Goal: Transaction & Acquisition: Purchase product/service

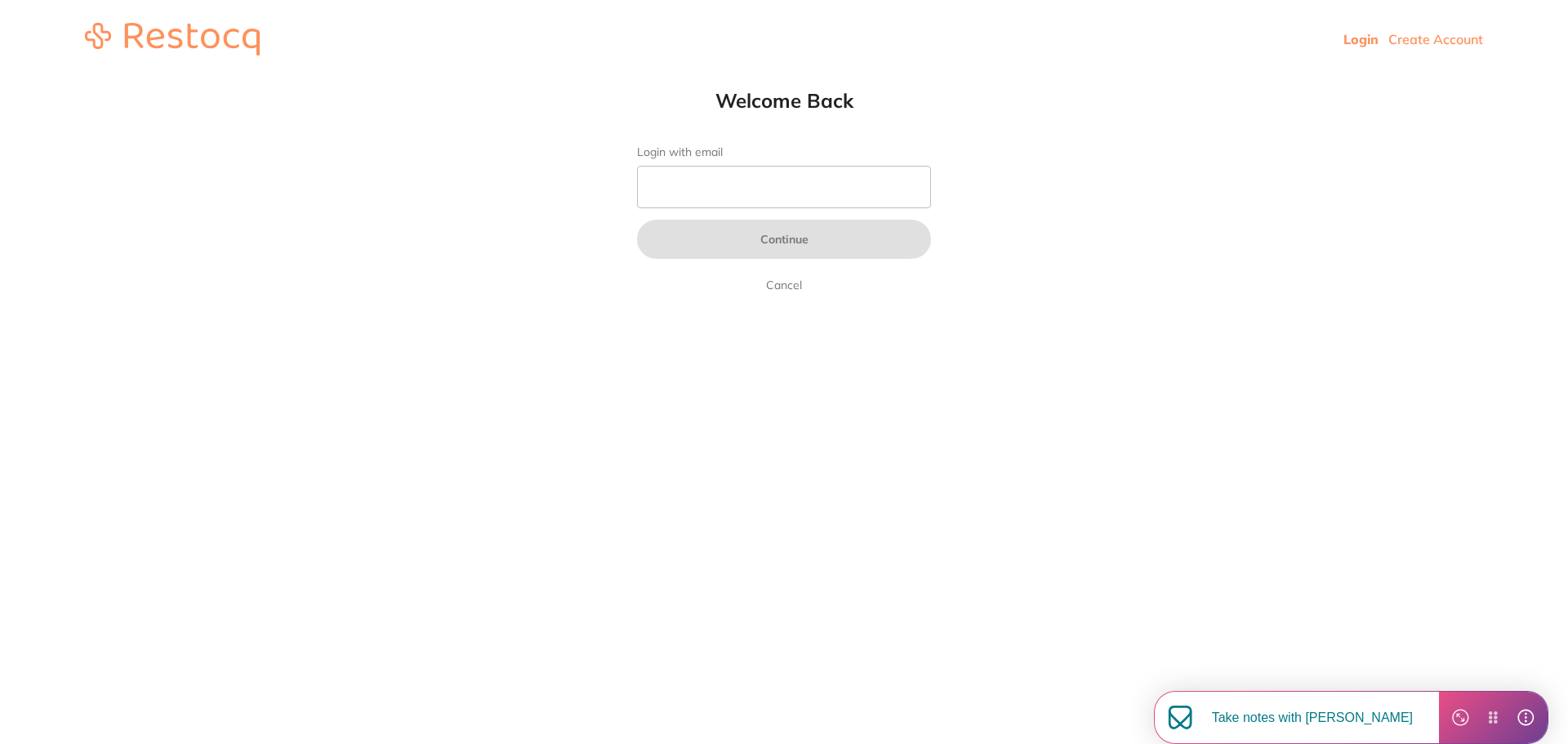
click at [773, 161] on form "Login with email Continue Cancel" at bounding box center [784, 220] width 294 height 150
click at [764, 178] on input "Login with email" at bounding box center [784, 187] width 294 height 43
type input "thetlcdentist@gmail.com"
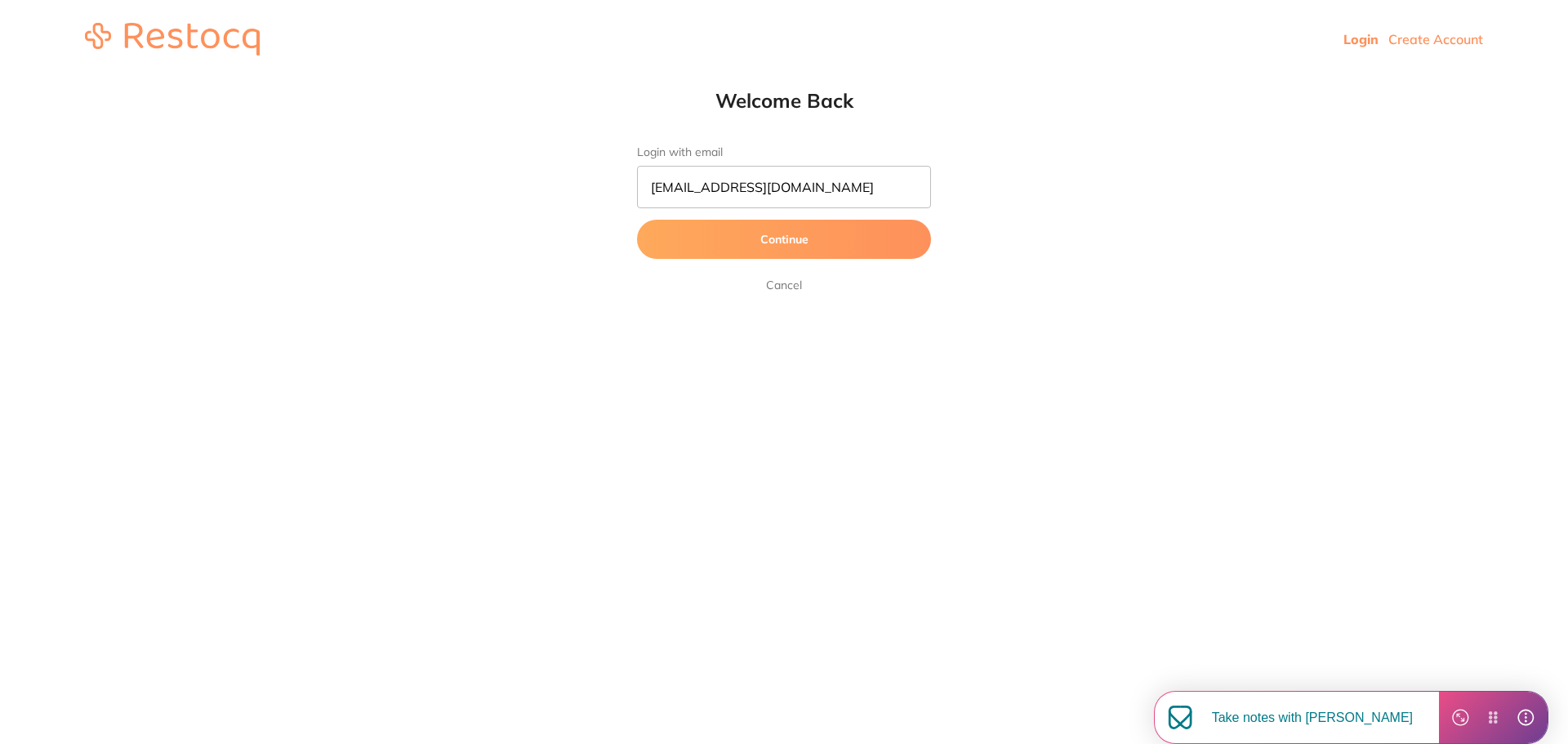
click at [841, 244] on button "Continue" at bounding box center [784, 239] width 294 height 39
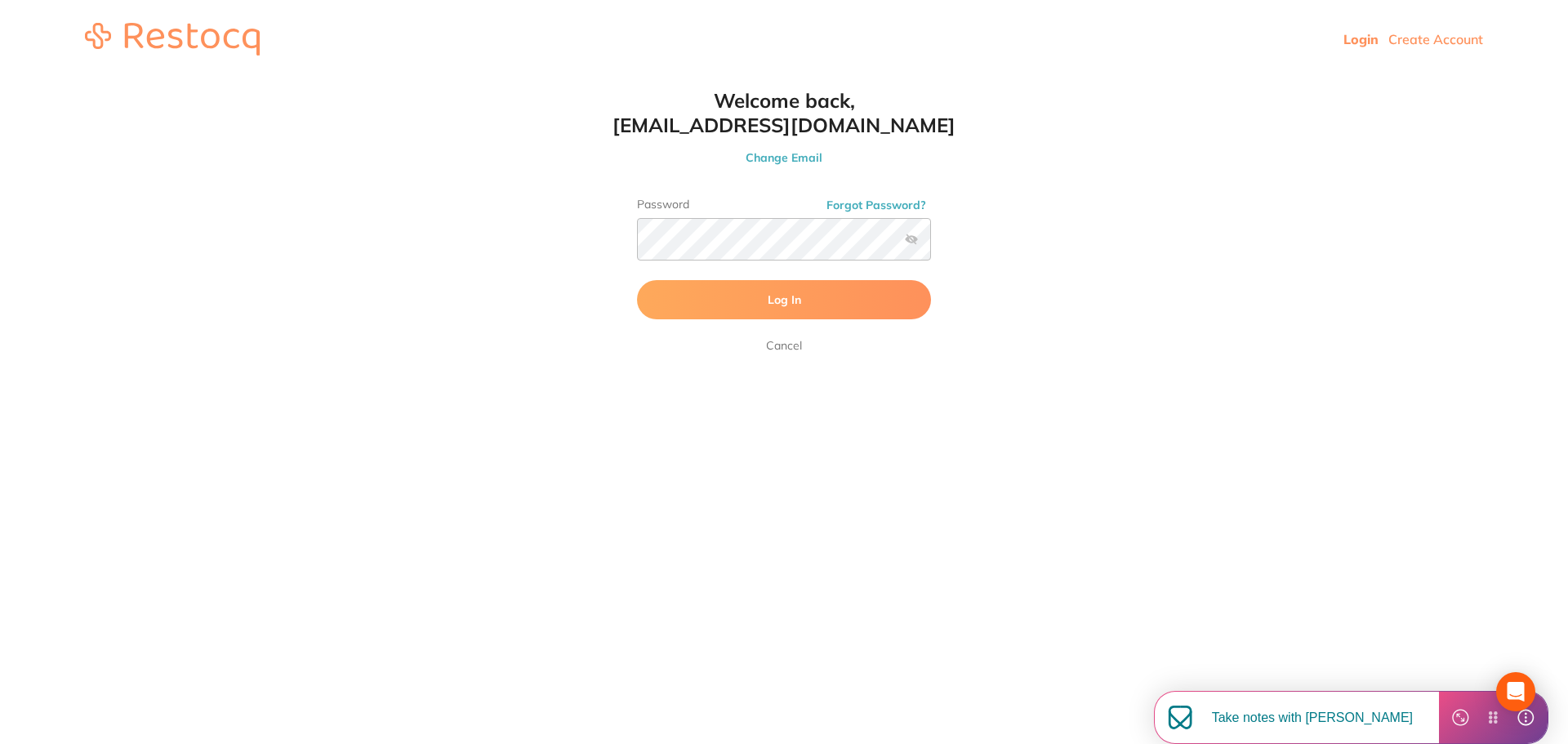
click at [828, 309] on button "Log In" at bounding box center [784, 299] width 294 height 39
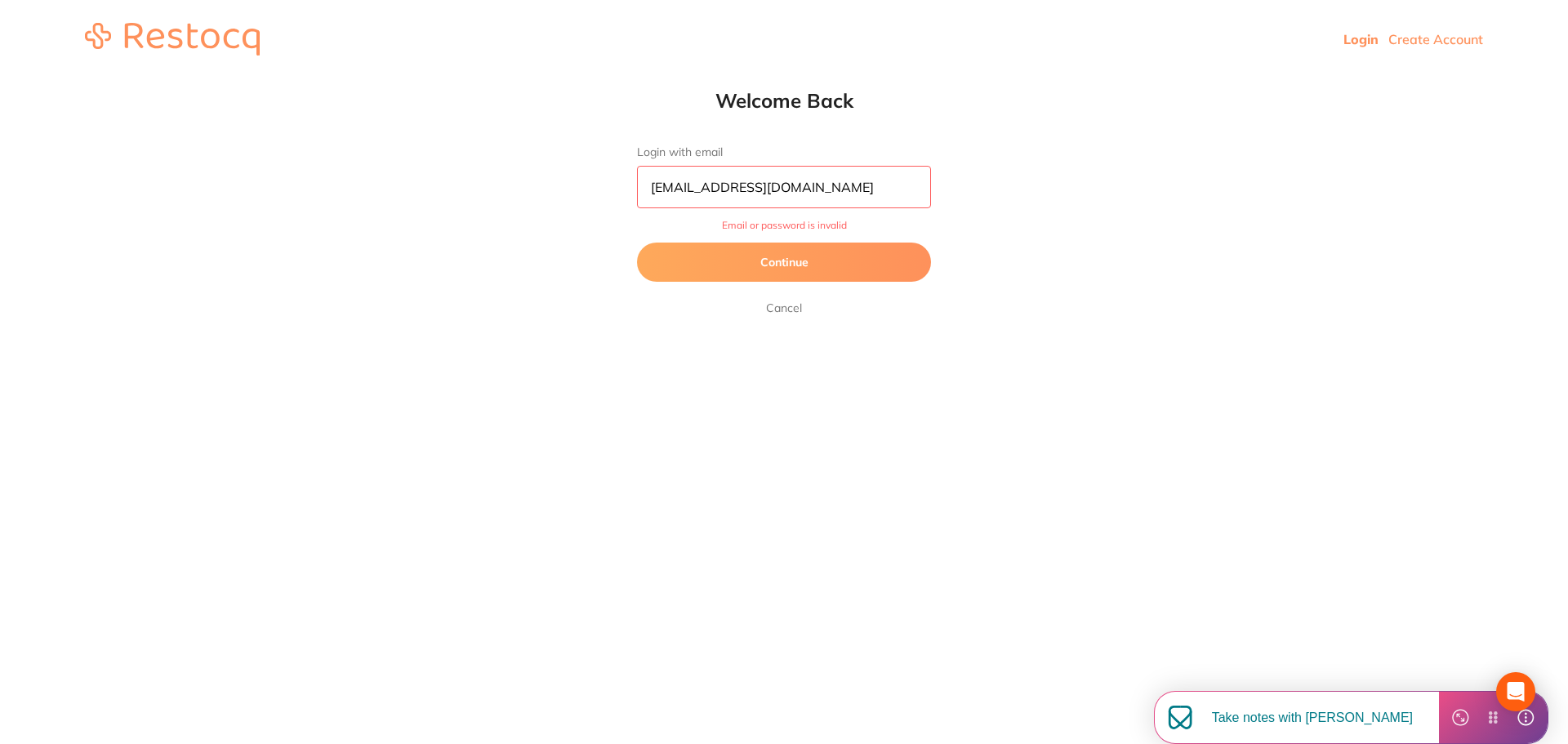
click at [813, 269] on button "Continue" at bounding box center [784, 263] width 294 height 39
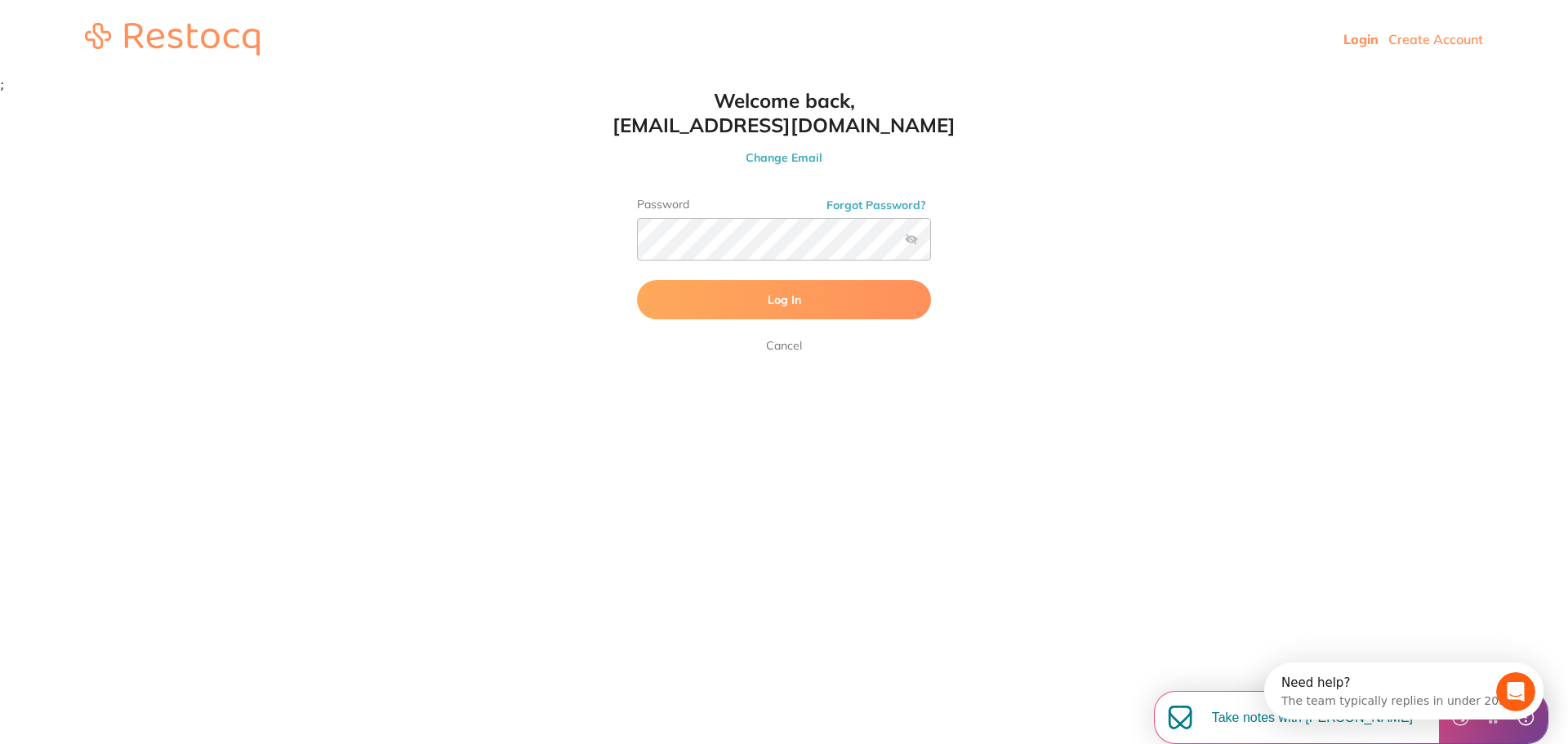
click at [905, 242] on label at bounding box center [911, 239] width 13 height 13
click at [931, 244] on input "checkbox" at bounding box center [931, 244] width 0 height 0
click at [914, 236] on label at bounding box center [911, 239] width 13 height 13
click at [931, 244] on input "checkbox" at bounding box center [931, 244] width 0 height 0
click at [914, 236] on label at bounding box center [911, 239] width 13 height 13
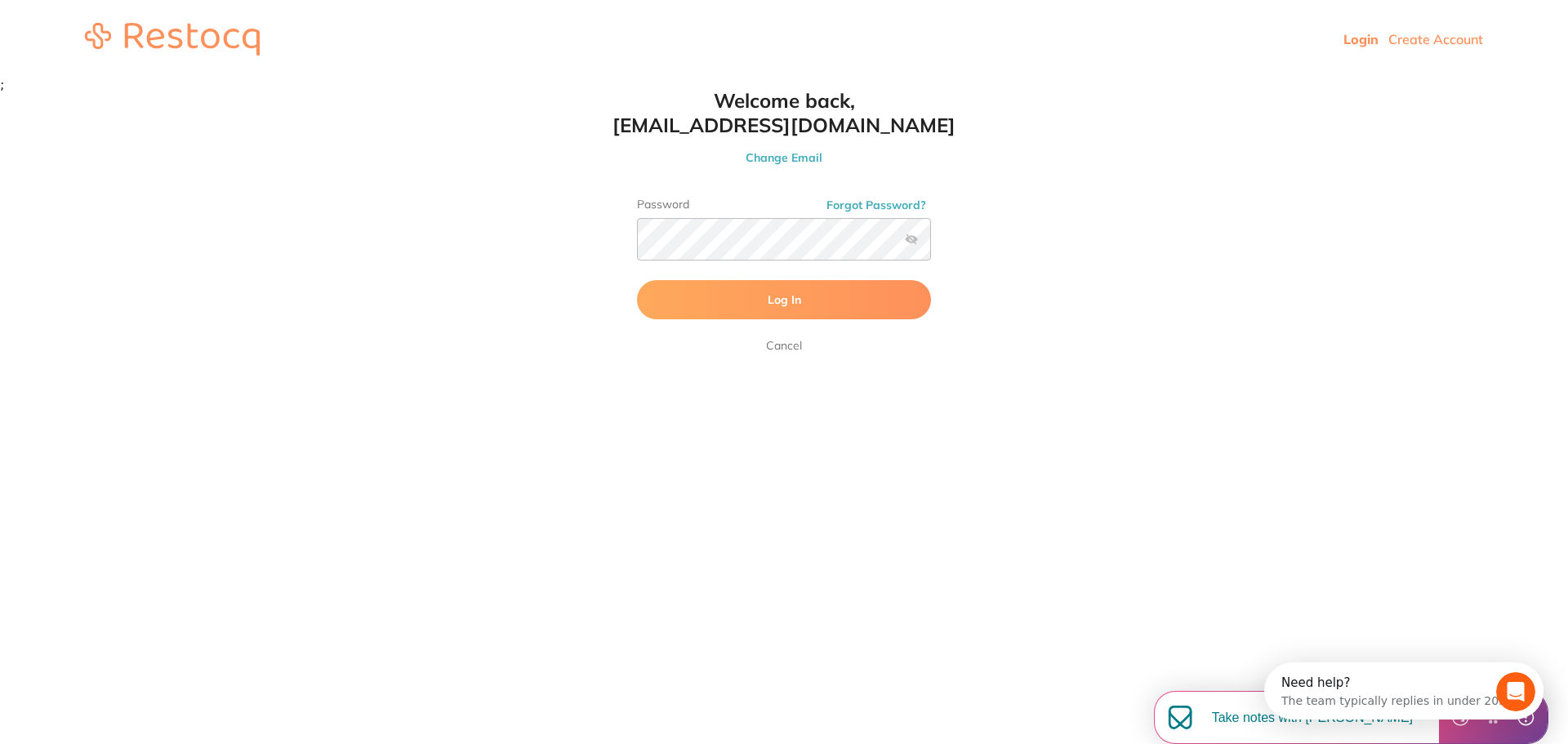
click at [931, 244] on input "checkbox" at bounding box center [931, 244] width 0 height 0
click at [603, 92] on html "Login Create Account Welcome Back Login with email thetlcdentist@gmail.com Cont…" at bounding box center [784, 45] width 1568 height 92
click at [637, 280] on button "Log In" at bounding box center [784, 299] width 294 height 39
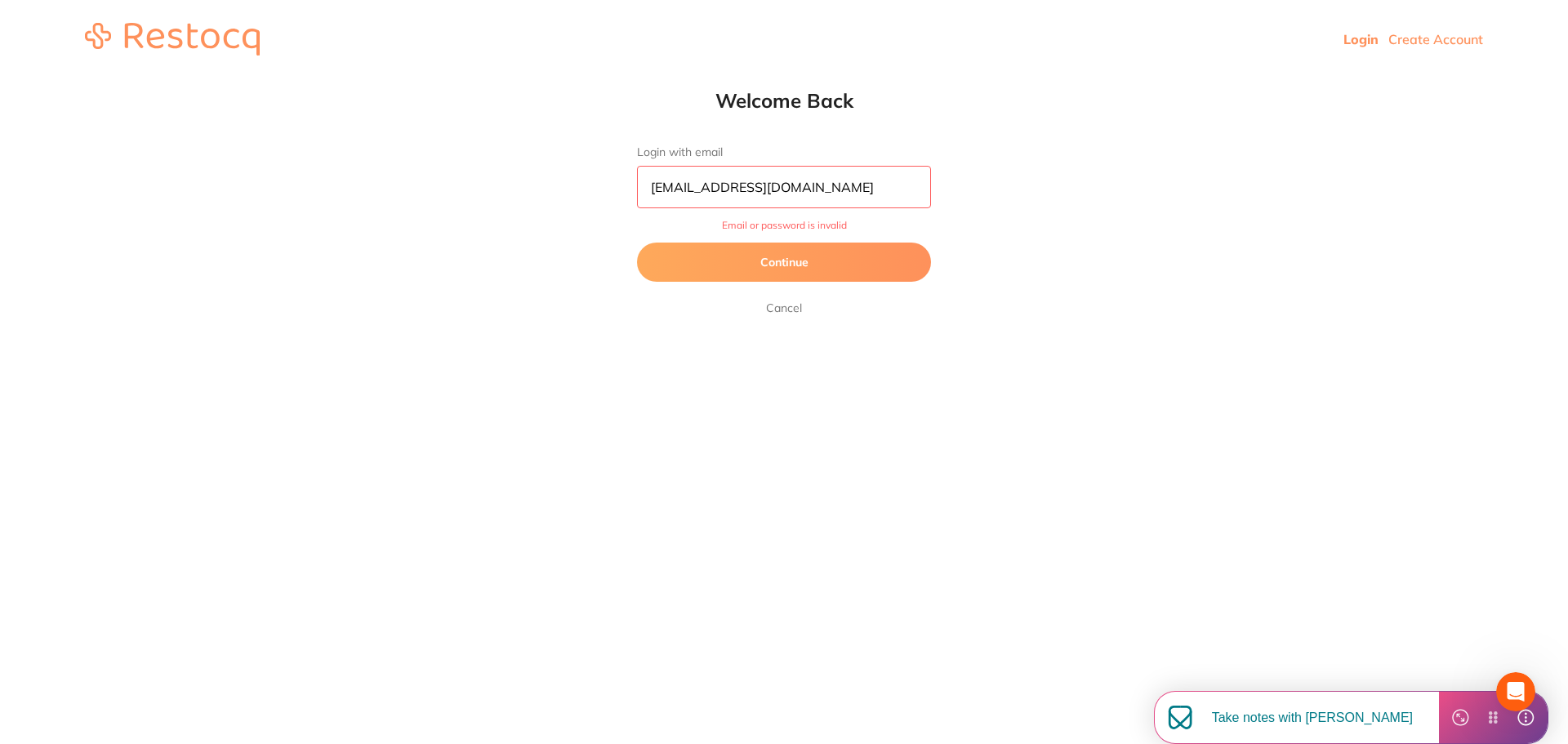
click at [699, 265] on button "Continue" at bounding box center [784, 263] width 294 height 39
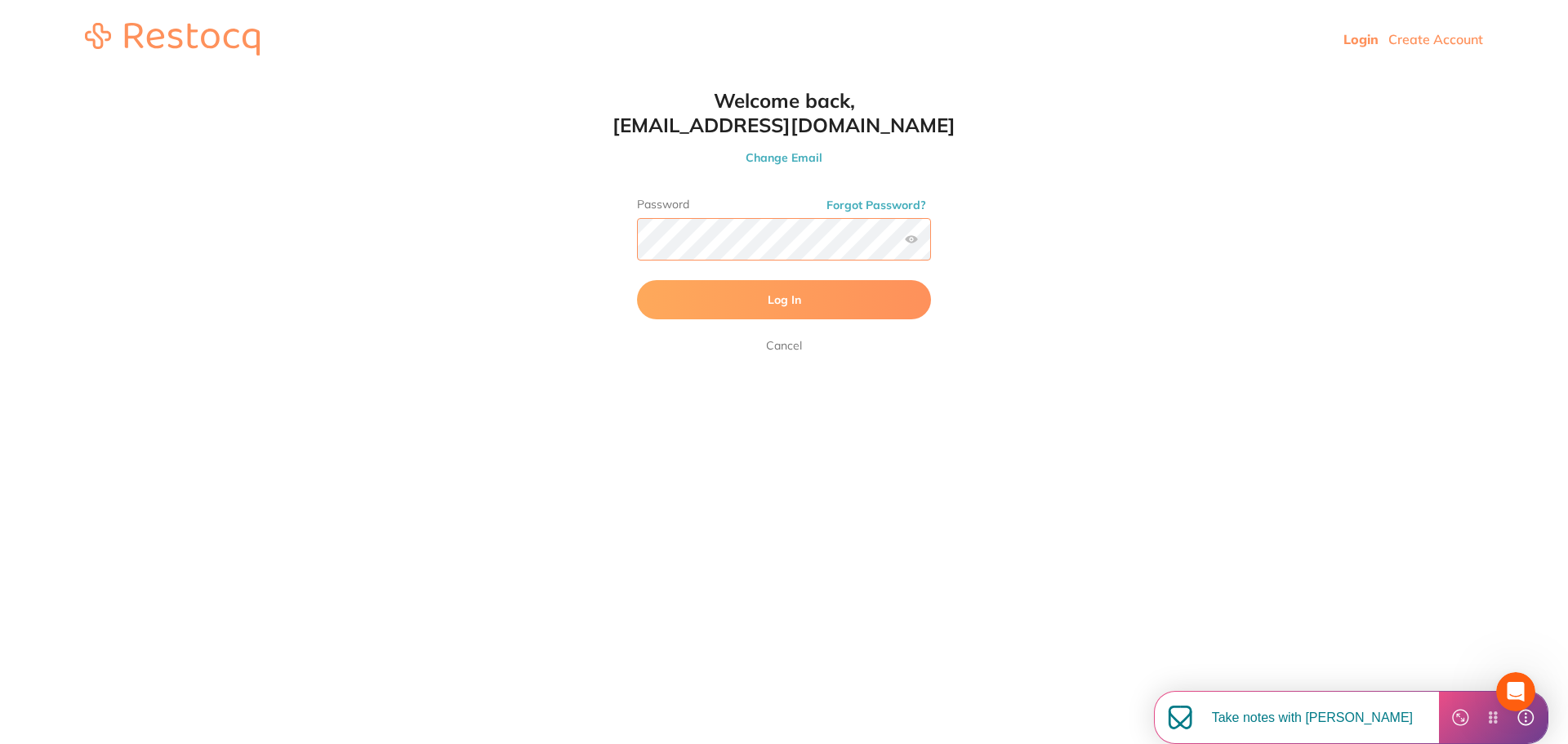
click at [488, 79] on html "Login Create Account Welcome Back Login with email thetlcdentist@gmail.com Cont…" at bounding box center [784, 39] width 1568 height 79
click at [637, 280] on button "Log In" at bounding box center [784, 299] width 294 height 39
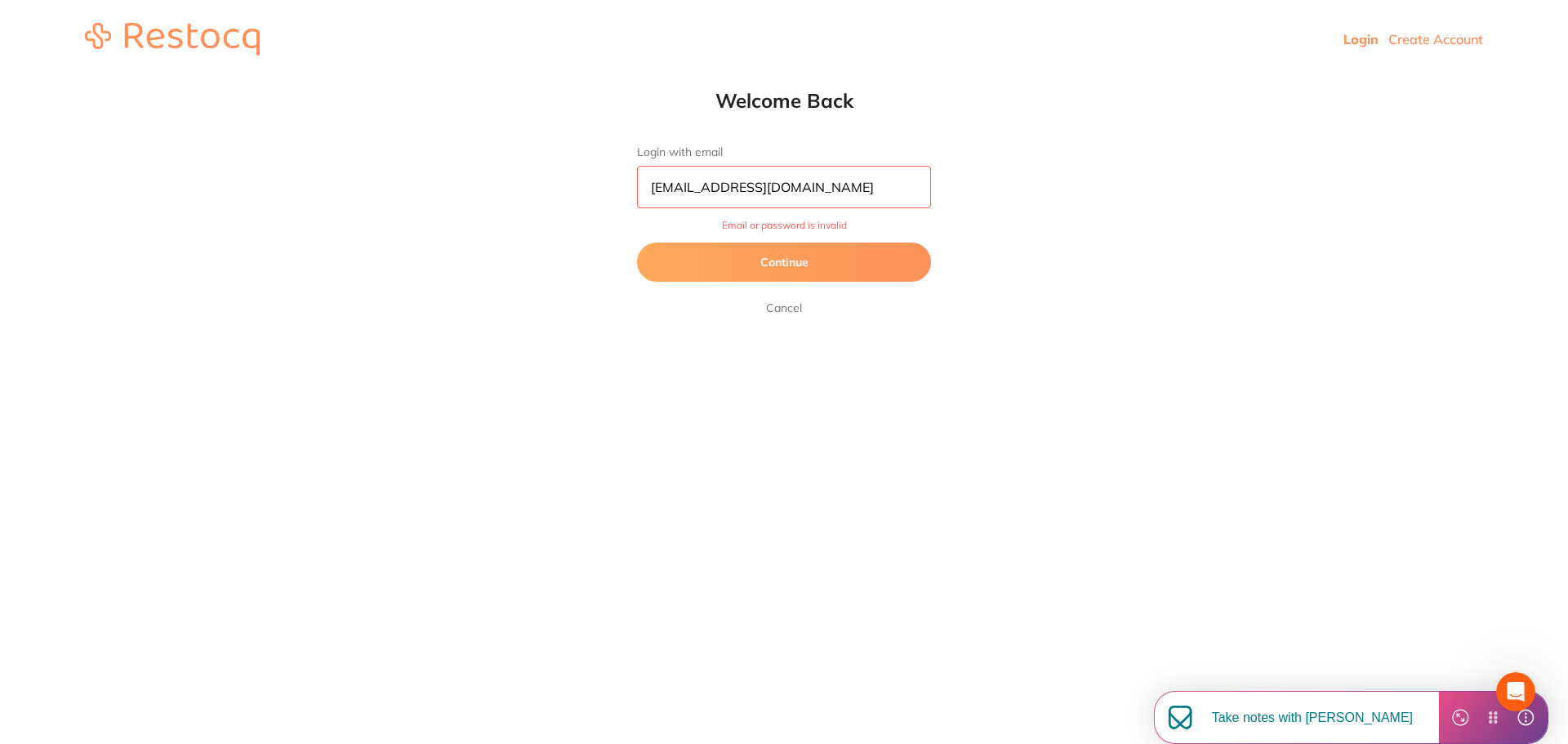
click at [829, 246] on button "Continue" at bounding box center [784, 263] width 294 height 39
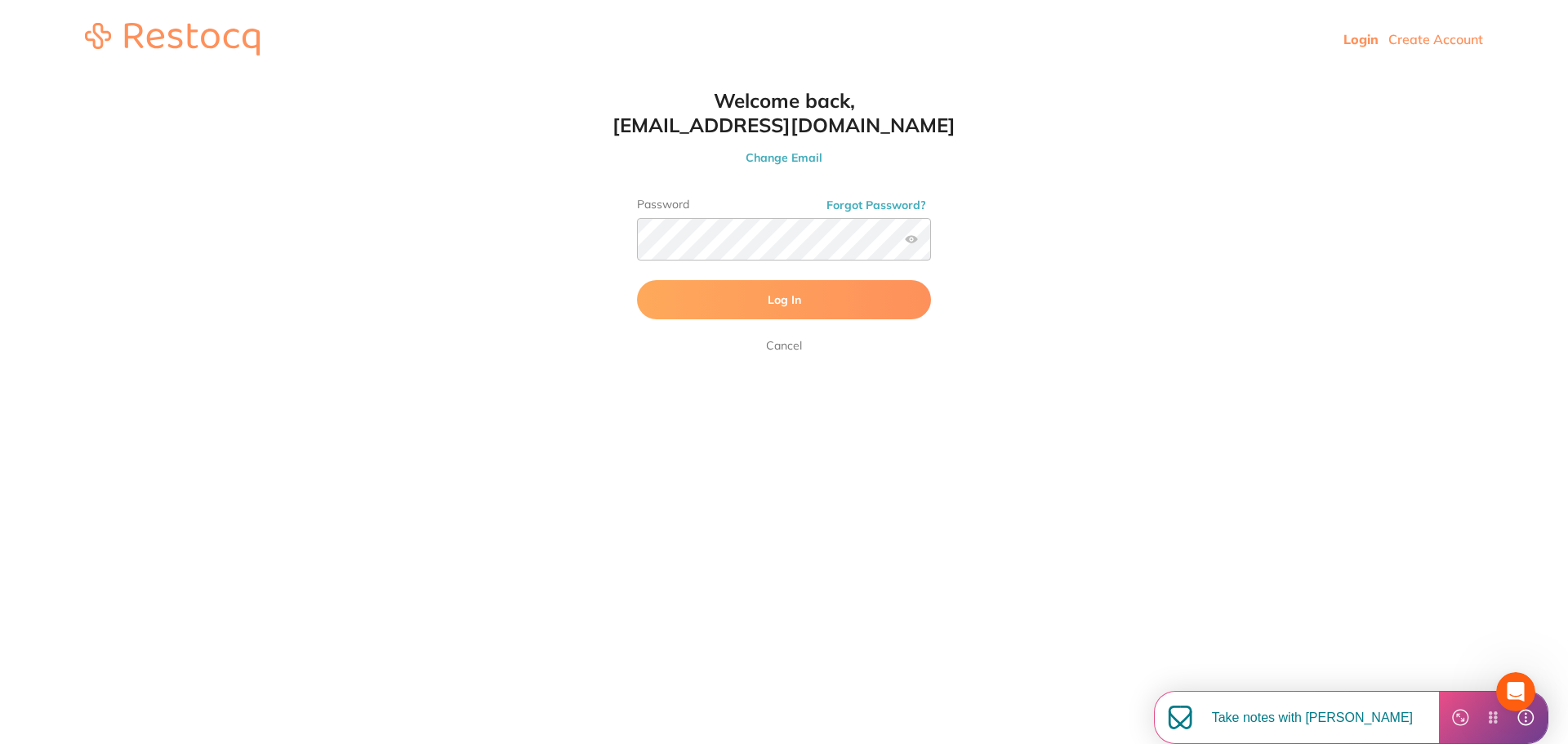
click at [772, 308] on button "Log In" at bounding box center [784, 299] width 294 height 39
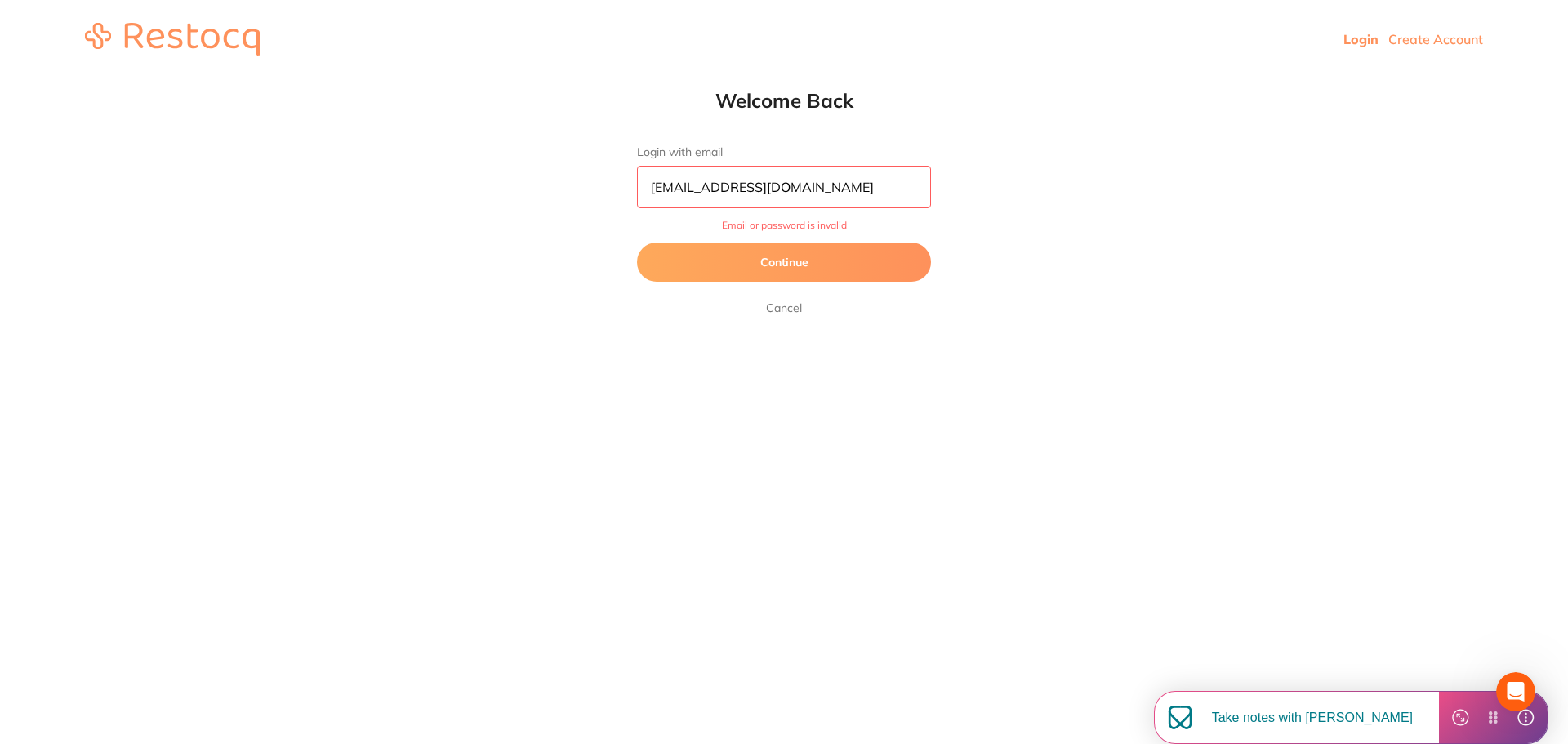
click at [826, 263] on button "Continue" at bounding box center [784, 263] width 294 height 39
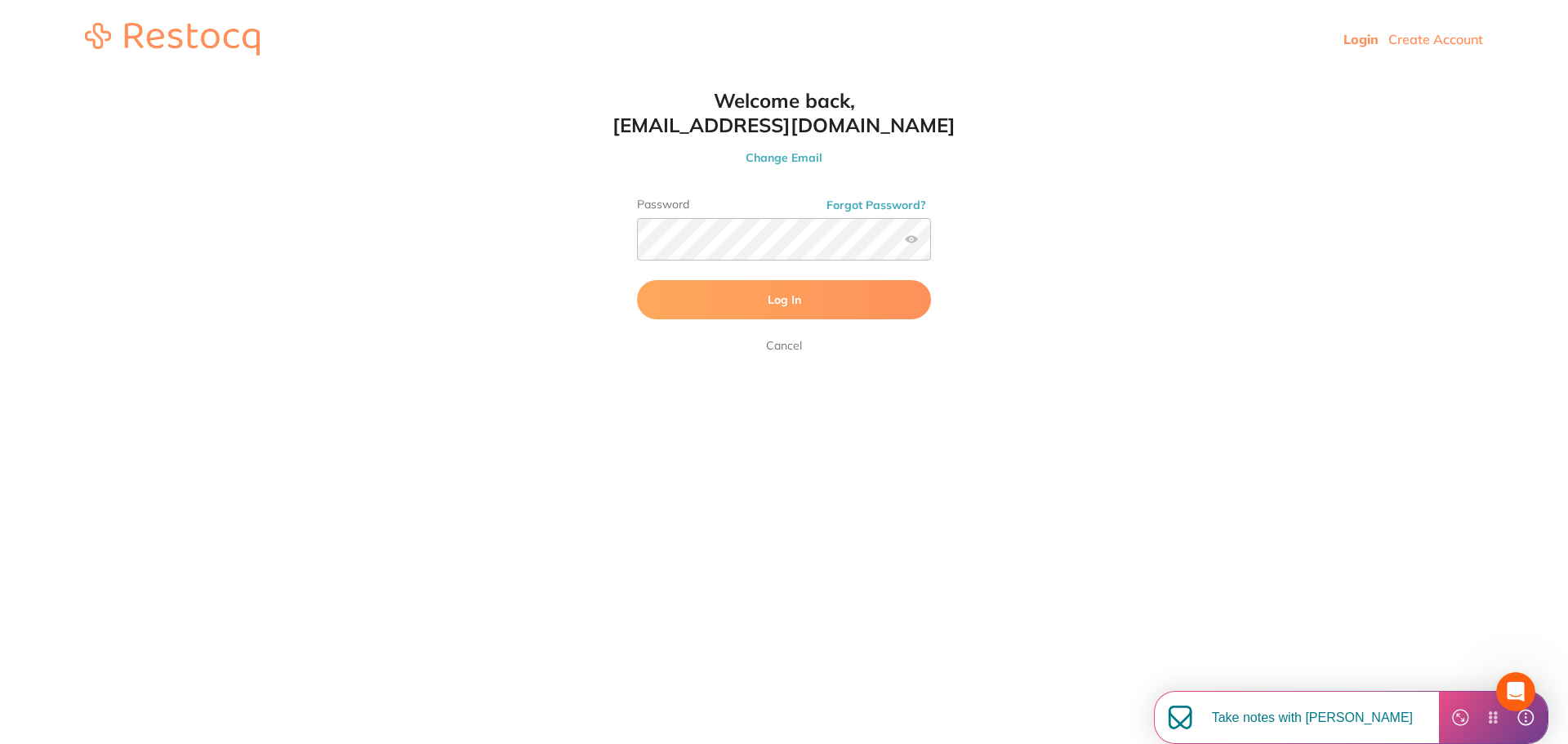
click at [907, 242] on label at bounding box center [911, 239] width 13 height 13
click at [931, 244] on input "checkbox" at bounding box center [931, 244] width 0 height 0
click at [909, 236] on label at bounding box center [911, 239] width 13 height 13
click at [931, 244] on input "checkbox" at bounding box center [931, 244] width 0 height 0
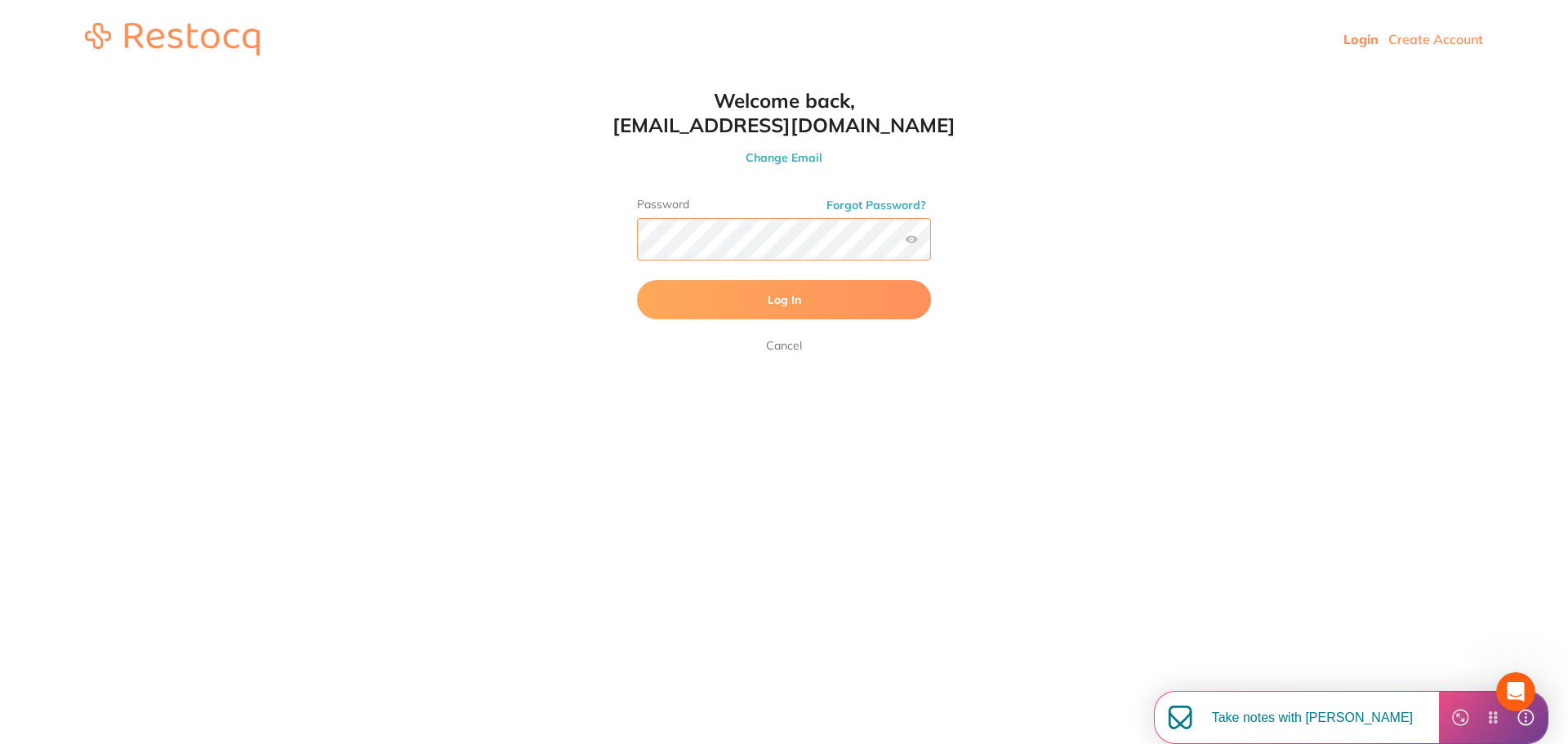
click at [563, 79] on html "Login Create Account Welcome Back Login with email thetlcdentist@gmail.com Cont…" at bounding box center [784, 39] width 1568 height 79
click at [543, 79] on html "Login Create Account Welcome Back Login with email thetlcdentist@gmail.com Cont…" at bounding box center [784, 39] width 1568 height 79
click at [815, 298] on button "Log In" at bounding box center [784, 299] width 294 height 39
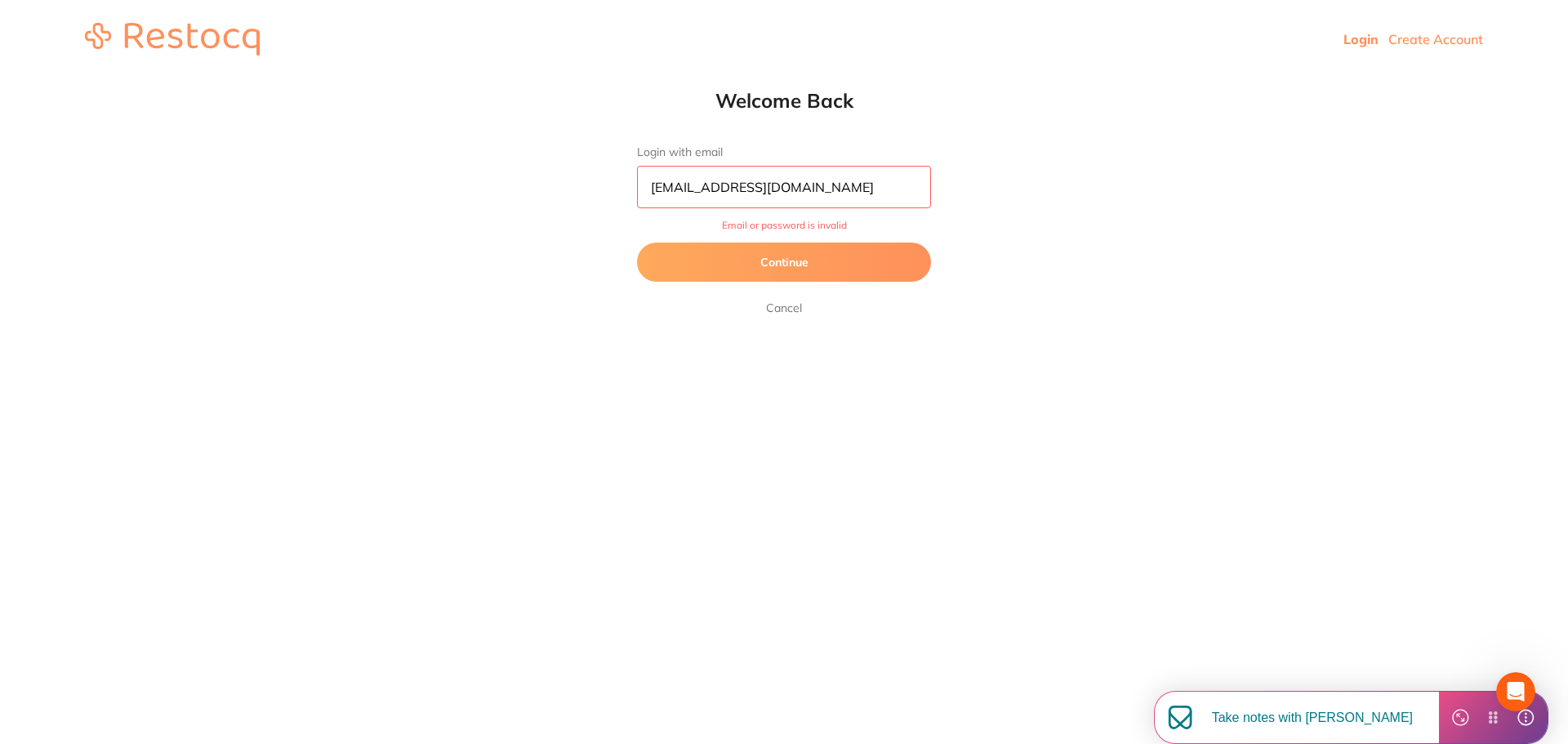
click at [820, 254] on button "Continue" at bounding box center [784, 263] width 294 height 39
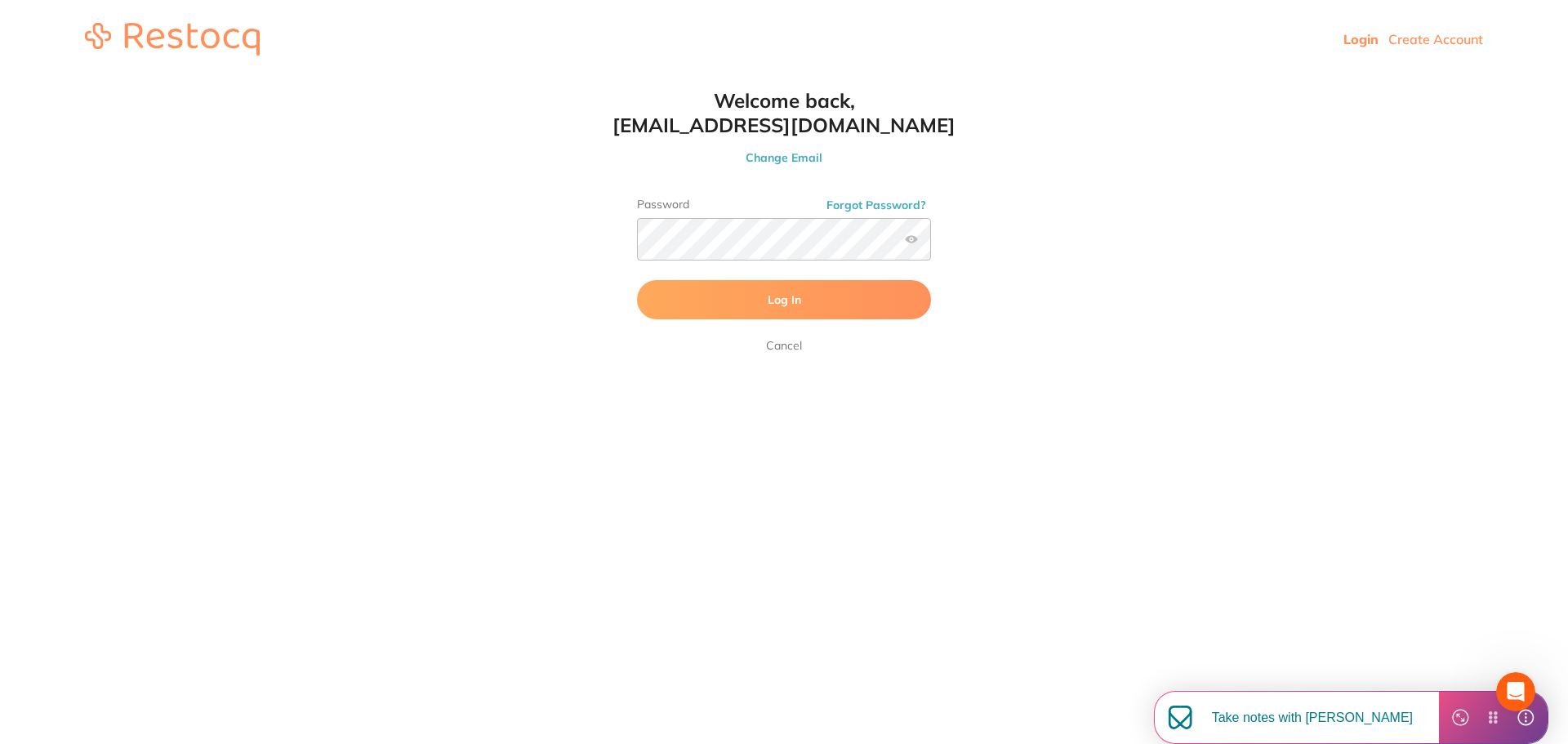
click at [790, 201] on label "Password" at bounding box center [784, 204] width 294 height 14
click at [552, 79] on html "Login Create Account Welcome Back Login with email thetlcdentist@gmail.com Cont…" at bounding box center [784, 39] width 1568 height 79
click at [870, 207] on button "Forgot Password?" at bounding box center [876, 204] width 109 height 15
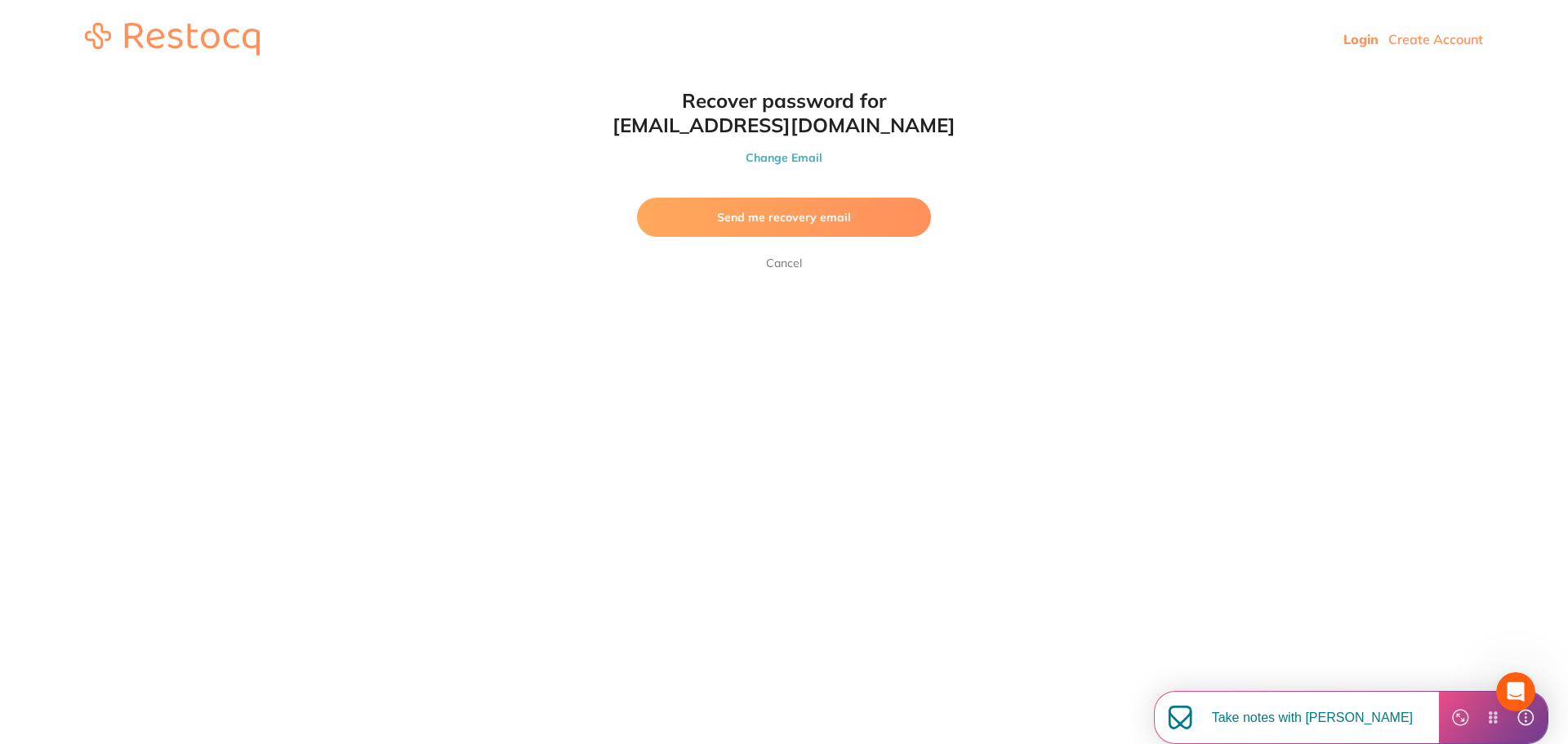
click at [847, 212] on span "Send me recovery email" at bounding box center [784, 216] width 134 height 15
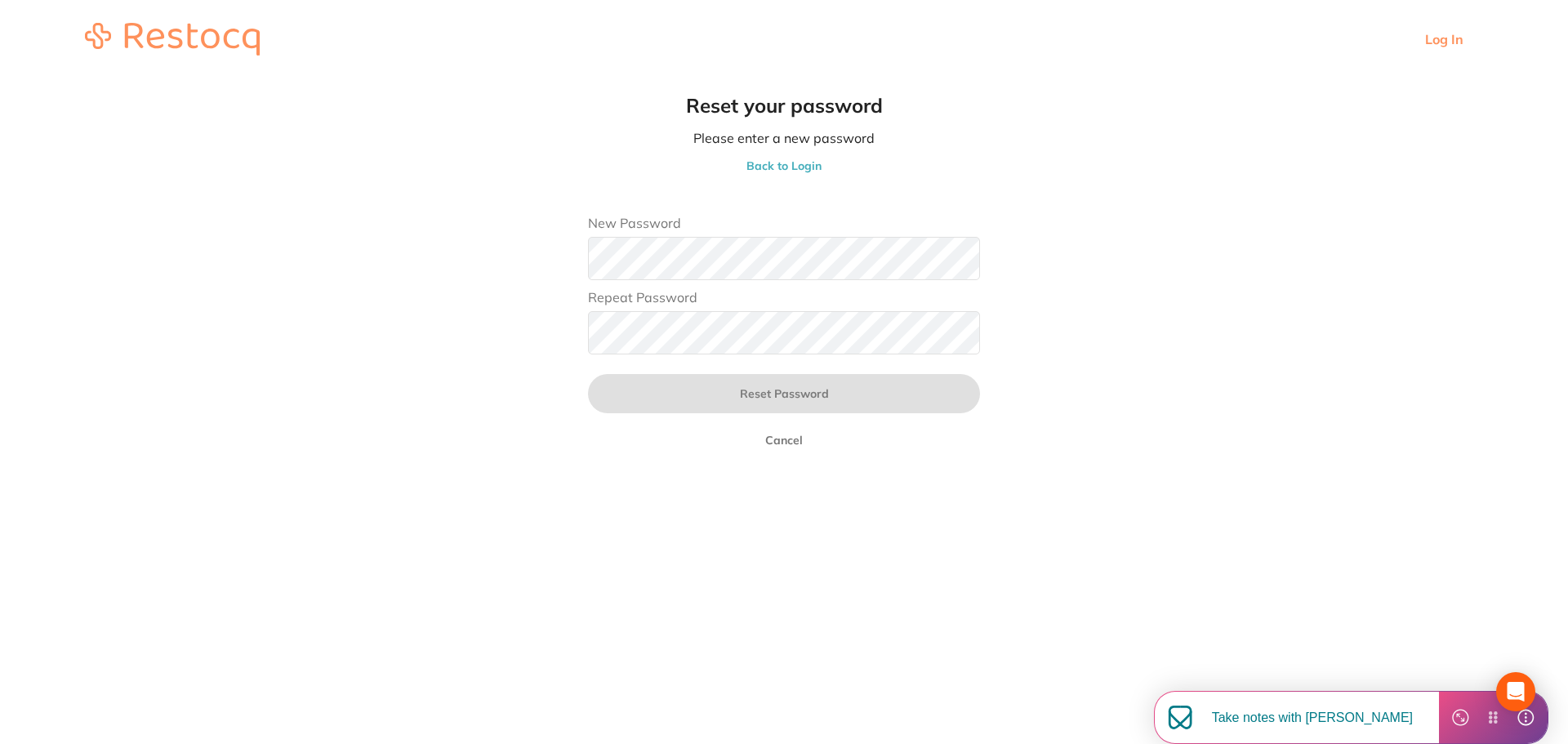
click at [562, 349] on main "Reset your password Please enter a new password Back to Login New Password Repe…" at bounding box center [784, 280] width 1568 height 402
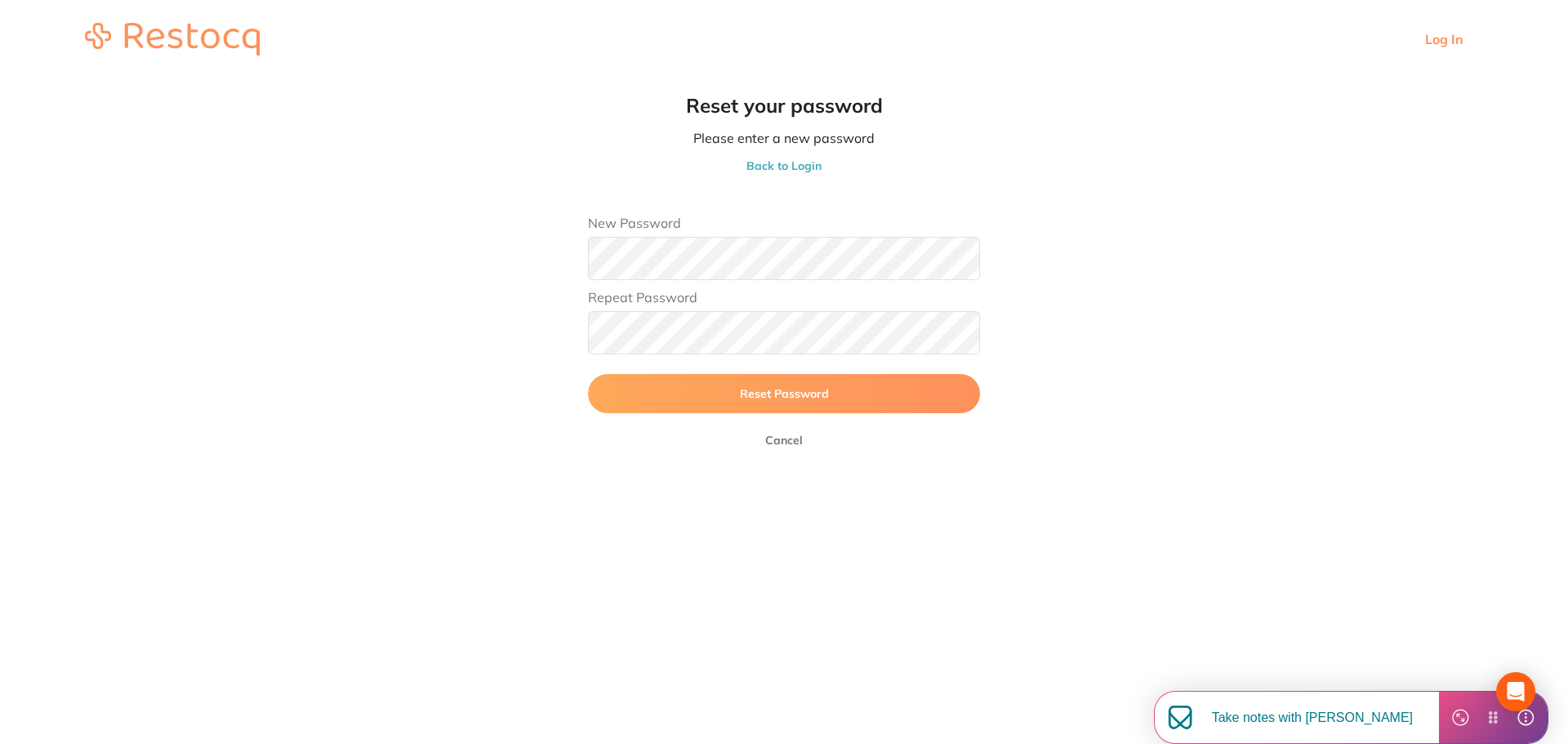
click at [588, 374] on button "Reset Password" at bounding box center [784, 393] width 392 height 39
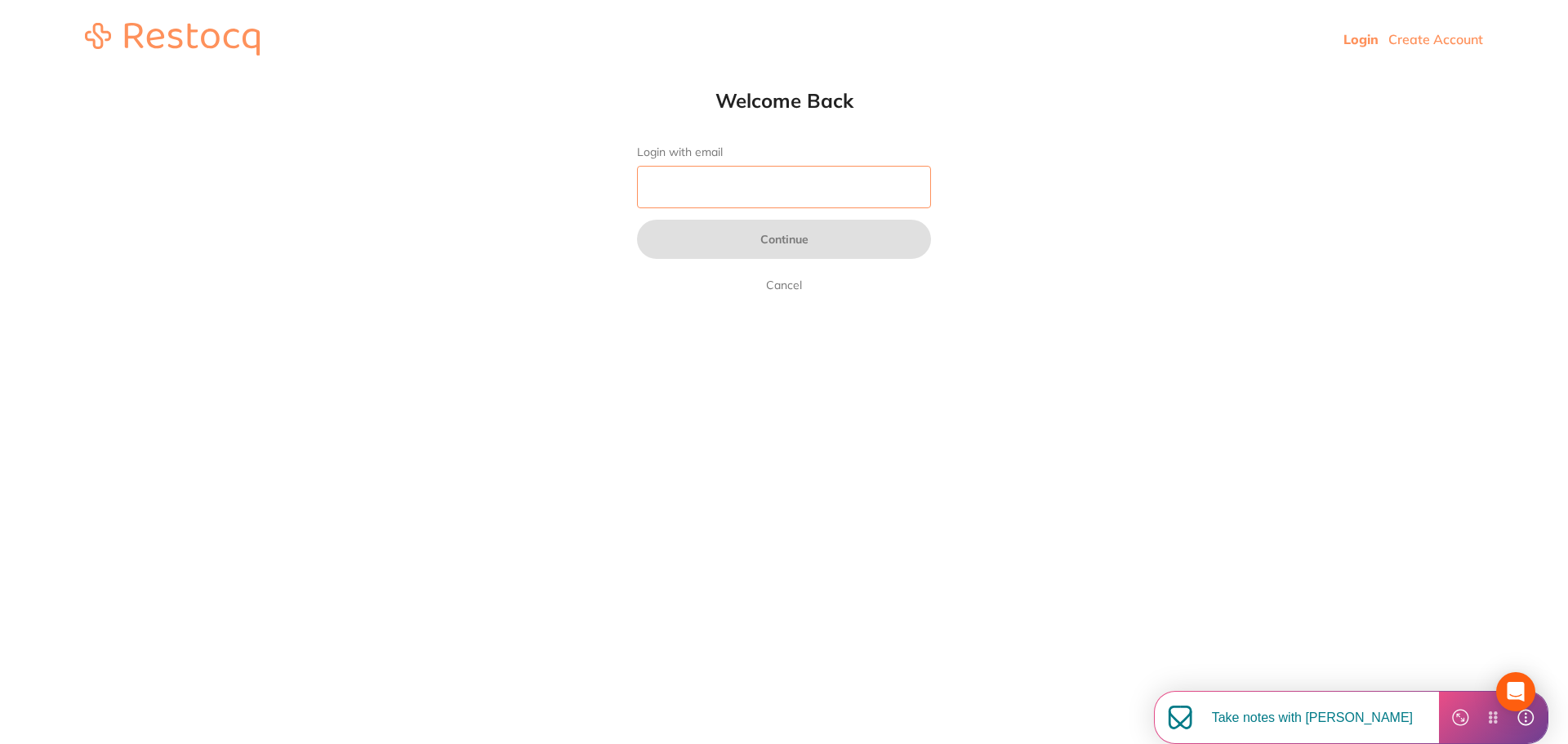
click at [858, 180] on input "Login with email" at bounding box center [784, 187] width 294 height 43
click at [836, 207] on input "Login with email" at bounding box center [784, 187] width 294 height 43
type input "[EMAIL_ADDRESS][DOMAIN_NAME]"
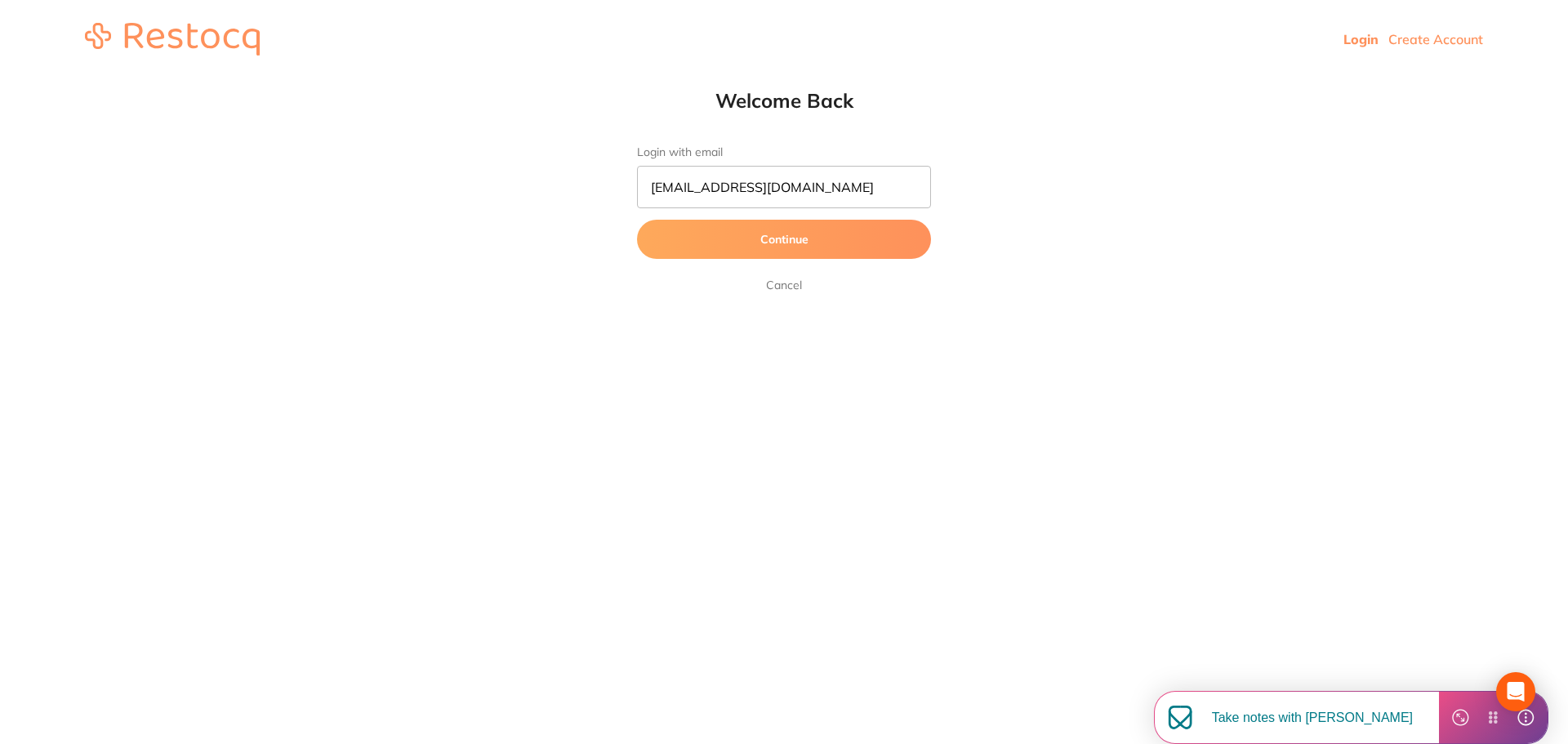
click at [872, 254] on button "Continue" at bounding box center [784, 239] width 294 height 39
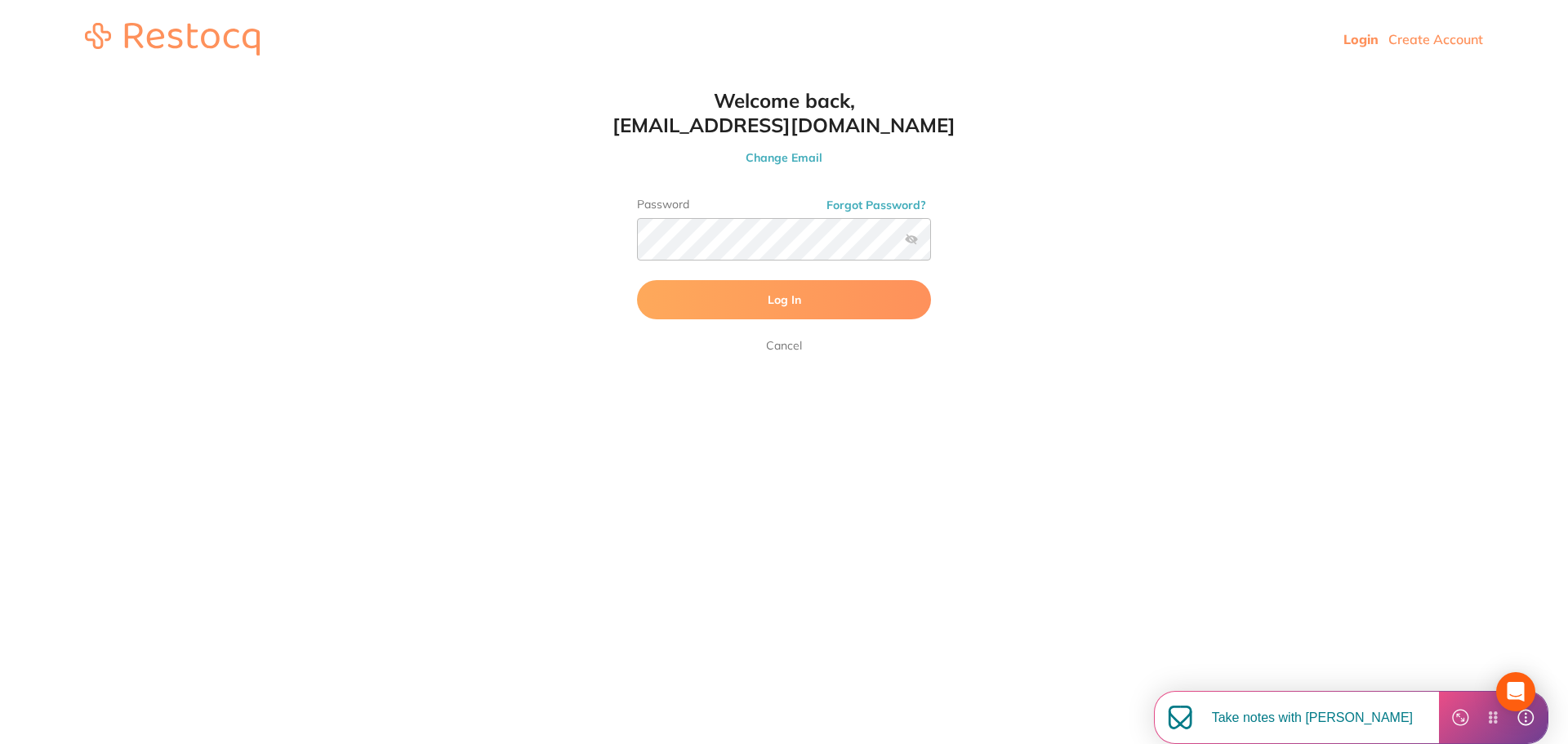
click at [914, 242] on label at bounding box center [911, 239] width 13 height 13
click at [931, 244] on input "checkbox" at bounding box center [931, 244] width 0 height 0
click at [857, 304] on button "Log In" at bounding box center [784, 299] width 294 height 39
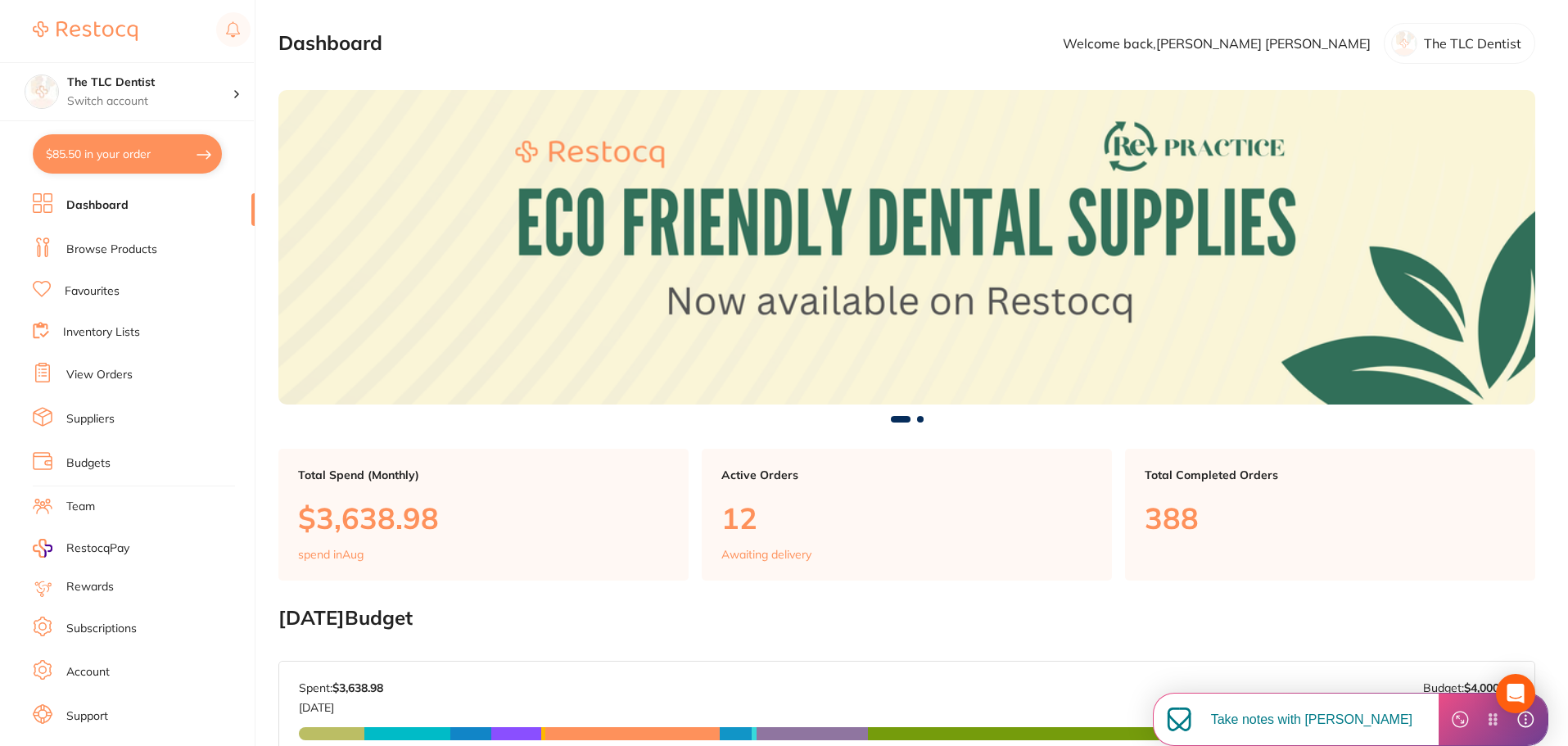
click at [97, 288] on link "Favourites" at bounding box center [92, 291] width 55 height 16
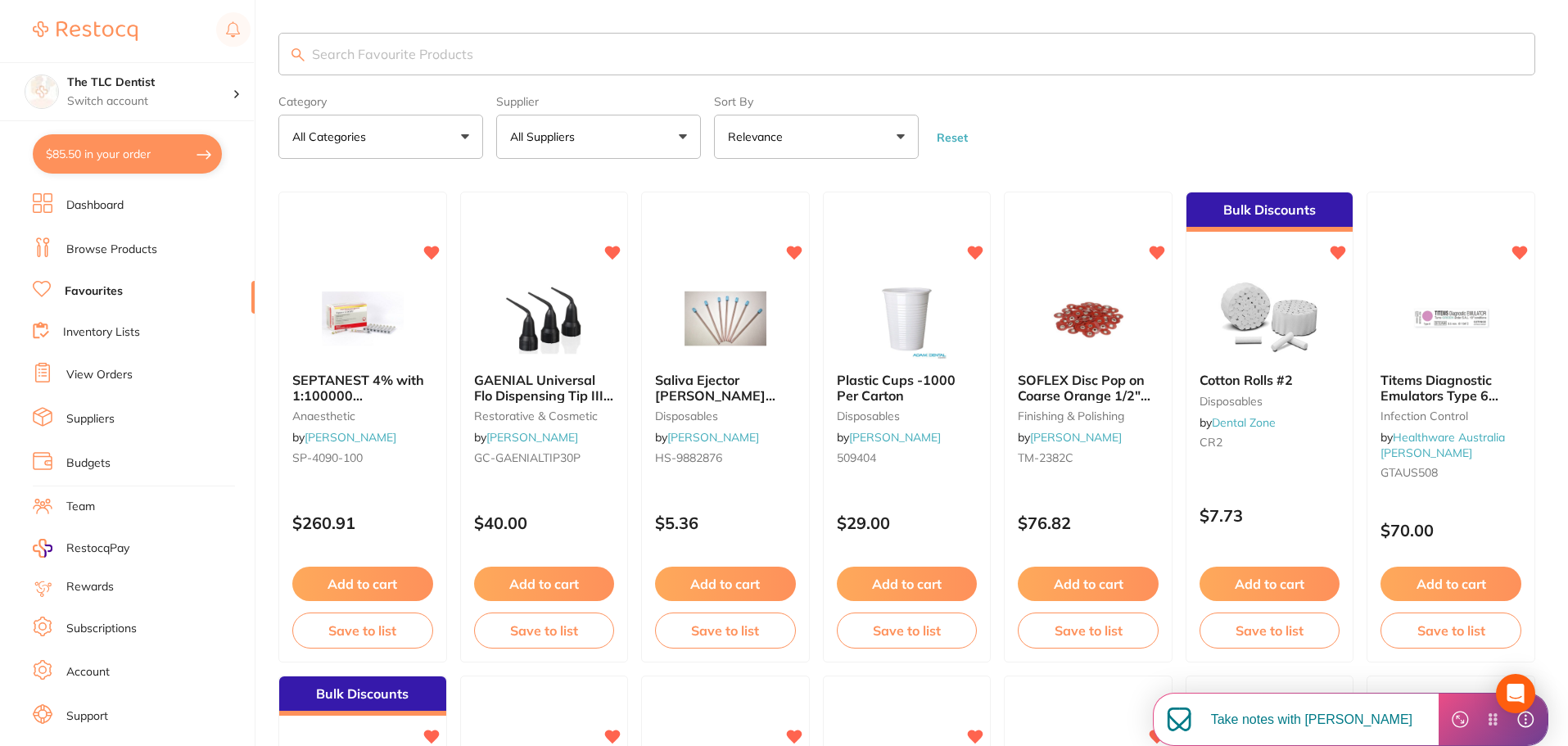
click at [691, 60] on input "search" at bounding box center [907, 54] width 1257 height 43
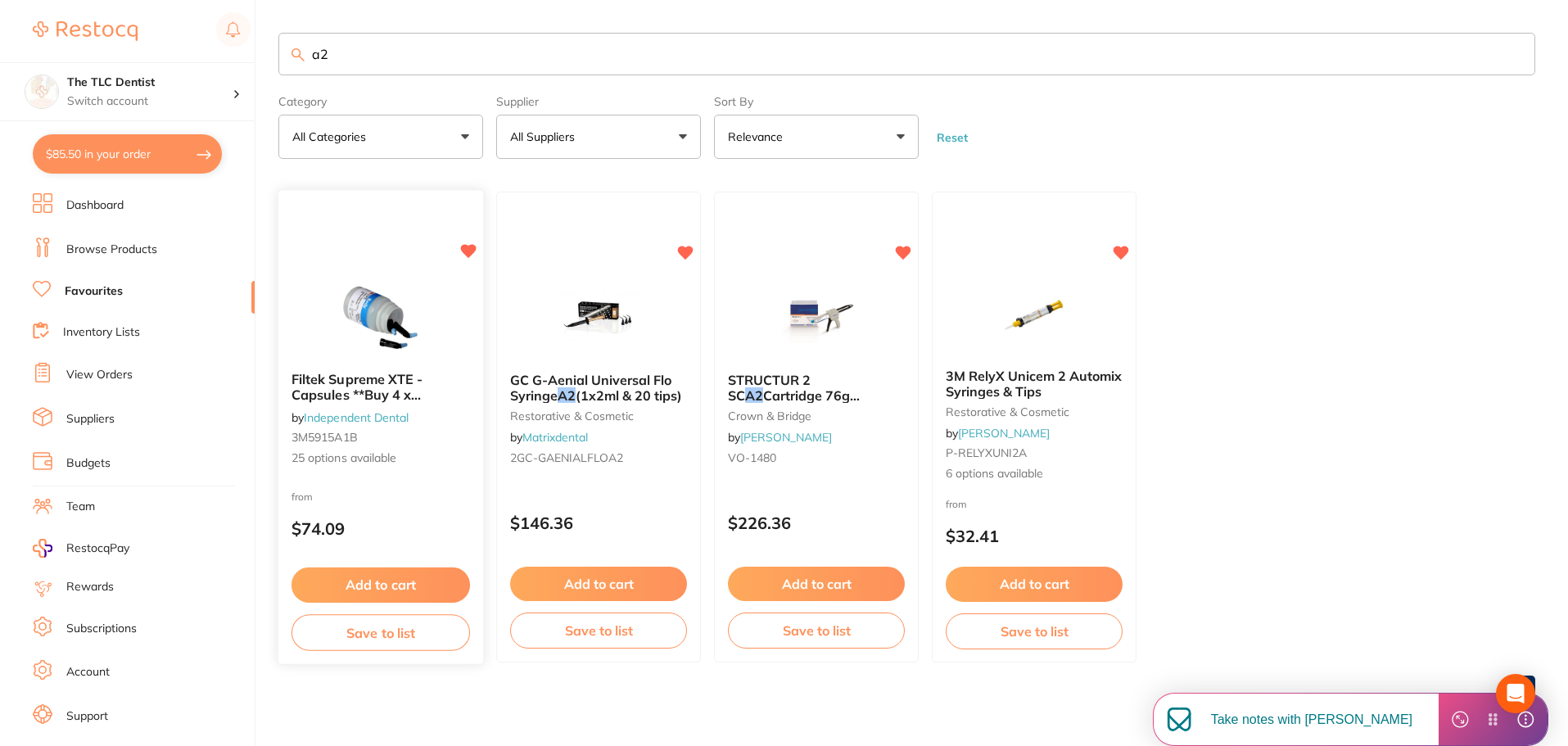
type input "a2"
click at [361, 329] on img at bounding box center [380, 318] width 107 height 82
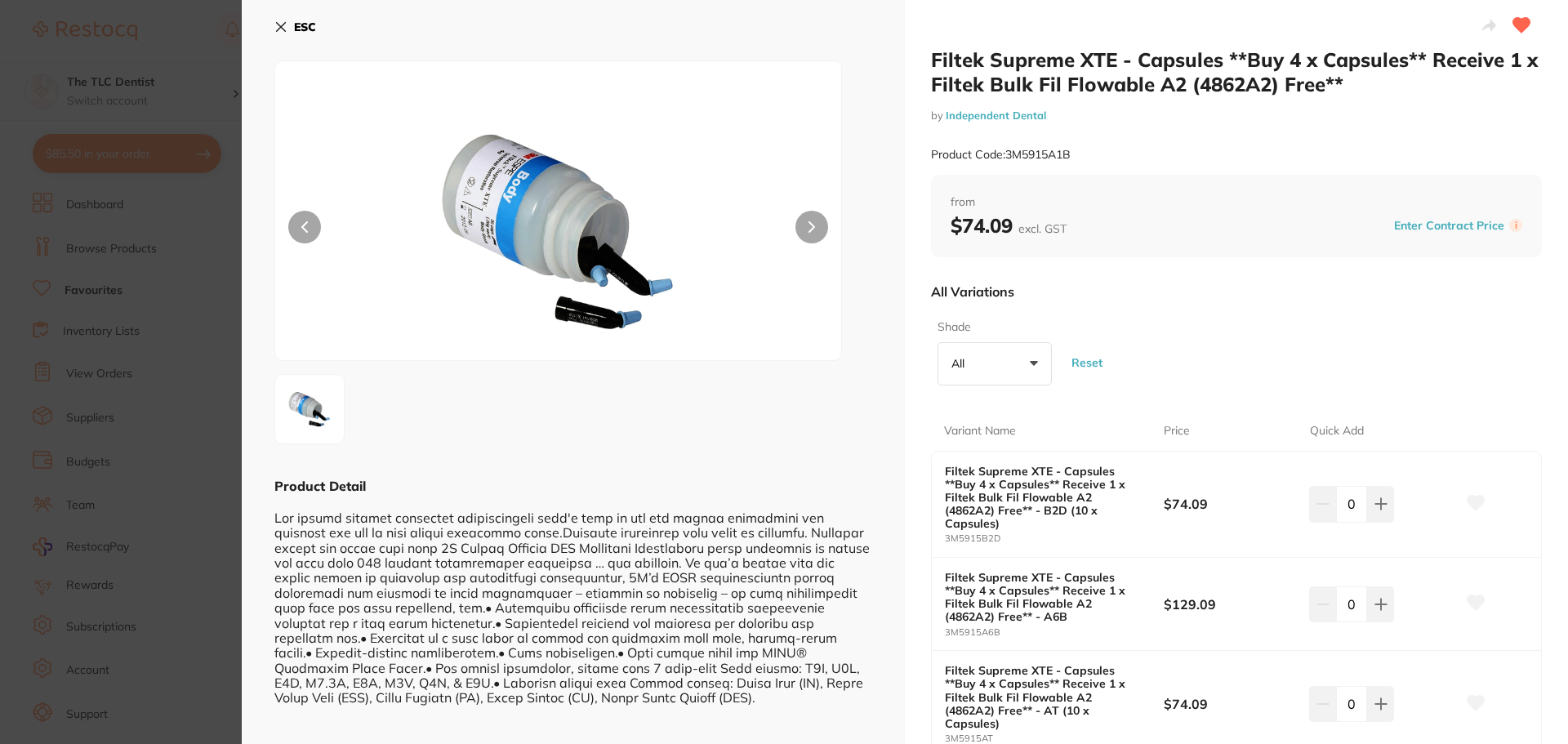
click at [1036, 359] on button "All +0" at bounding box center [995, 364] width 115 height 44
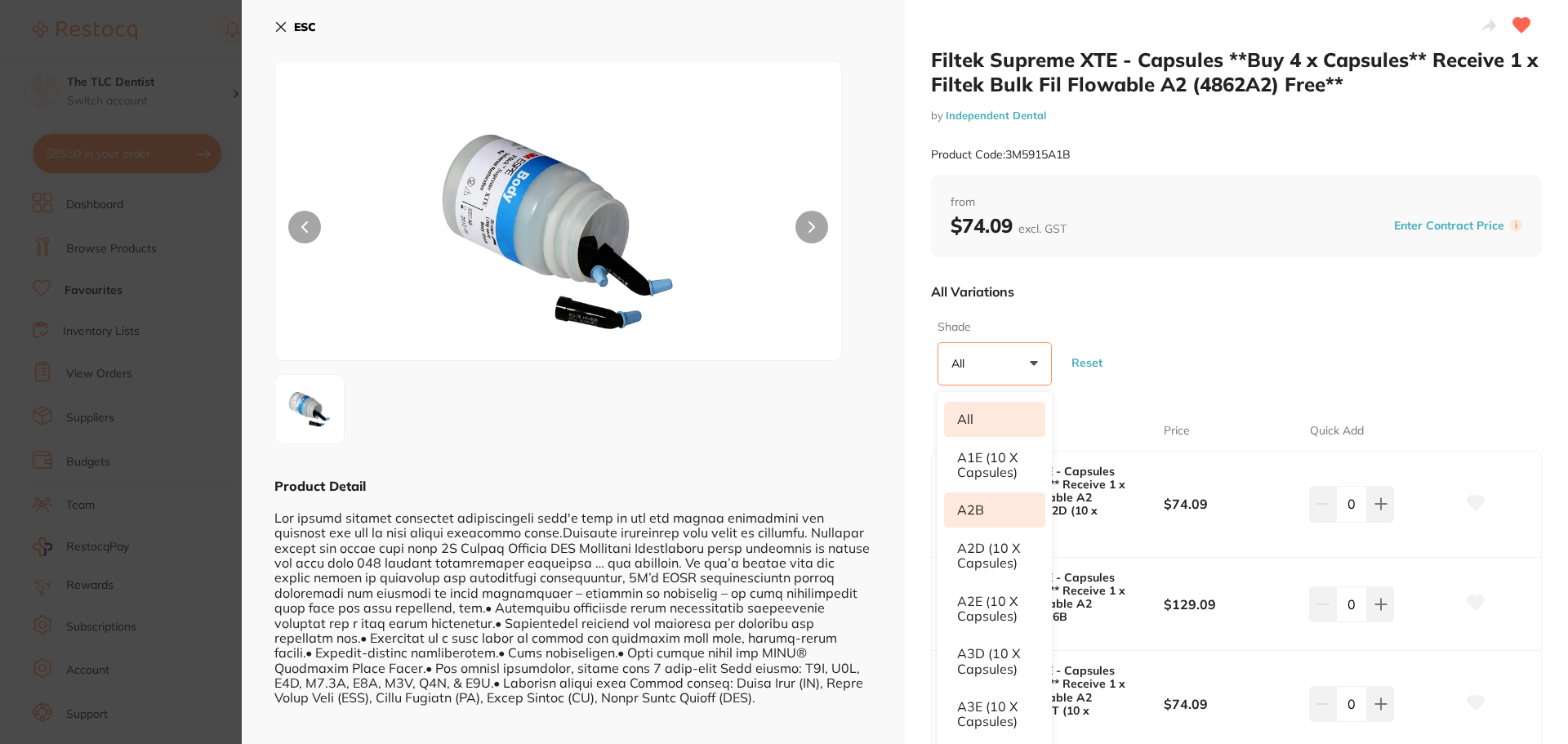
click at [983, 514] on li "A2B" at bounding box center [994, 510] width 101 height 34
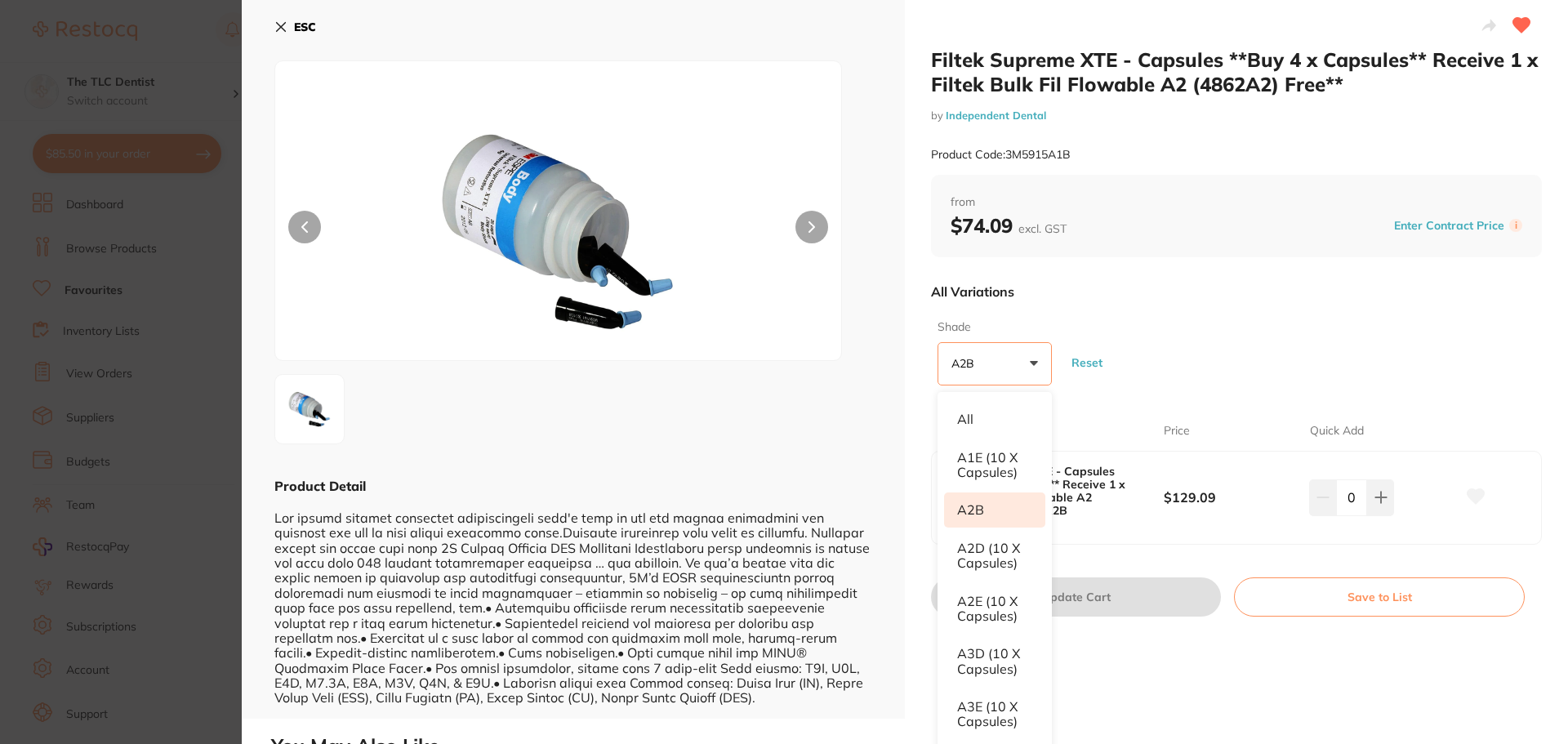
click at [1280, 363] on div "Shade A2B +0 All A1E (10 x Capsules) A2B A2D (10 x Capsules) A2E (10 x Capsules…" at bounding box center [1236, 352] width 611 height 80
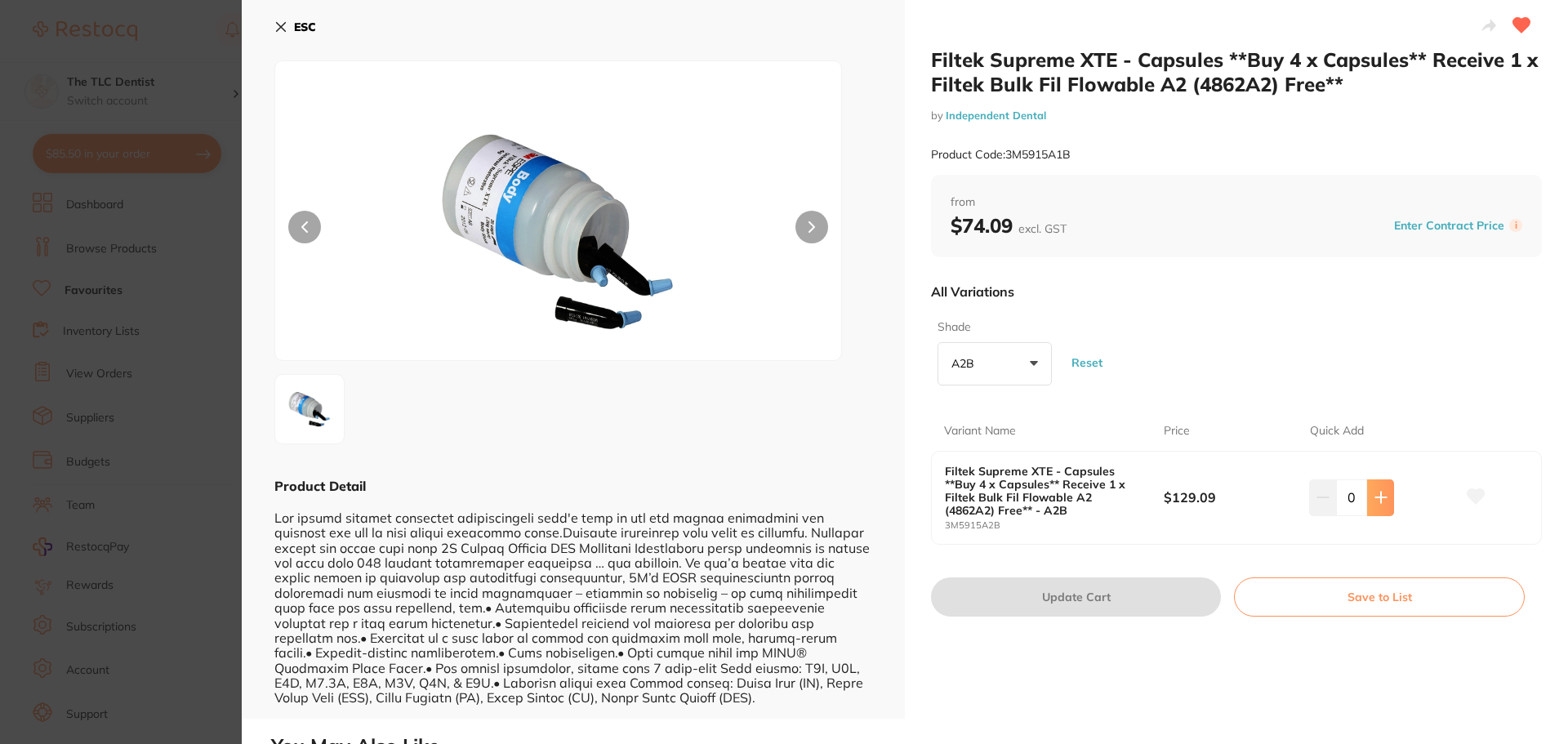
click at [1375, 500] on icon at bounding box center [1381, 497] width 13 height 13
type input "1"
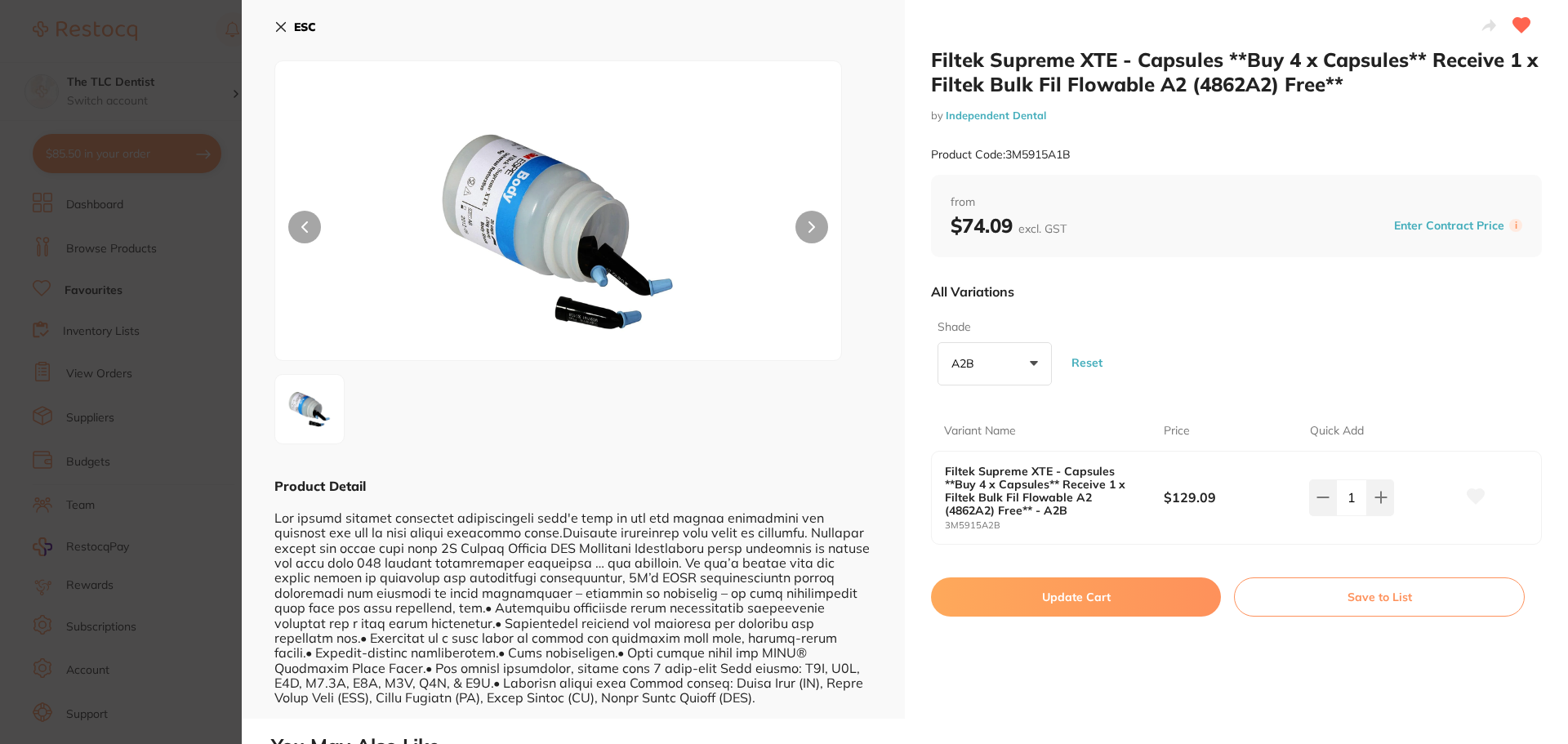
click at [1474, 494] on icon at bounding box center [1476, 496] width 17 height 15
click at [1073, 599] on button "Update Cart" at bounding box center [1075, 597] width 290 height 39
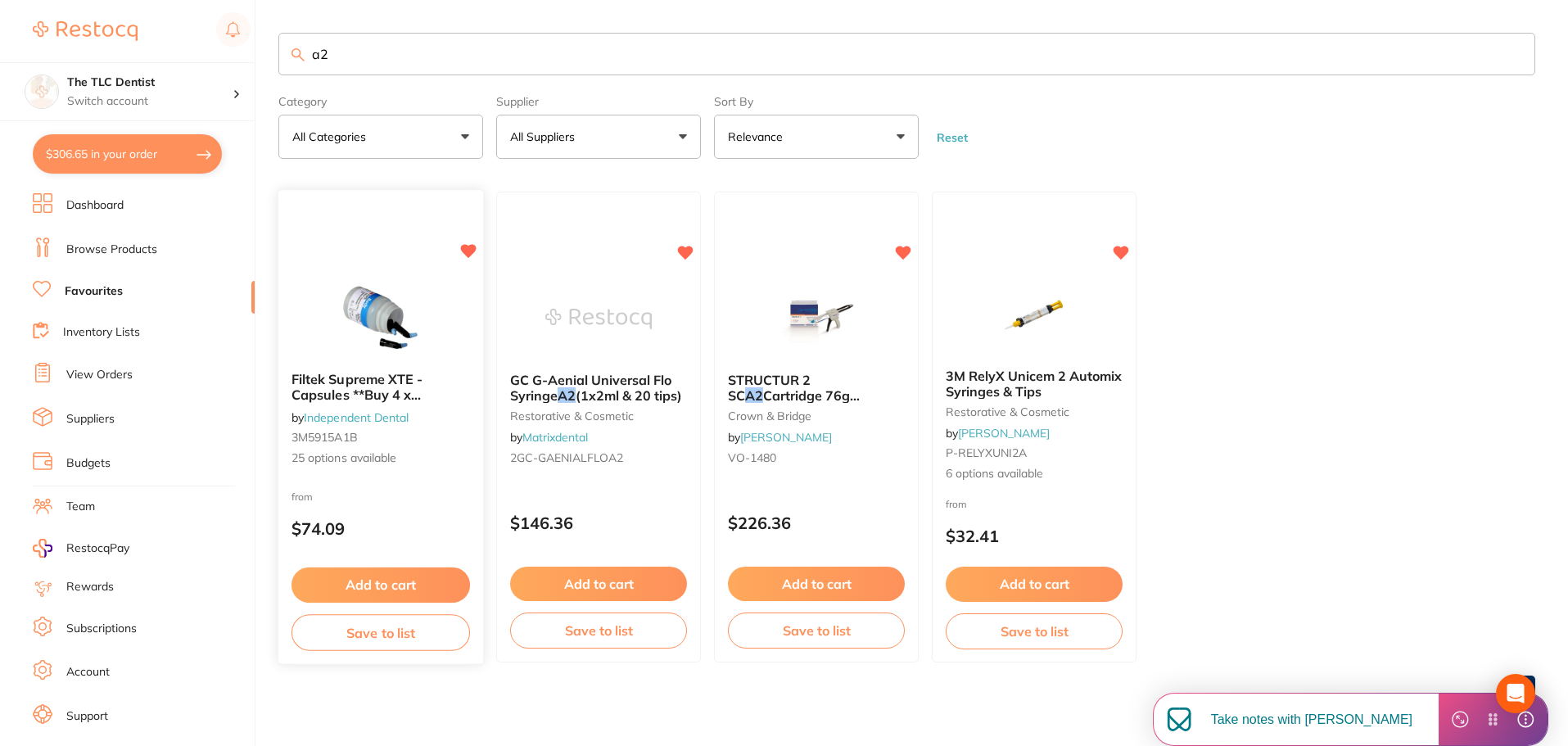
click at [387, 587] on button "Add to cart" at bounding box center [381, 585] width 178 height 35
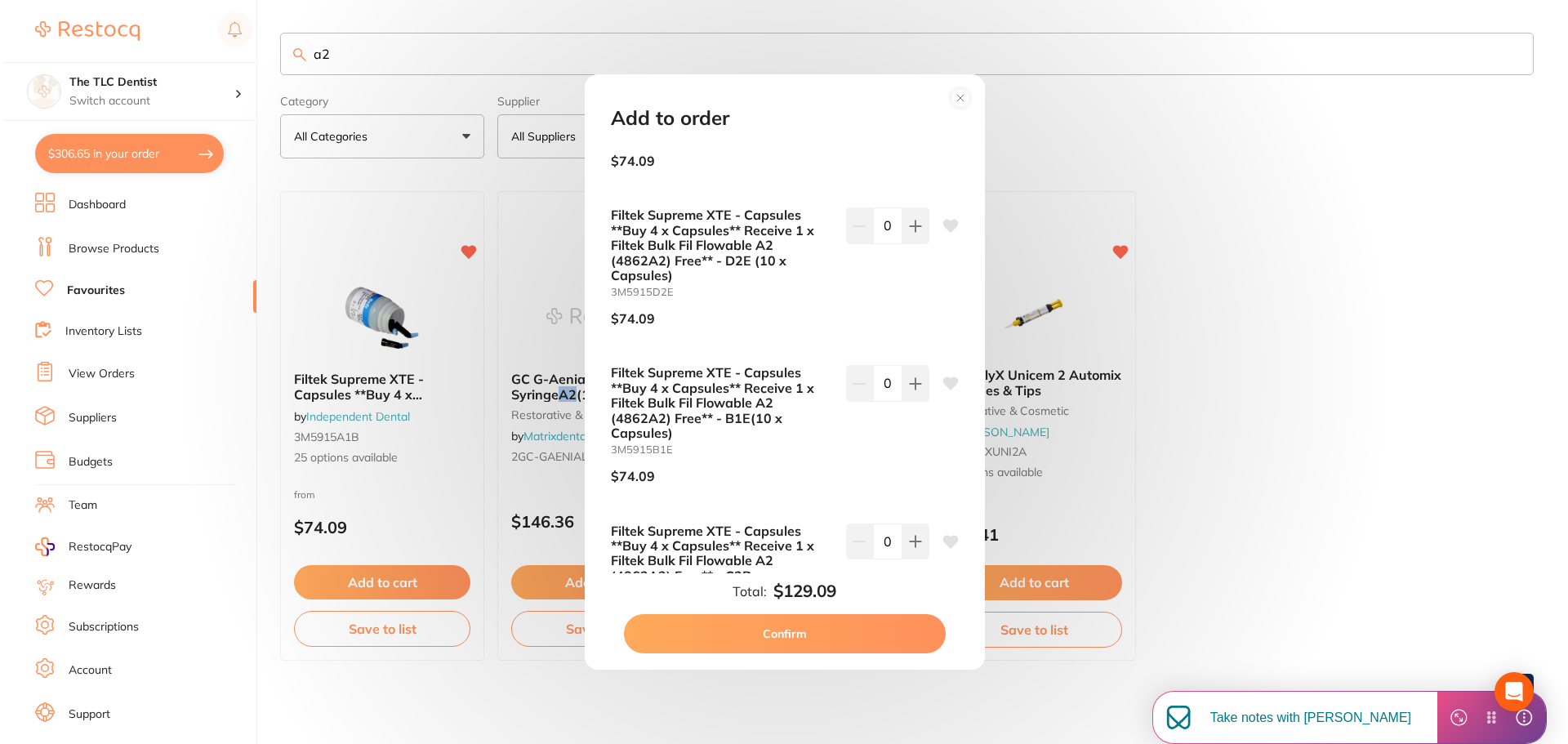
scroll to position [408, 0]
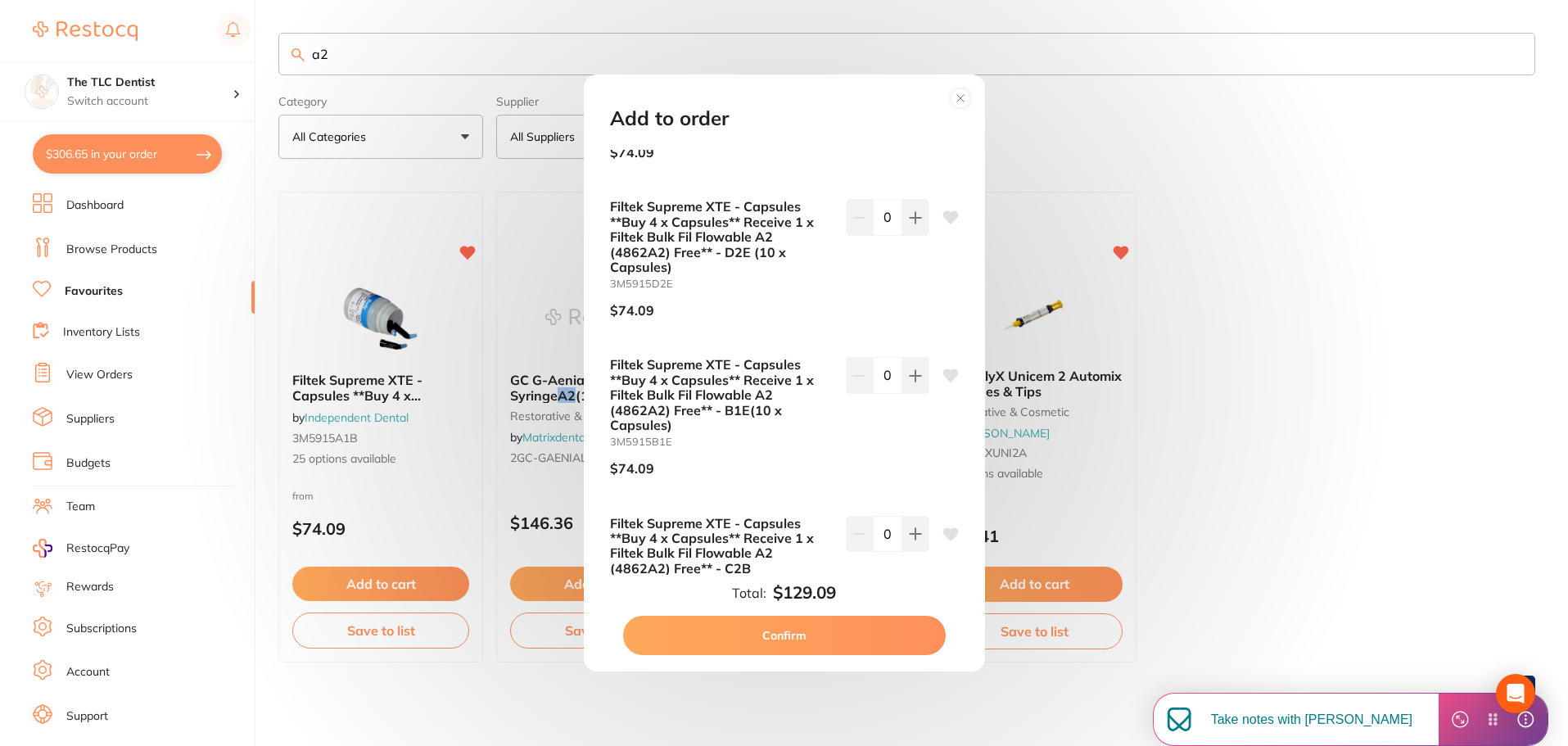
click at [959, 101] on circle at bounding box center [960, 99] width 19 height 19
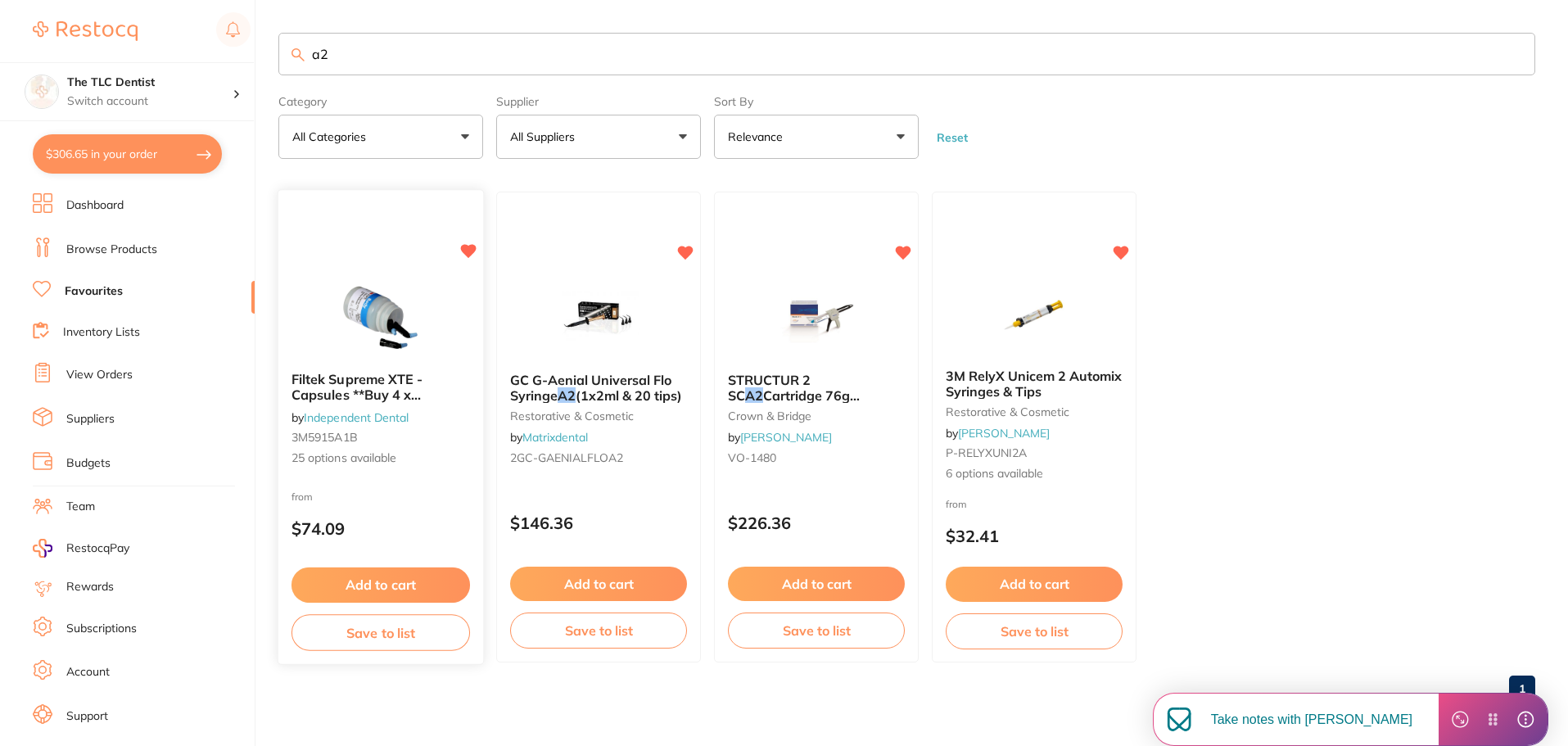
click at [391, 341] on img at bounding box center [380, 318] width 107 height 82
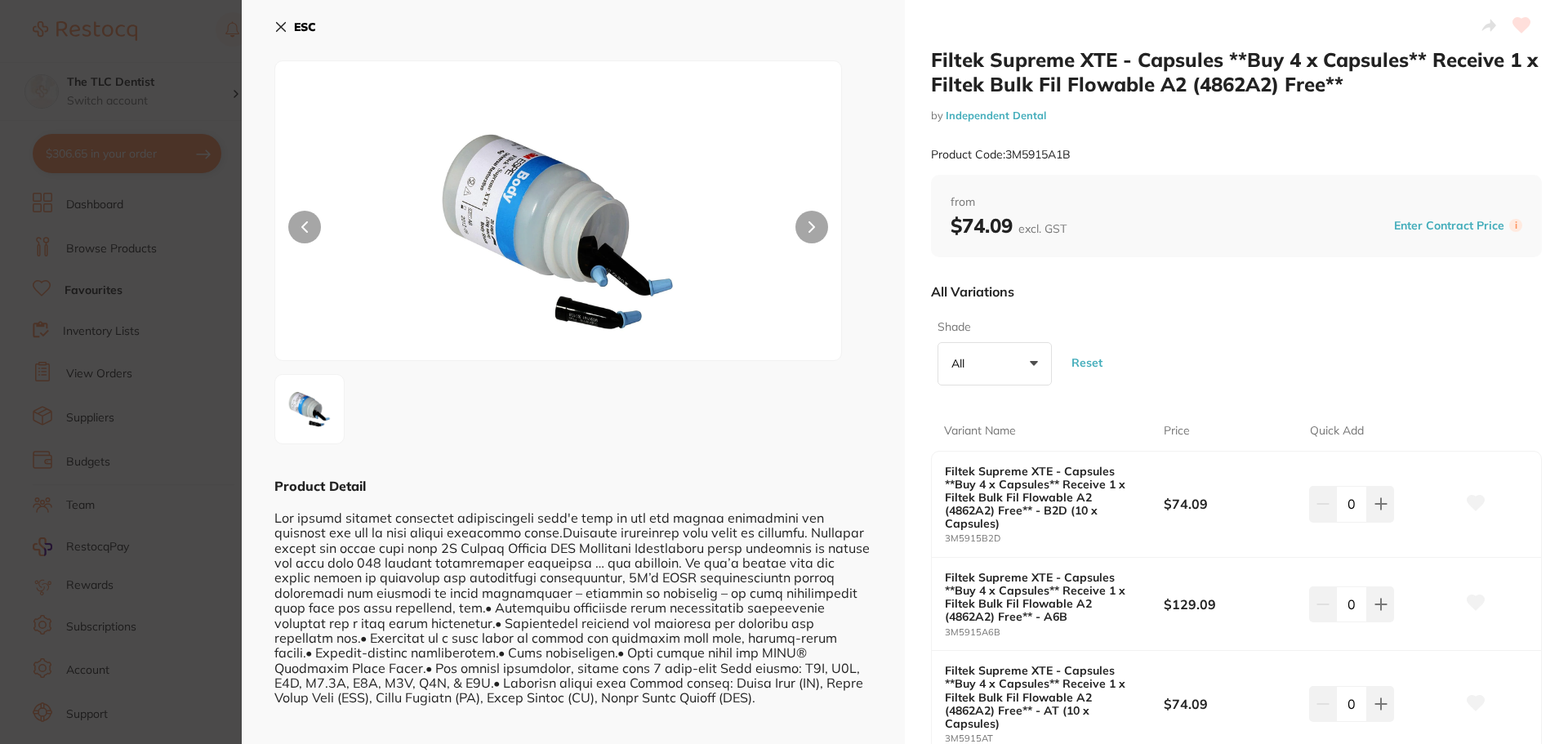
click at [1044, 355] on button "All +0" at bounding box center [995, 364] width 115 height 44
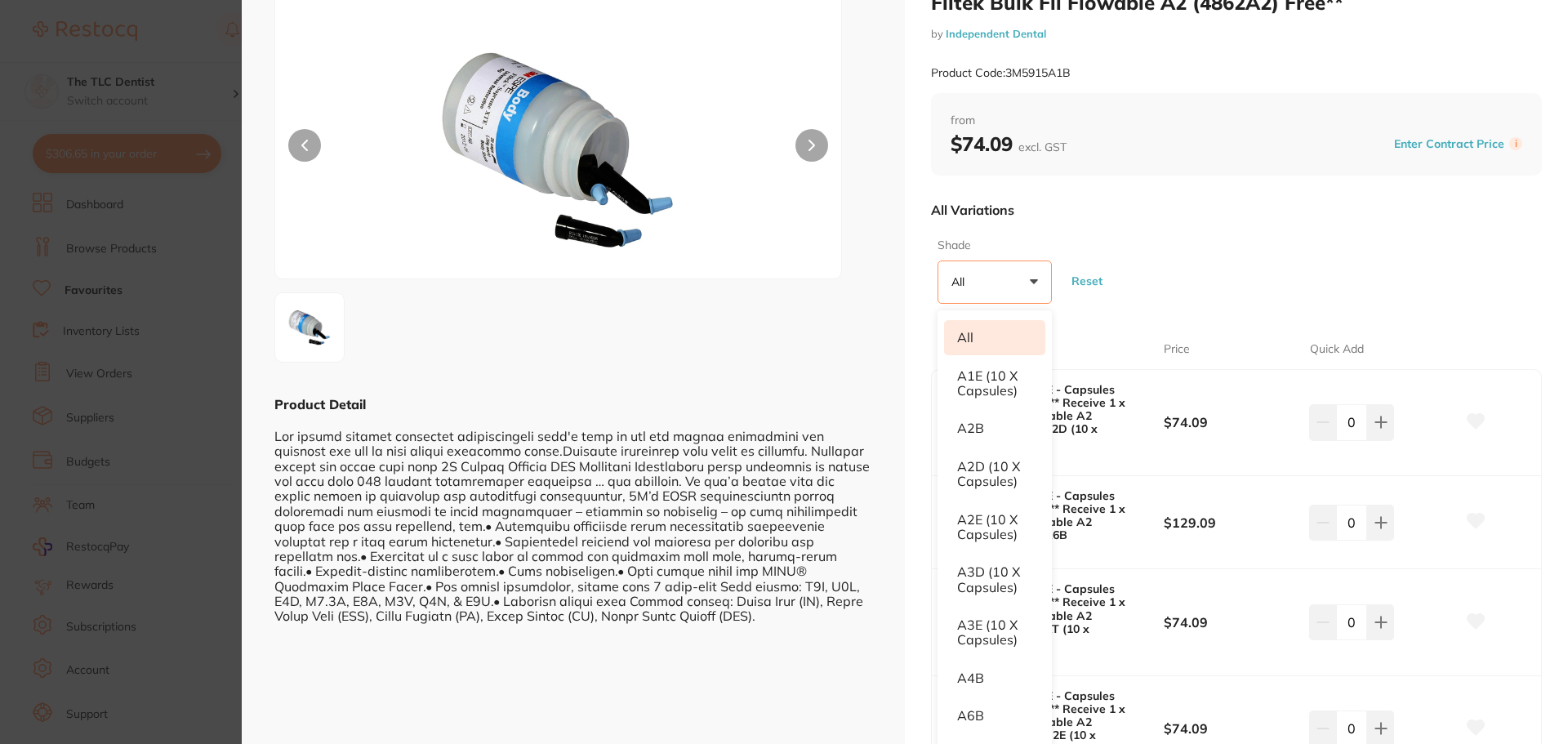
click at [135, 298] on section "Filtek Supreme XTE - Capsules **Buy 4 x Capsules** Receive 1 x Filtek Bulk Fil …" at bounding box center [784, 372] width 1568 height 744
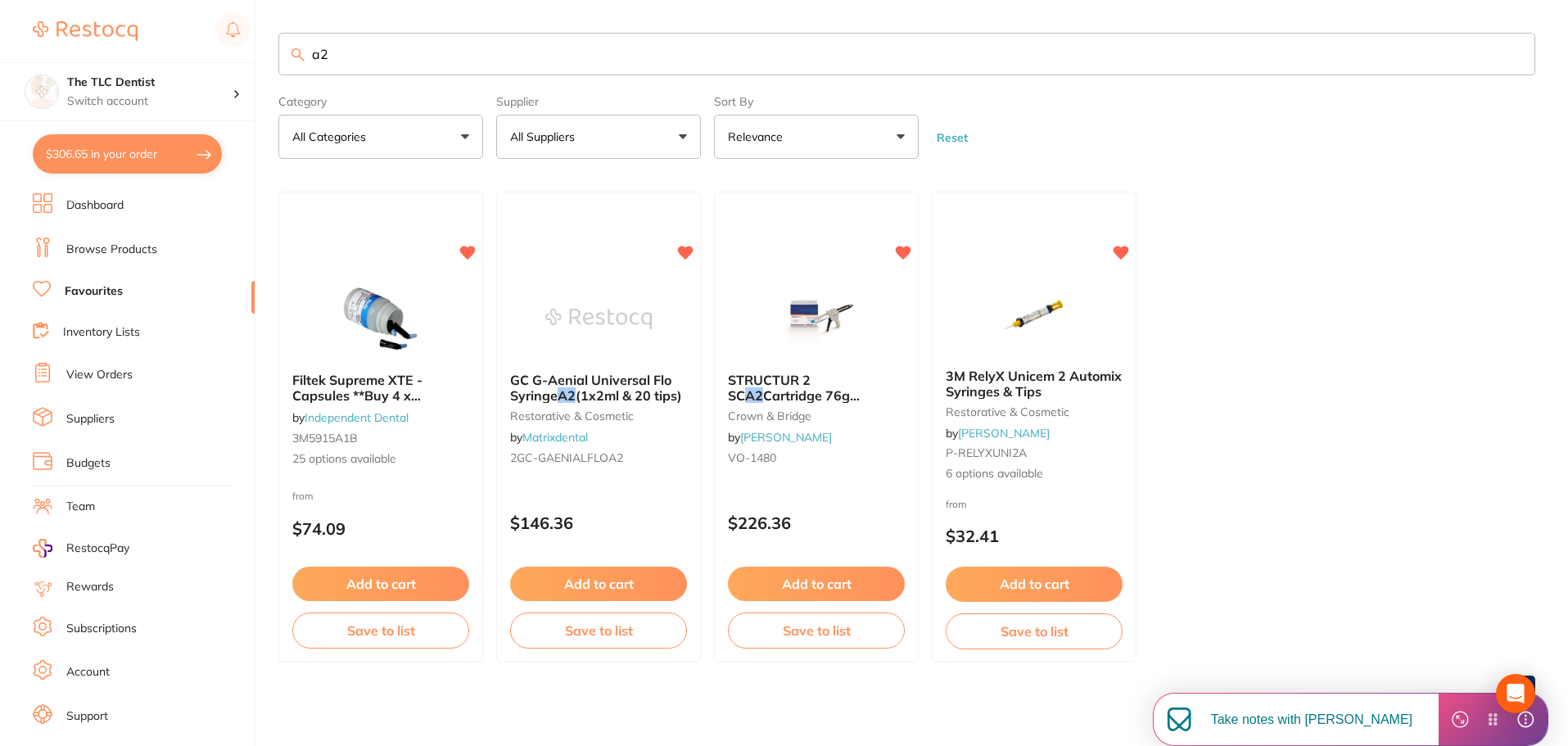
drag, startPoint x: 396, startPoint y: 63, endPoint x: 186, endPoint y: 47, distance: 210.6
click at [186, 48] on div "$306.65 The TLC Dentist Switch account The TLC Dentist $306.65 in your order Da…" at bounding box center [784, 373] width 1568 height 746
click at [112, 208] on link "Dashboard" at bounding box center [94, 205] width 57 height 16
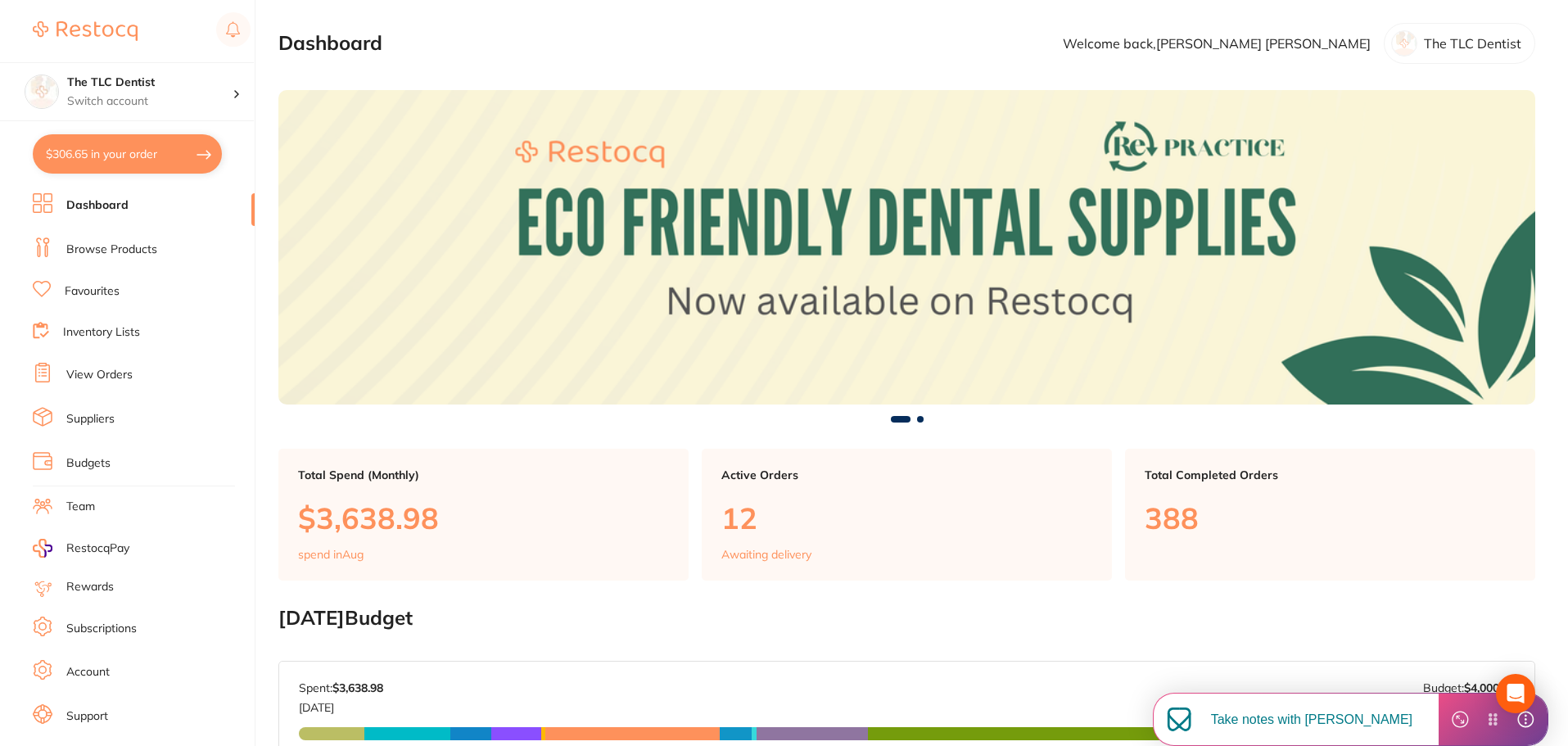
click at [150, 250] on link "Browse Products" at bounding box center [112, 250] width 91 height 16
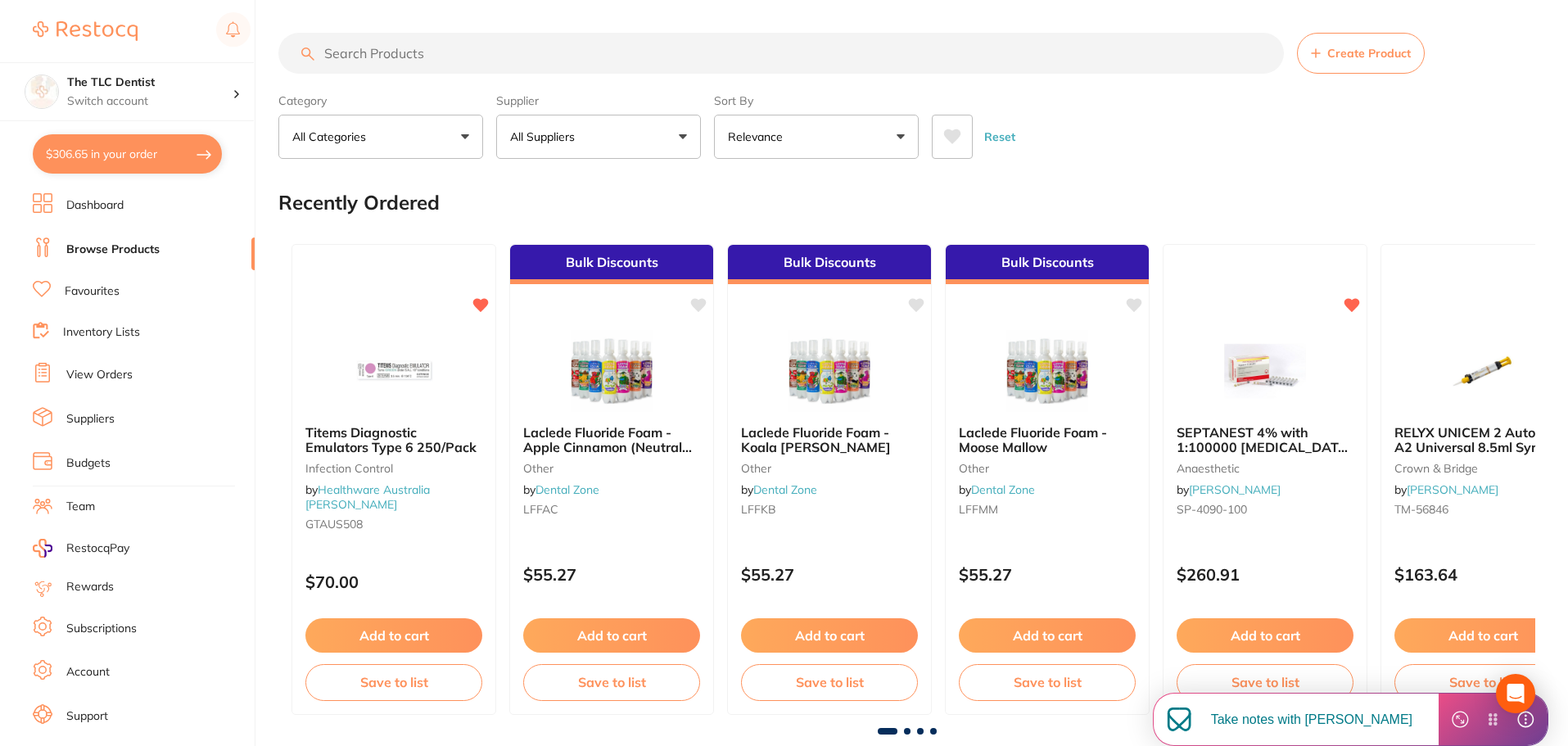
click at [573, 57] on input "search" at bounding box center [781, 53] width 1005 height 41
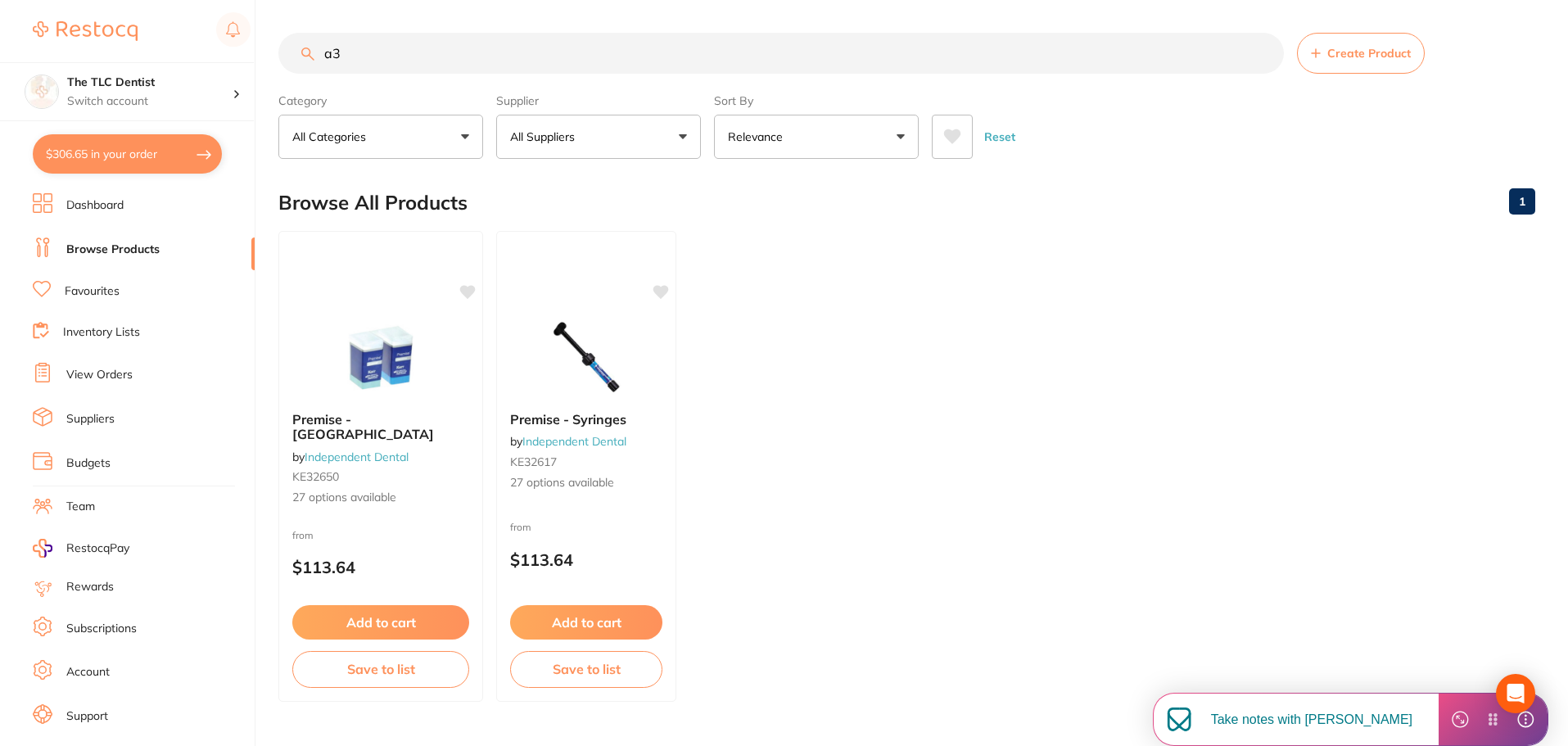
type input "a"
type input "A"
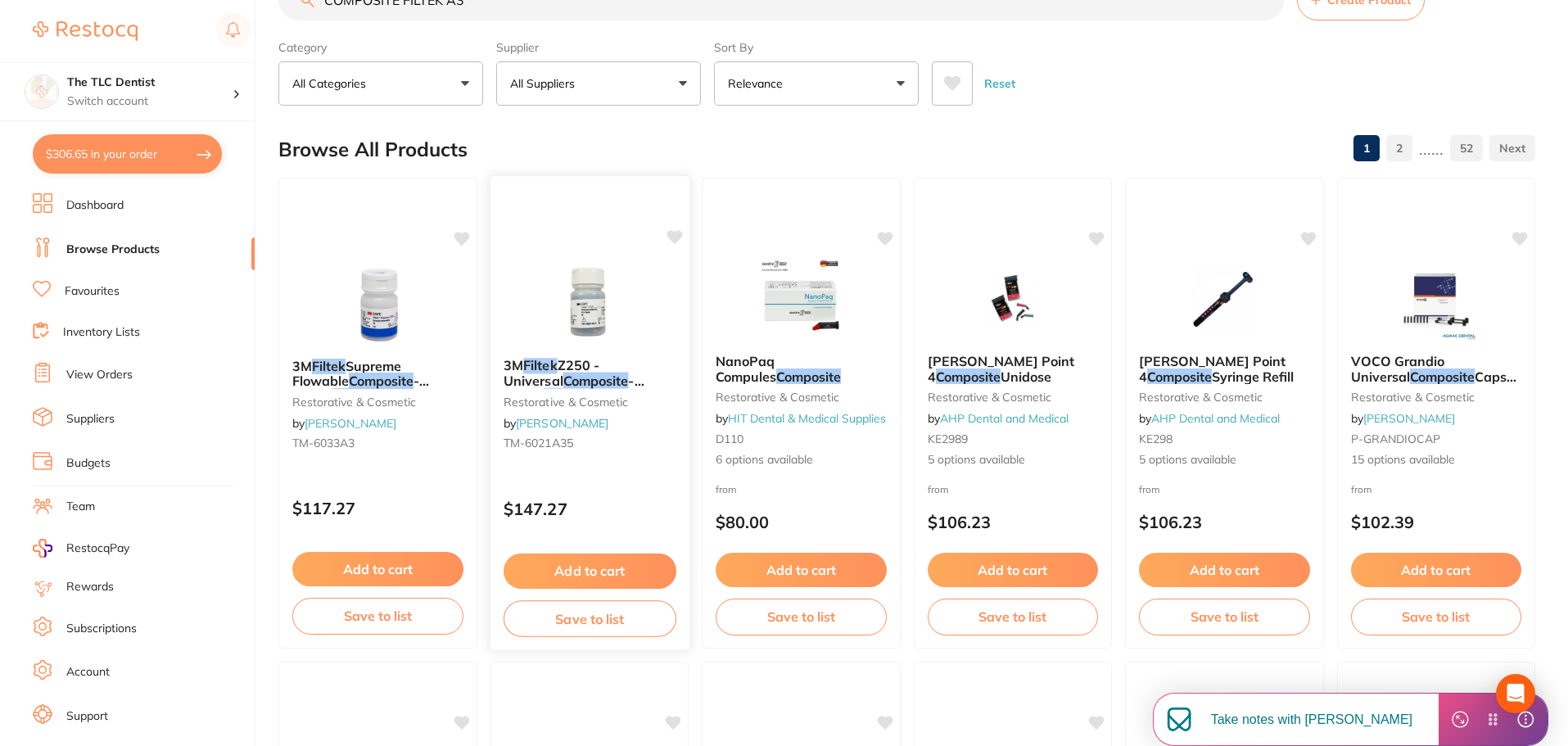
scroll to position [81, 0]
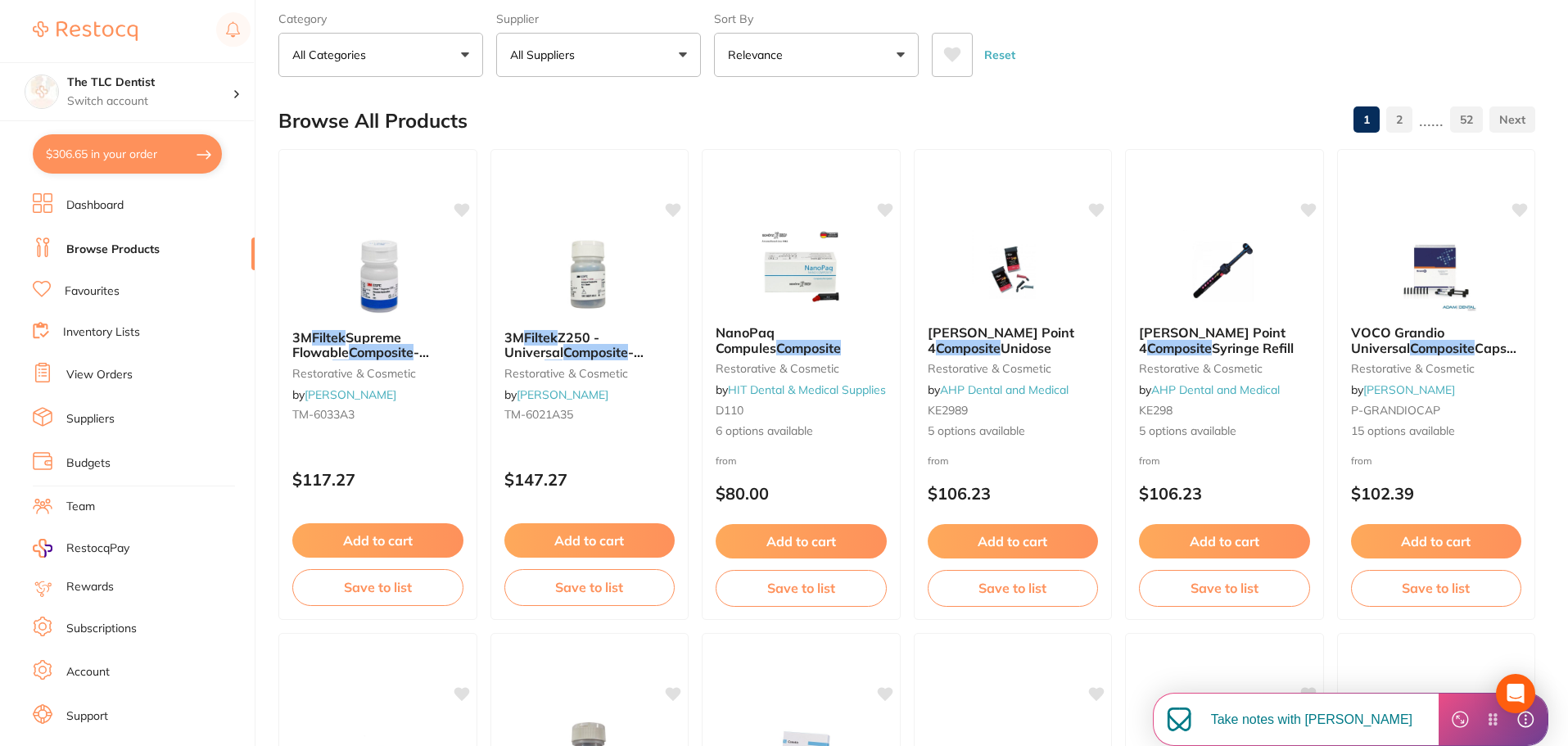
type input "COMPOSITE FILTEK A3"
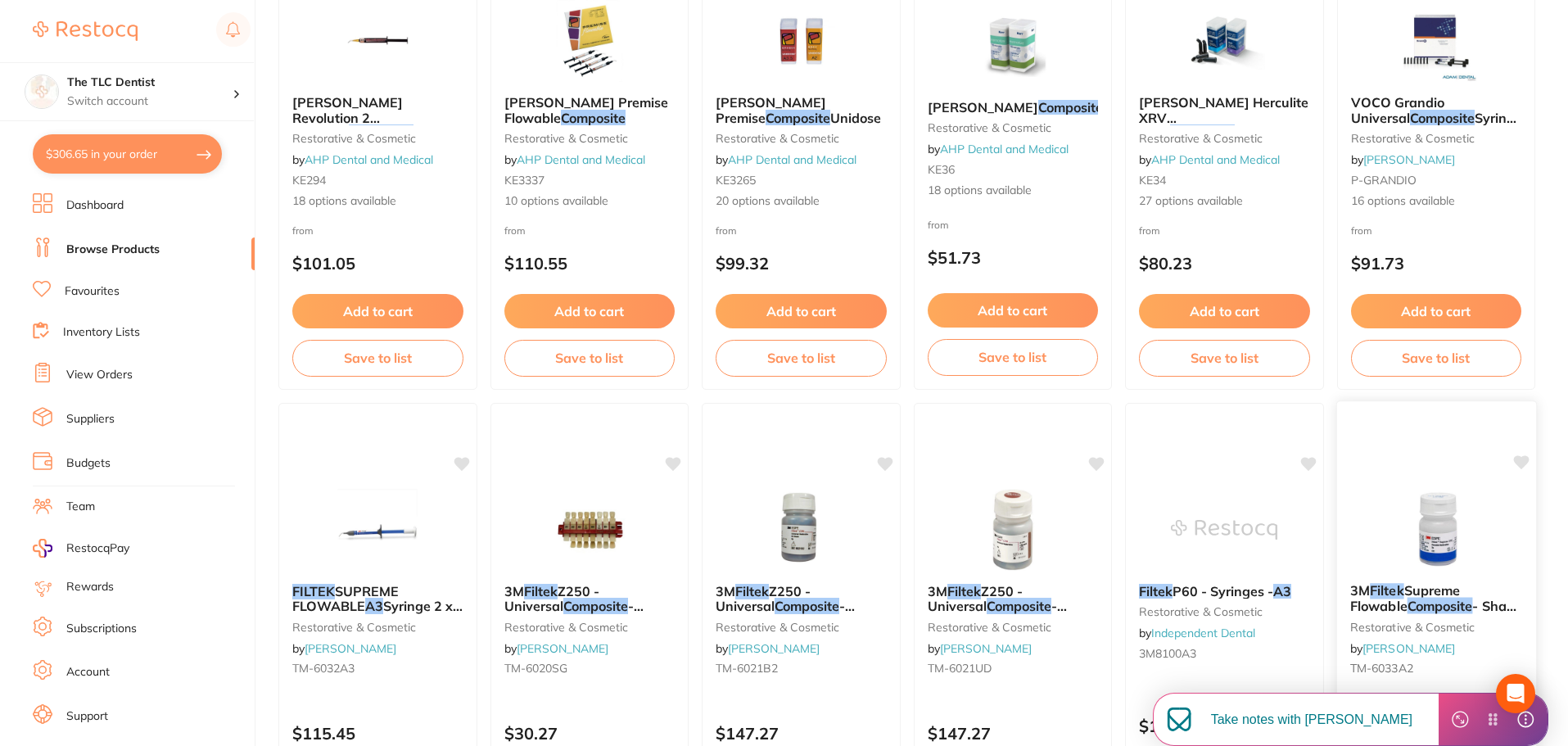
scroll to position [3911, 0]
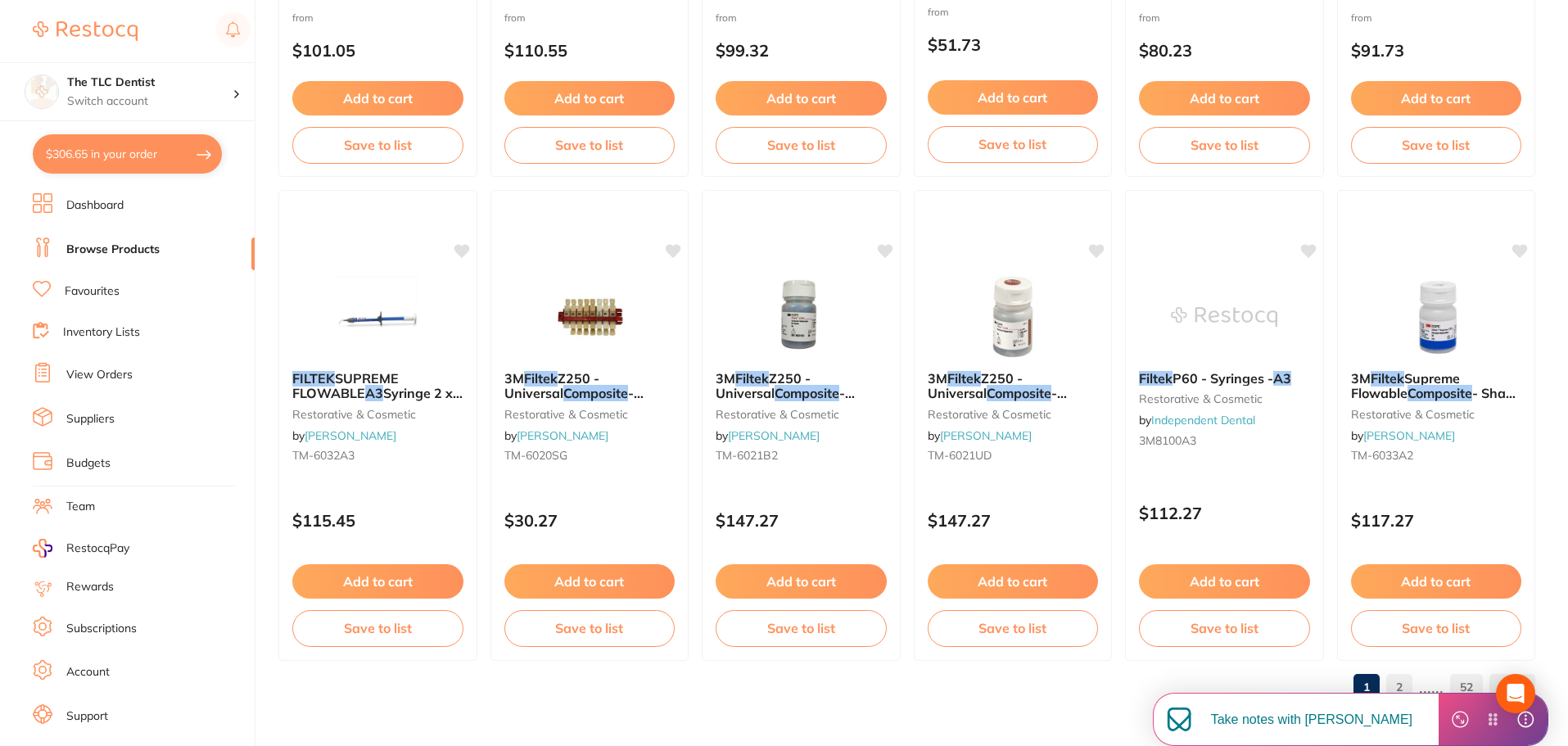
click at [1403, 687] on link "2" at bounding box center [1399, 687] width 27 height 33
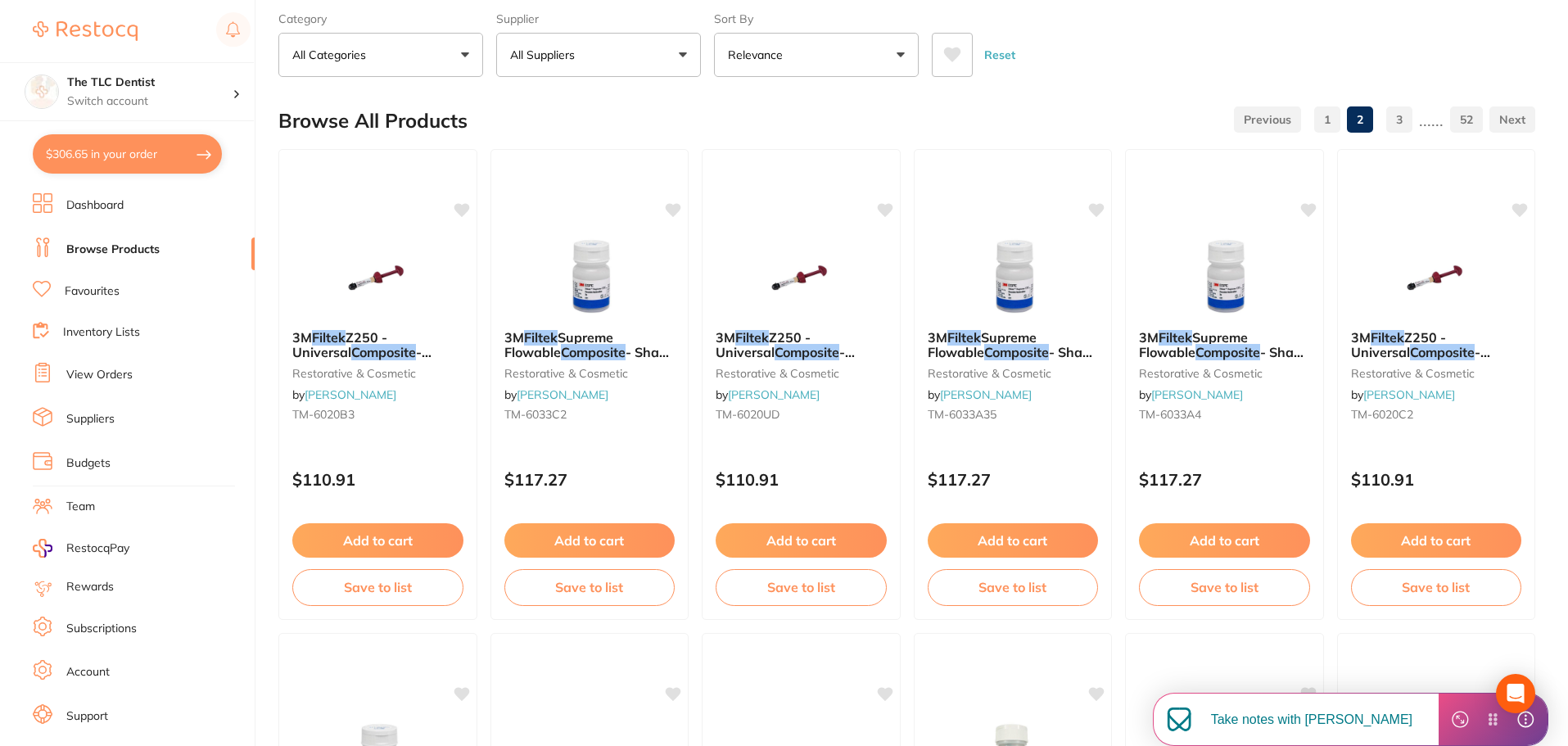
scroll to position [0, 0]
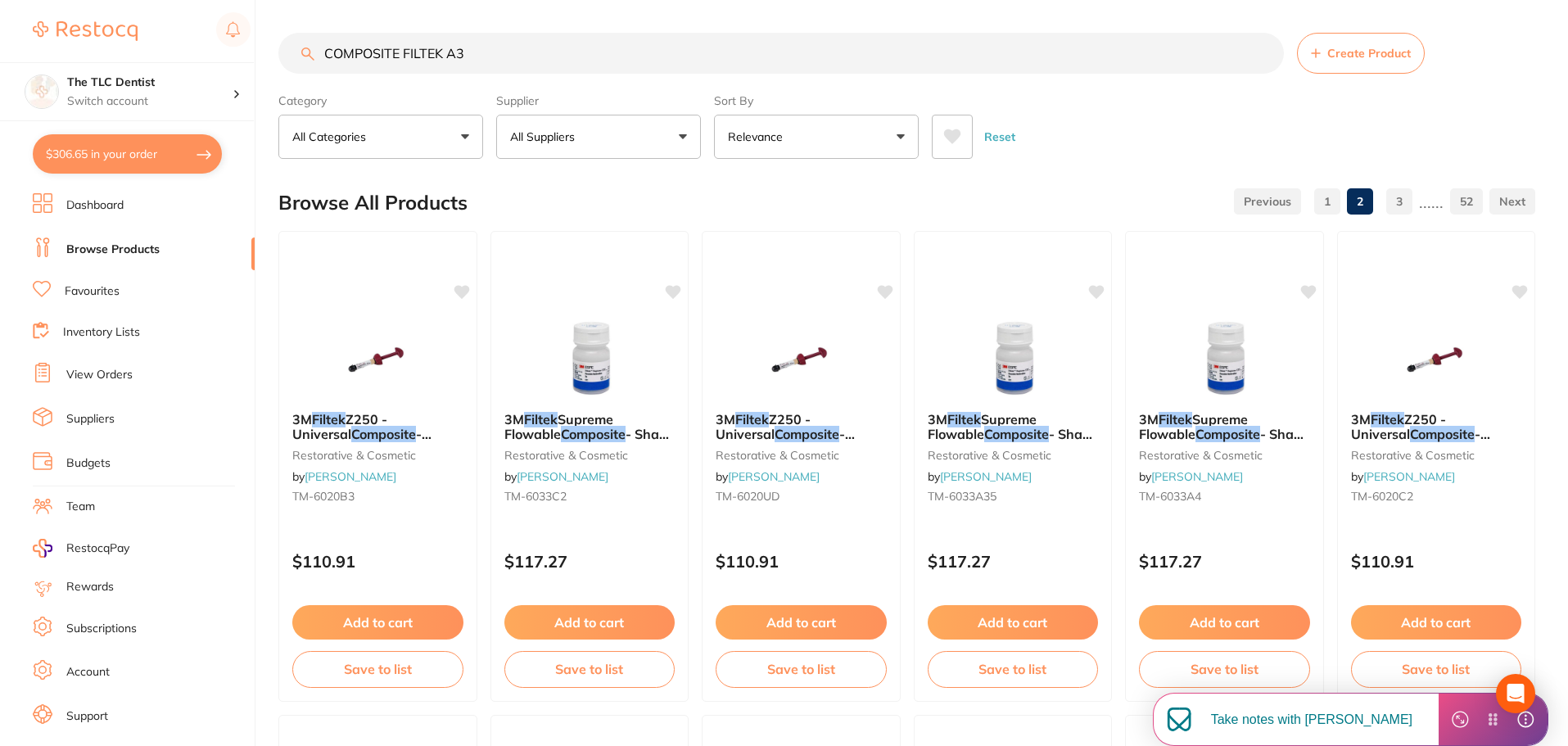
click at [675, 135] on button "All Suppliers" at bounding box center [598, 137] width 205 height 45
type input "AD"
click at [630, 276] on p "[PERSON_NAME]" at bounding box center [607, 278] width 106 height 15
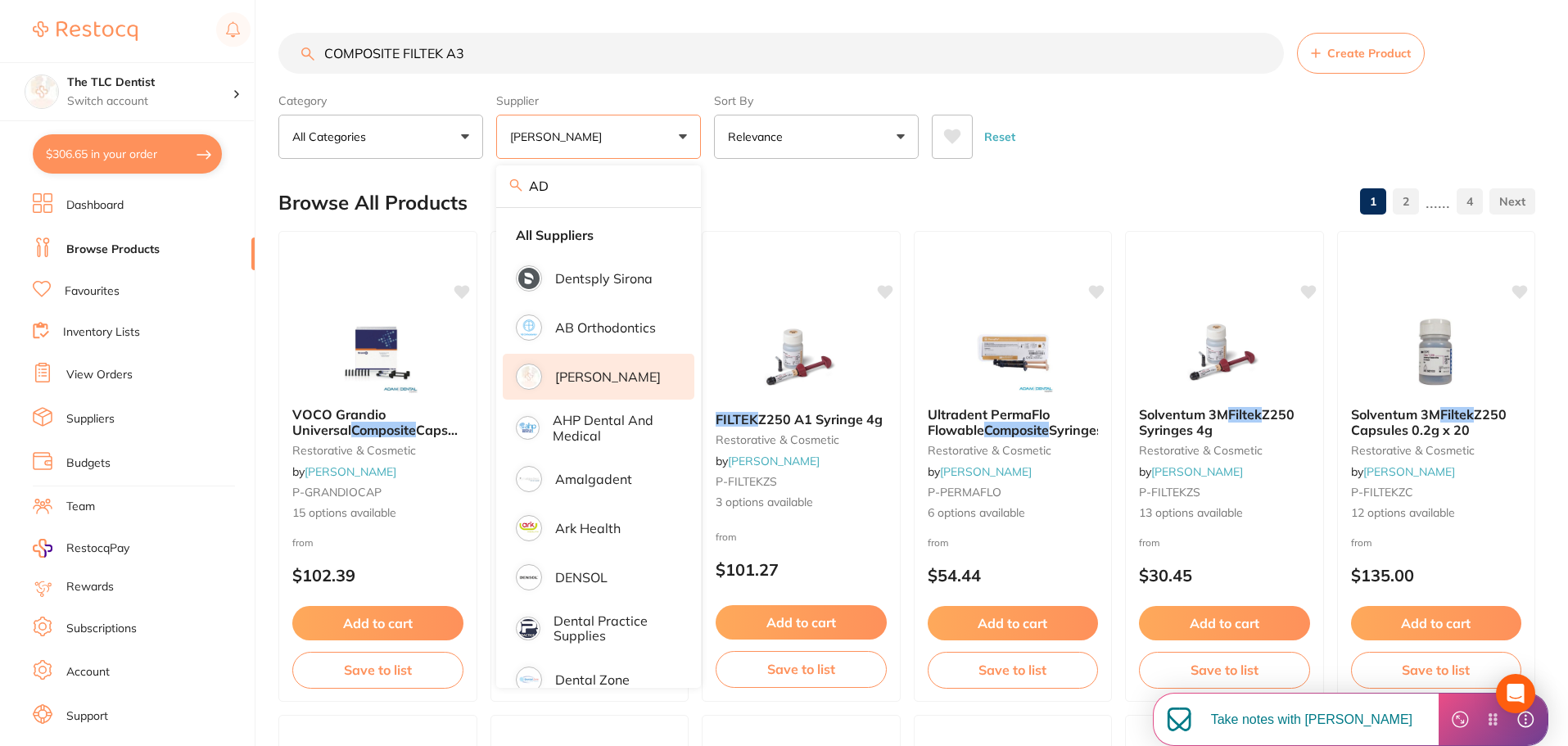
click at [1078, 177] on div "Browse All Products 1 2 ...... 4" at bounding box center [907, 202] width 1257 height 55
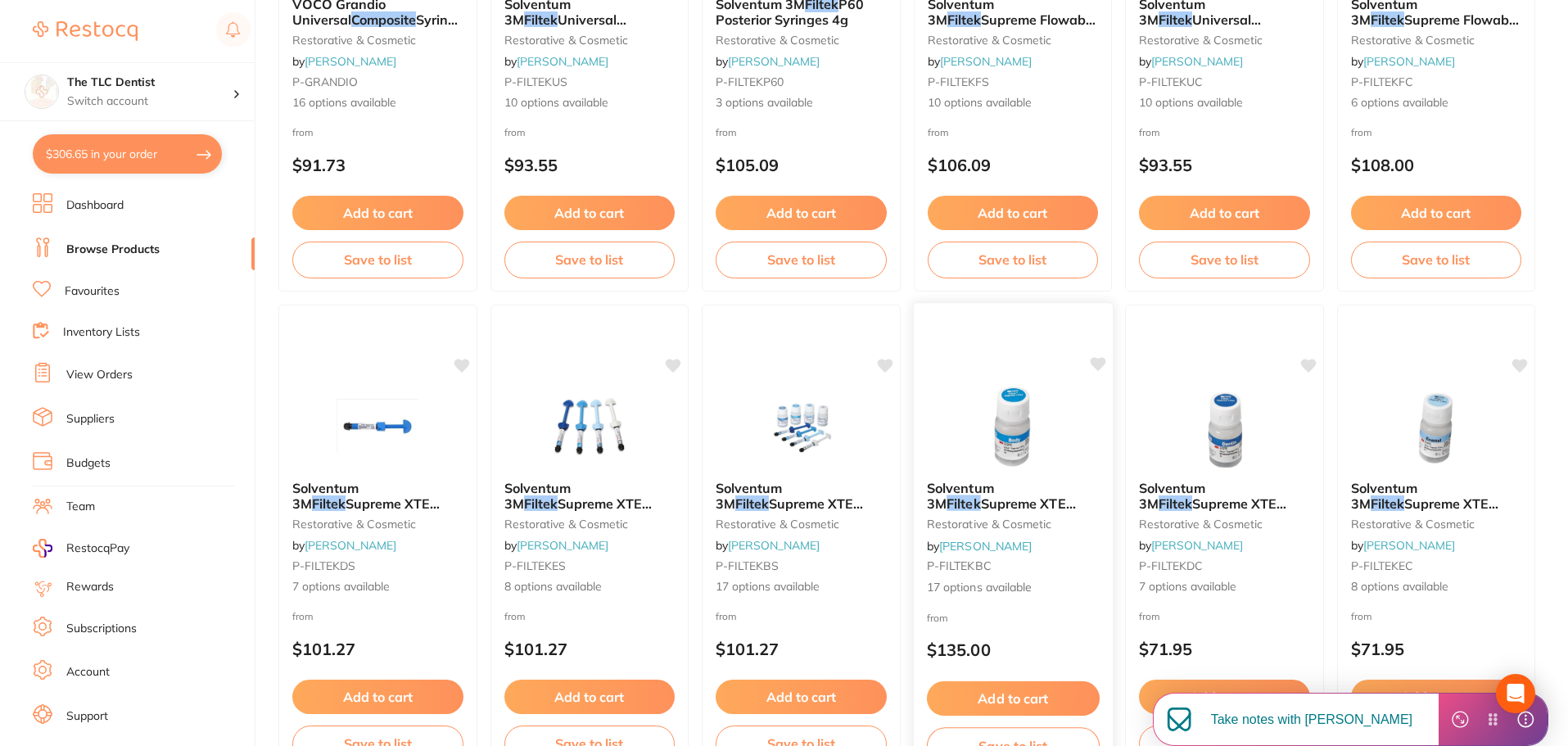
scroll to position [982, 0]
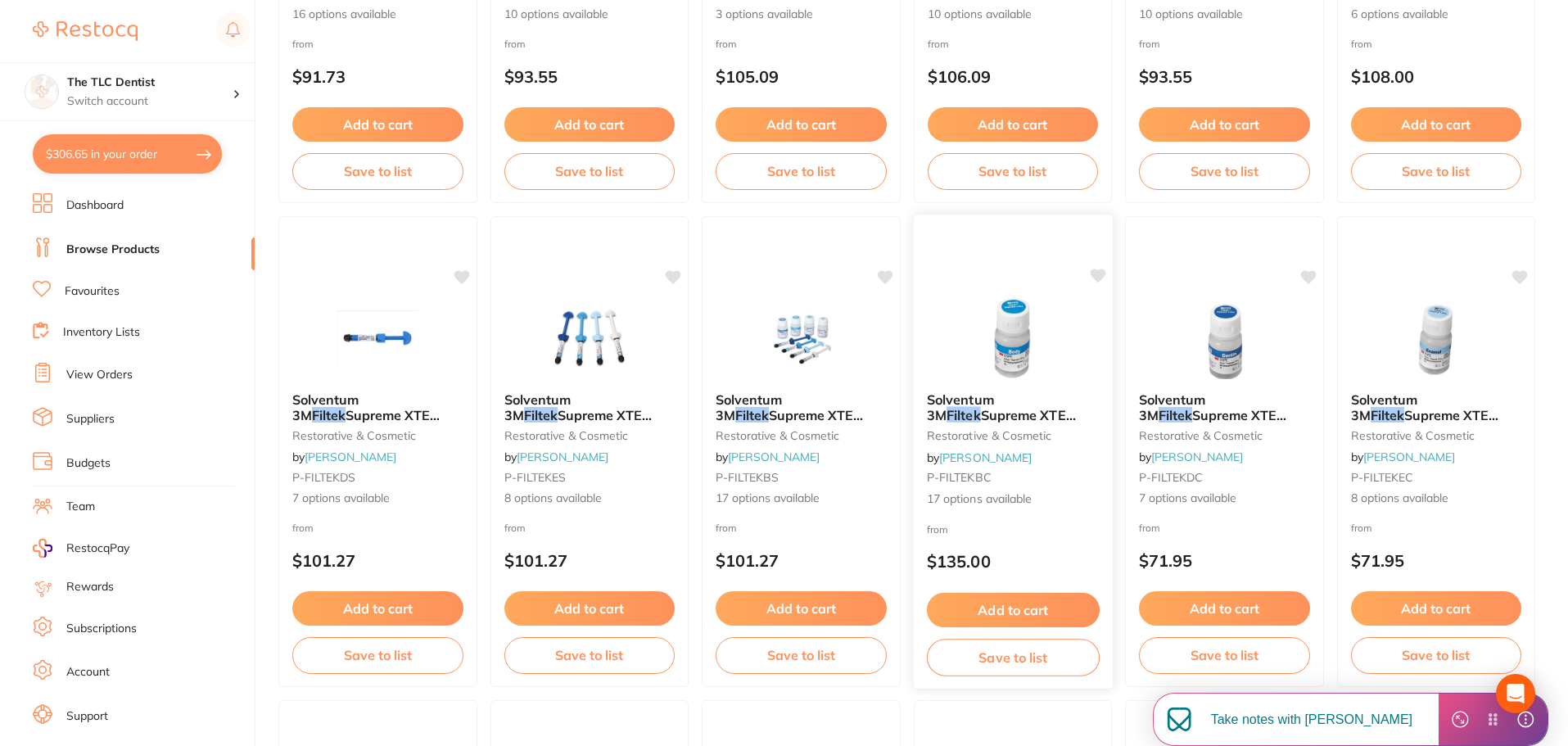
click at [1036, 454] on div "Solventum 3M Filtek Supreme XTE BodyCapsules 0.2g x 20 restorative & cosmetic b…" at bounding box center [1012, 449] width 199 height 141
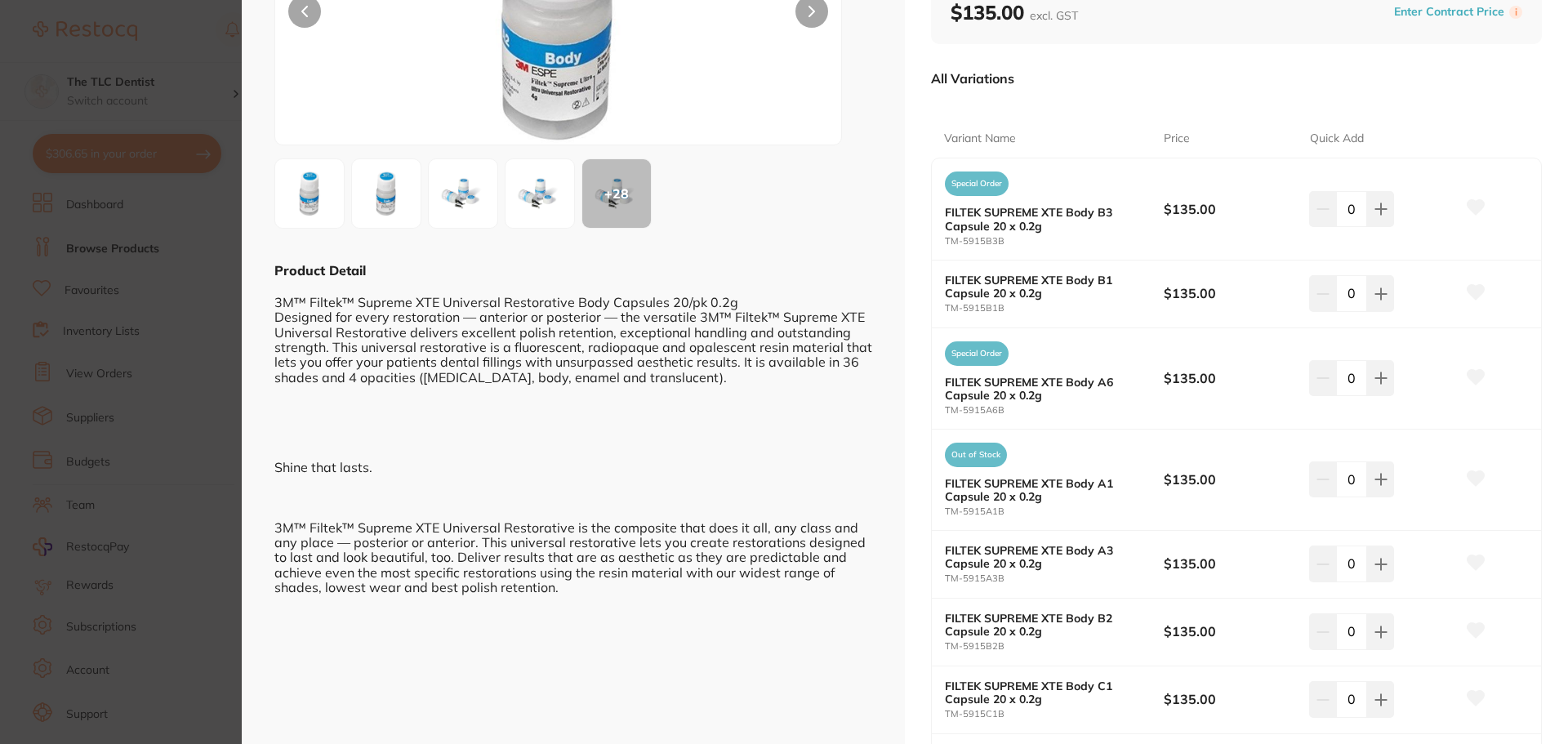
scroll to position [327, 0]
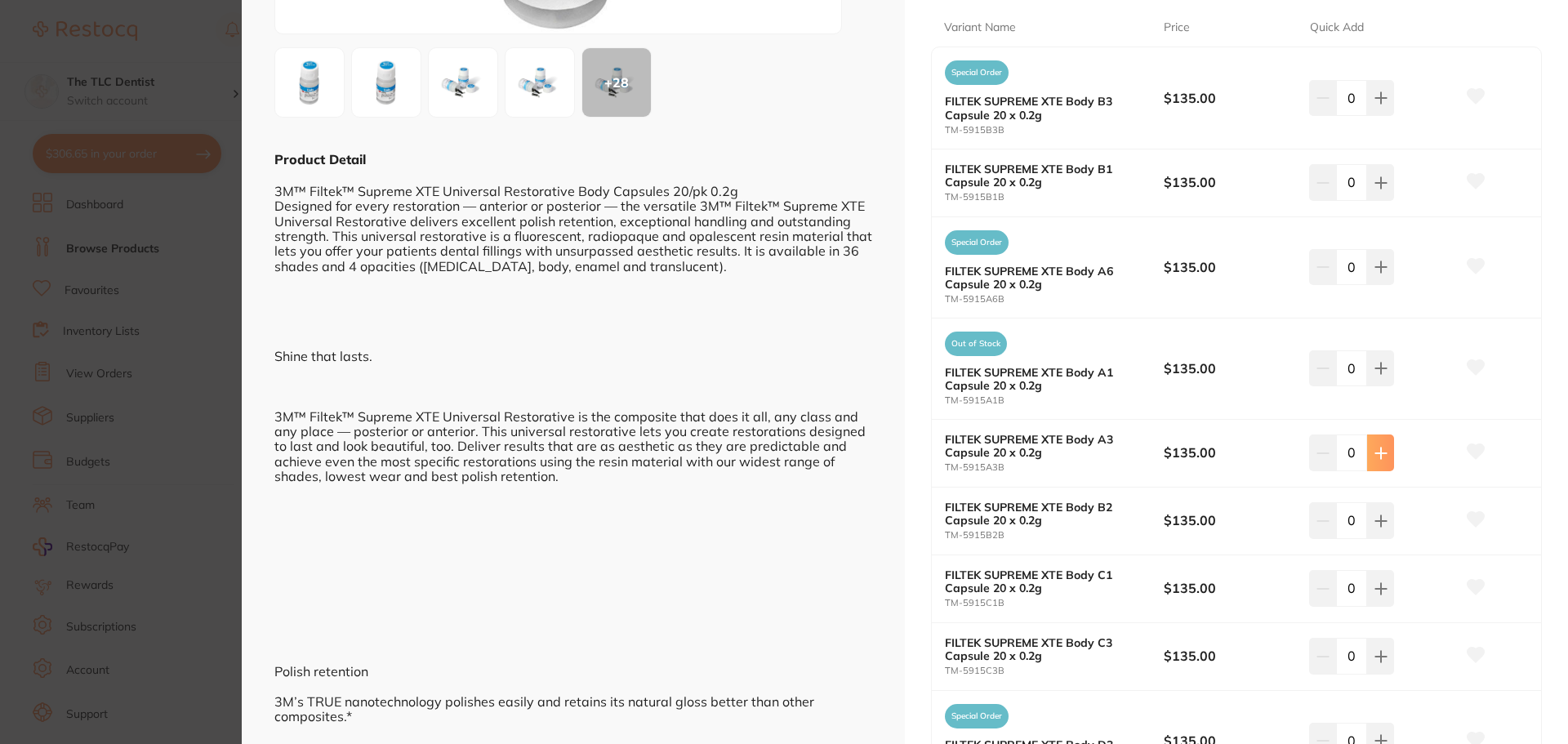
click at [1382, 104] on icon at bounding box center [1381, 97] width 13 height 13
type input "1"
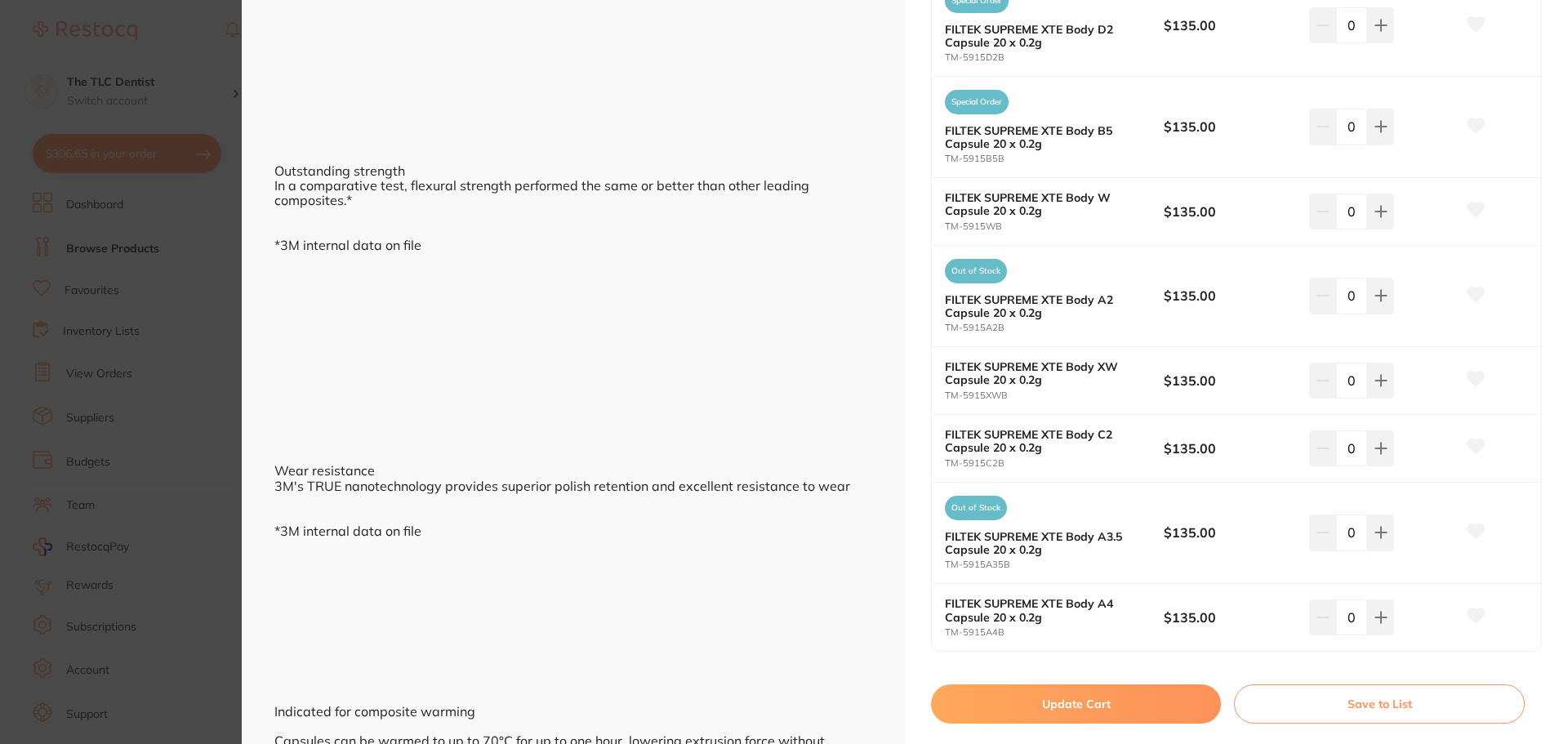
scroll to position [1388, 0]
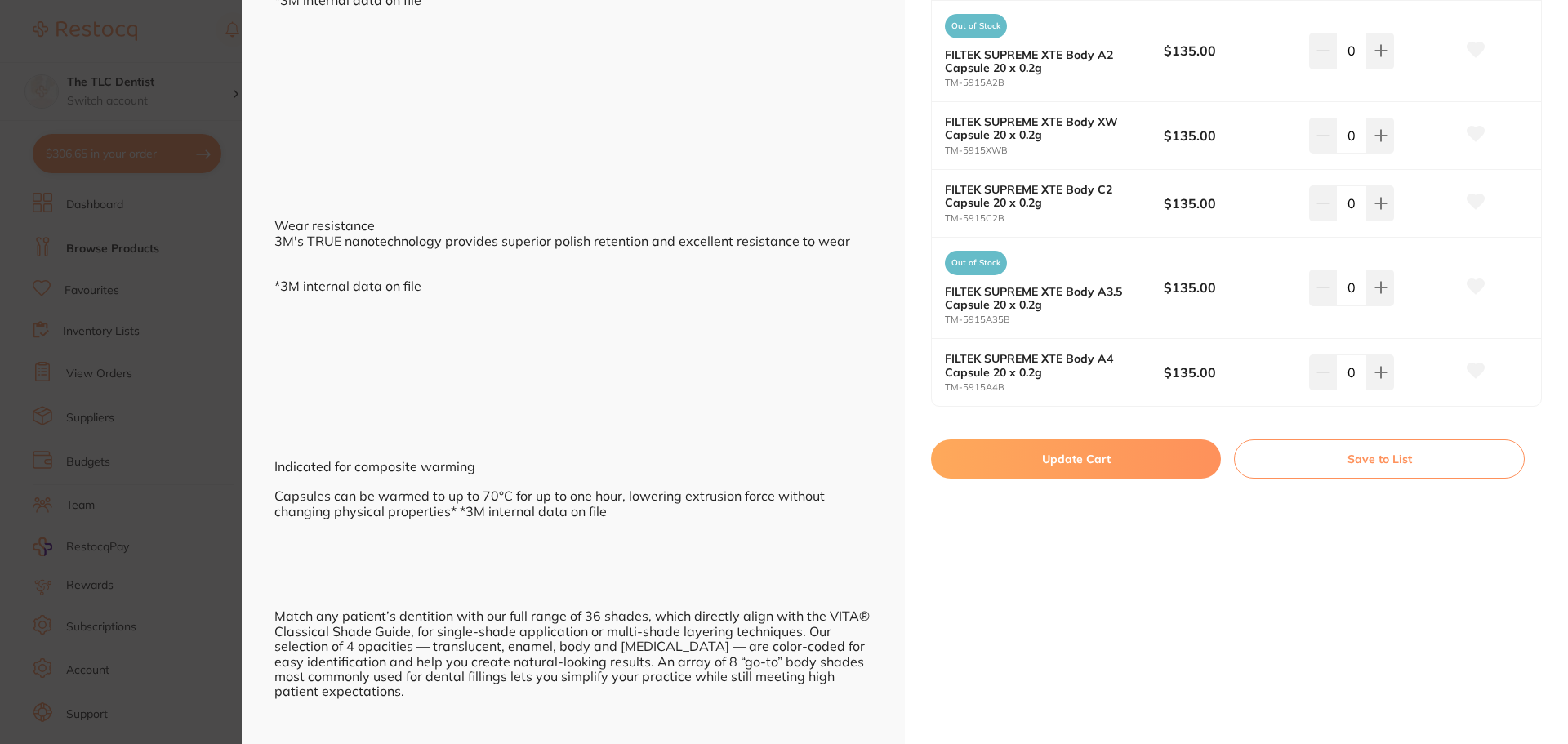
click at [1081, 458] on button "Update Cart" at bounding box center [1075, 459] width 290 height 39
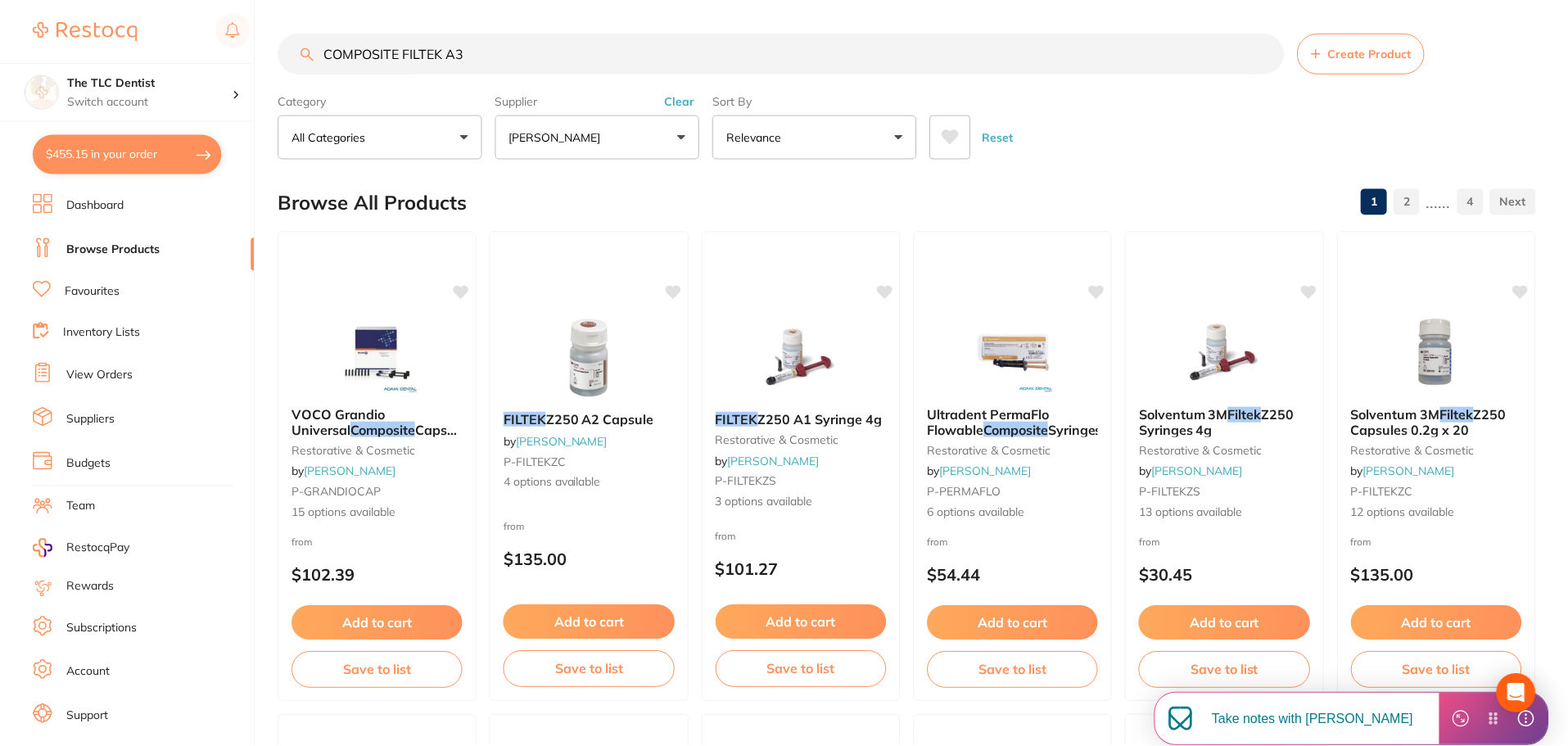
scroll to position [982, 0]
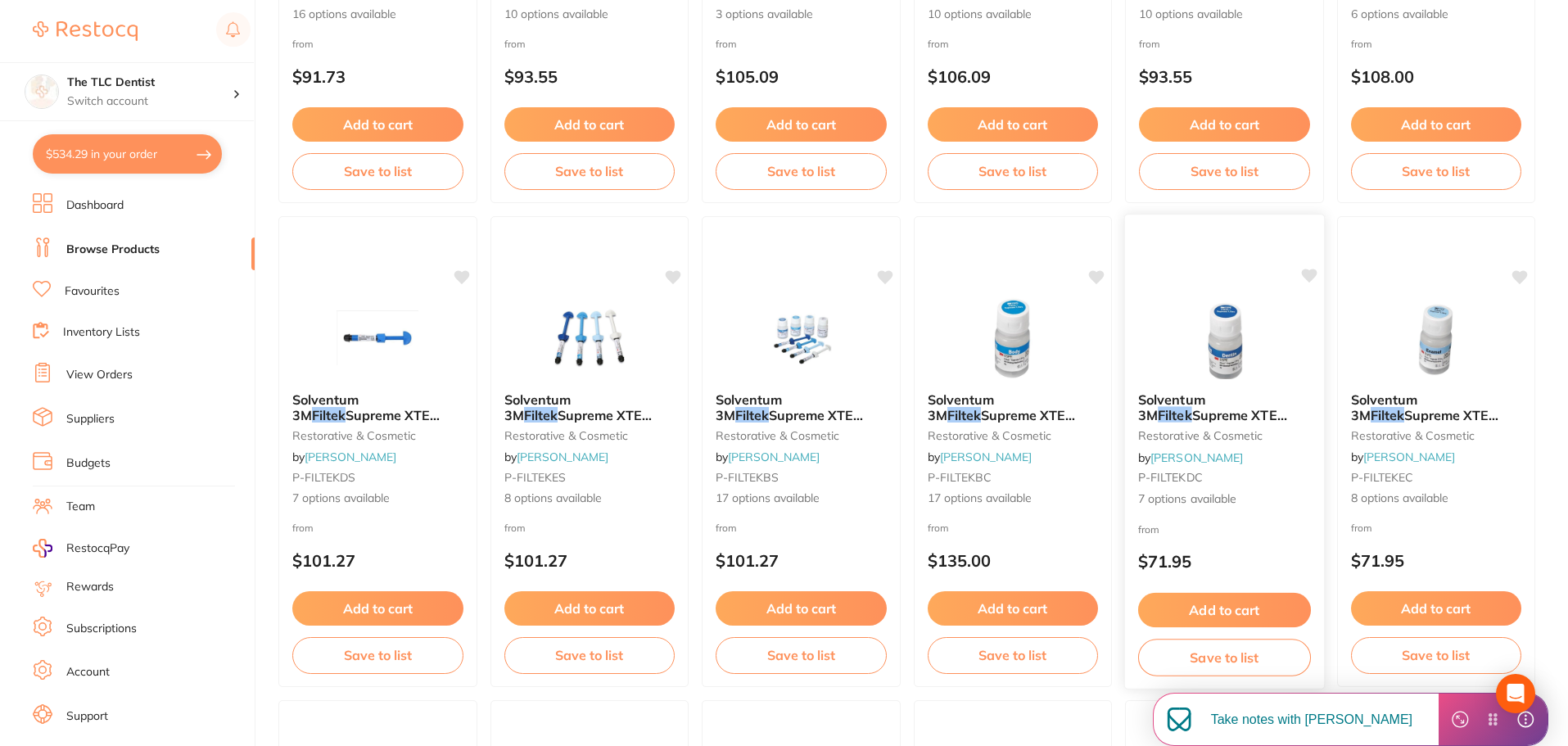
click at [1276, 456] on div "Solventum 3M Filtek Supreme XTE Dentine Capsules 0.2g x 10 restorative & cosmet…" at bounding box center [1225, 449] width 199 height 141
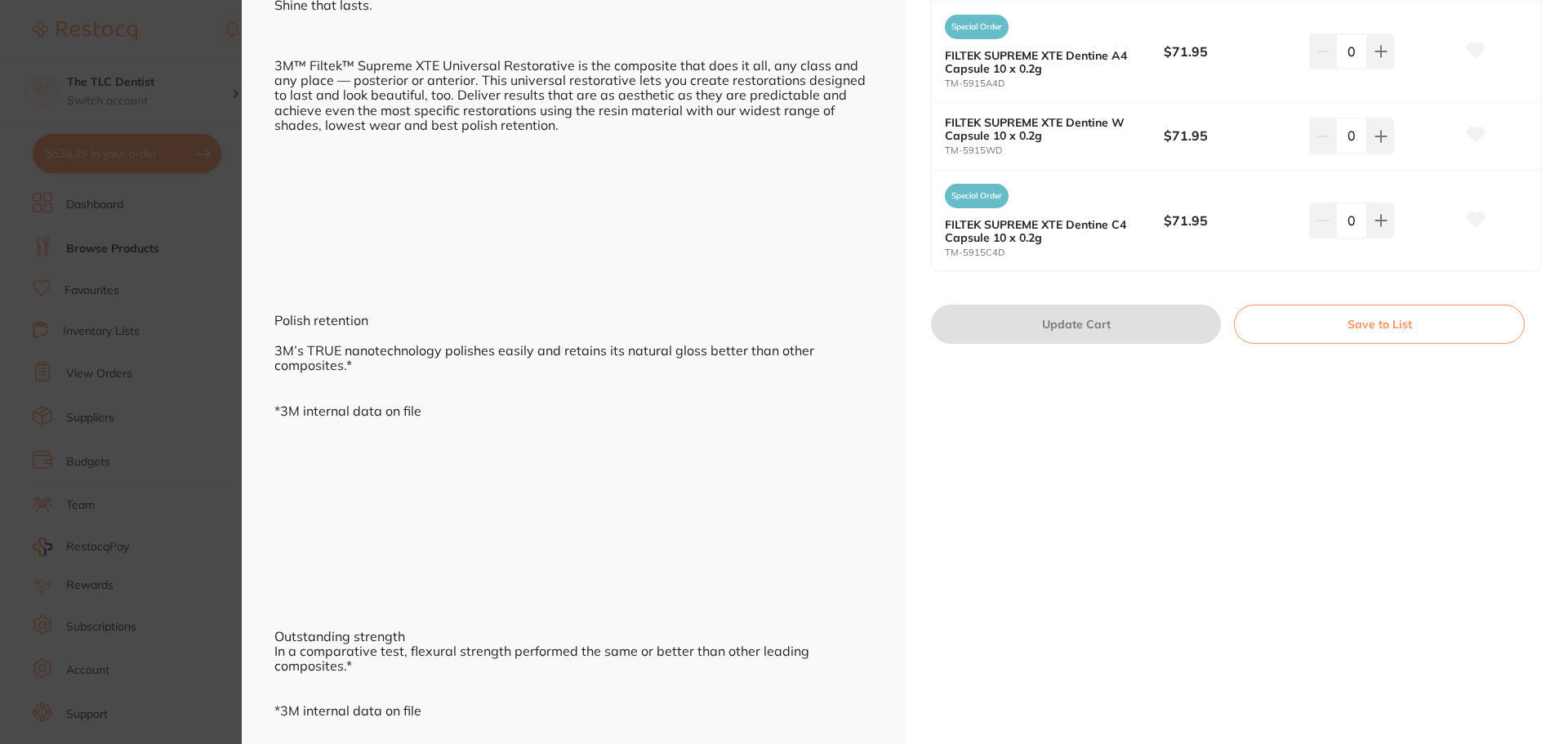
scroll to position [653, 0]
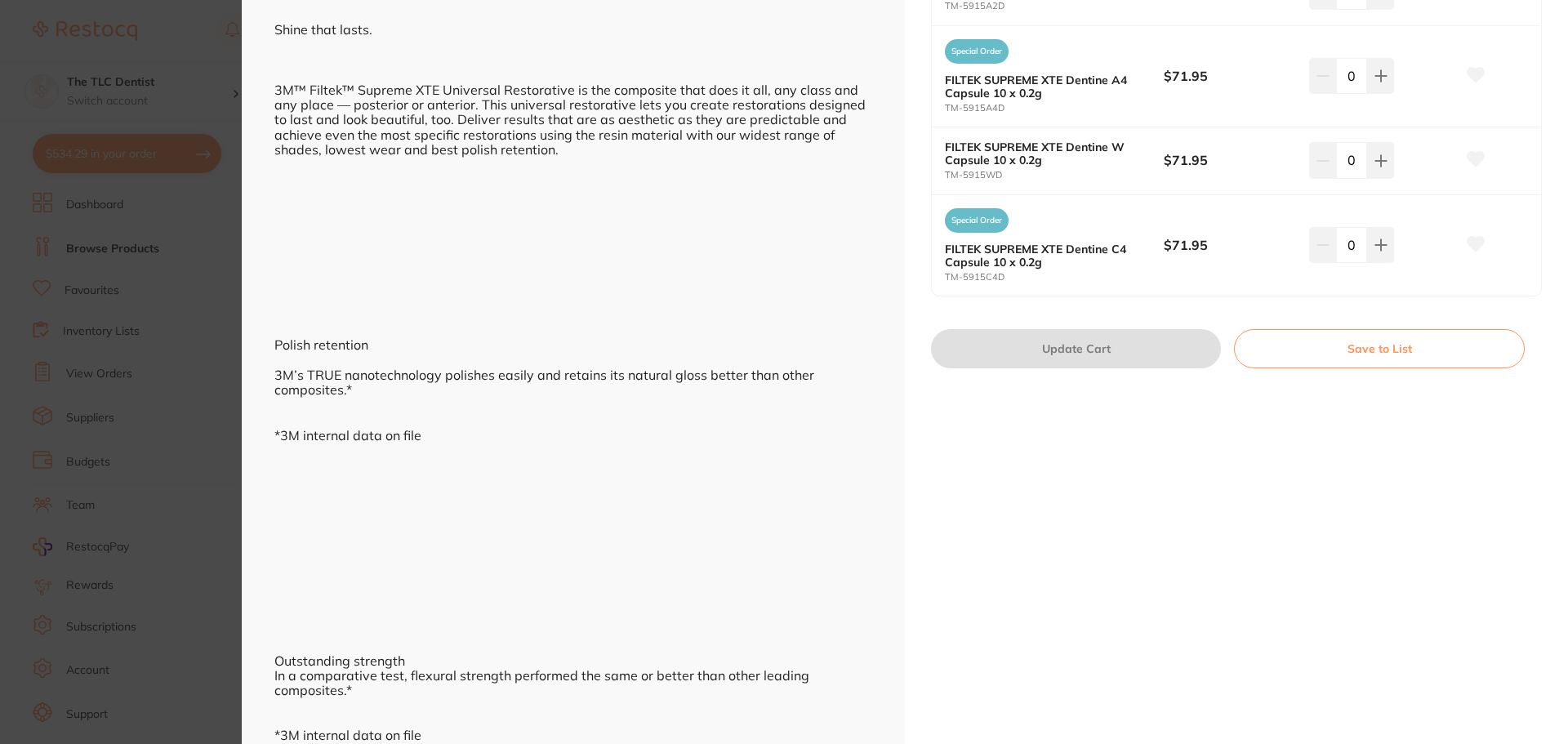
click at [95, 234] on section "Solventum 3M Filtek Supreme XTE Dentine Capsules 0.2g x 10 restorative & cosmet…" at bounding box center [784, 372] width 1568 height 744
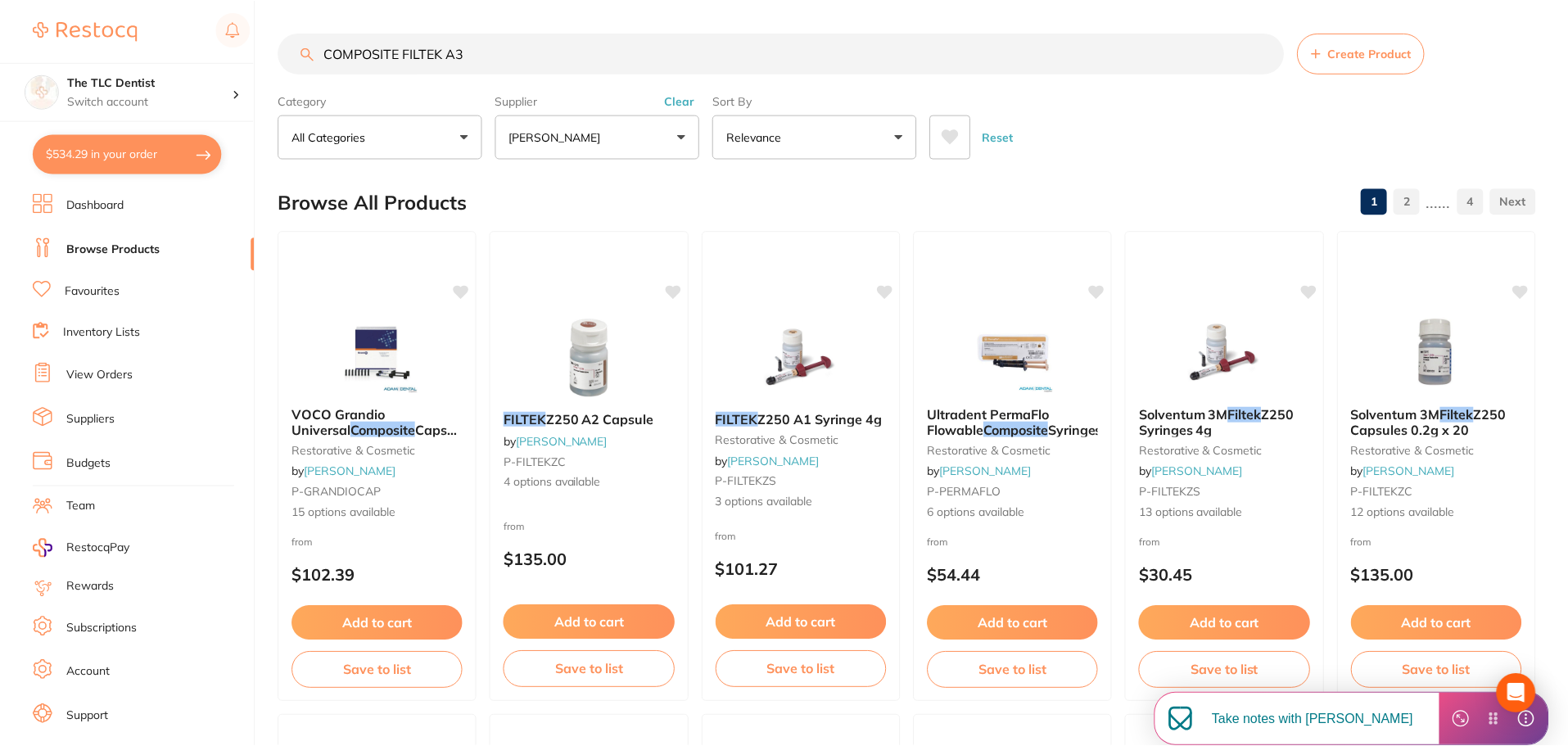
scroll to position [982, 0]
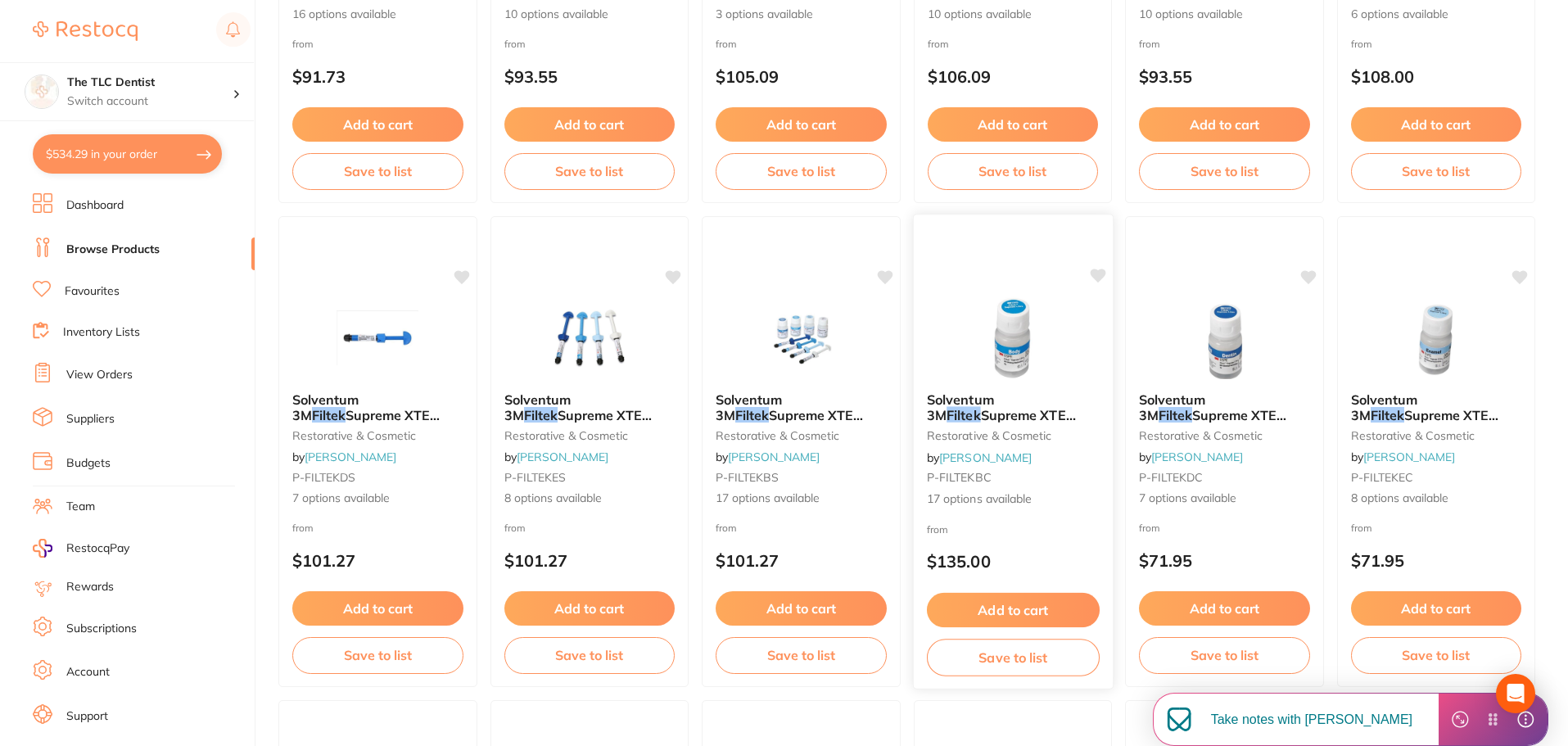
click at [1104, 508] on div "Solventum 3M Filtek Supreme XTE BodyCapsules 0.2g x 20 restorative & cosmetic b…" at bounding box center [1012, 449] width 199 height 141
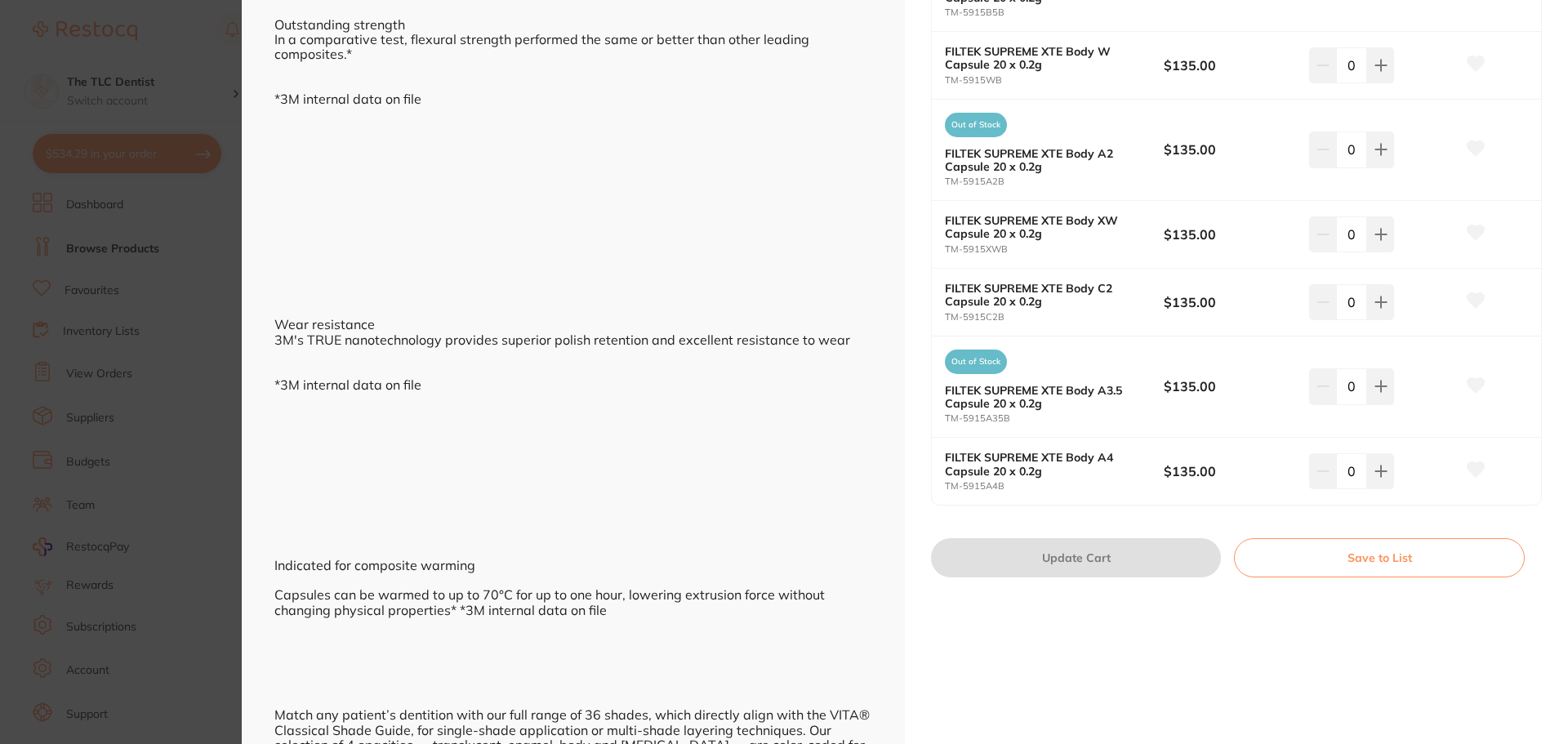
scroll to position [1388, 0]
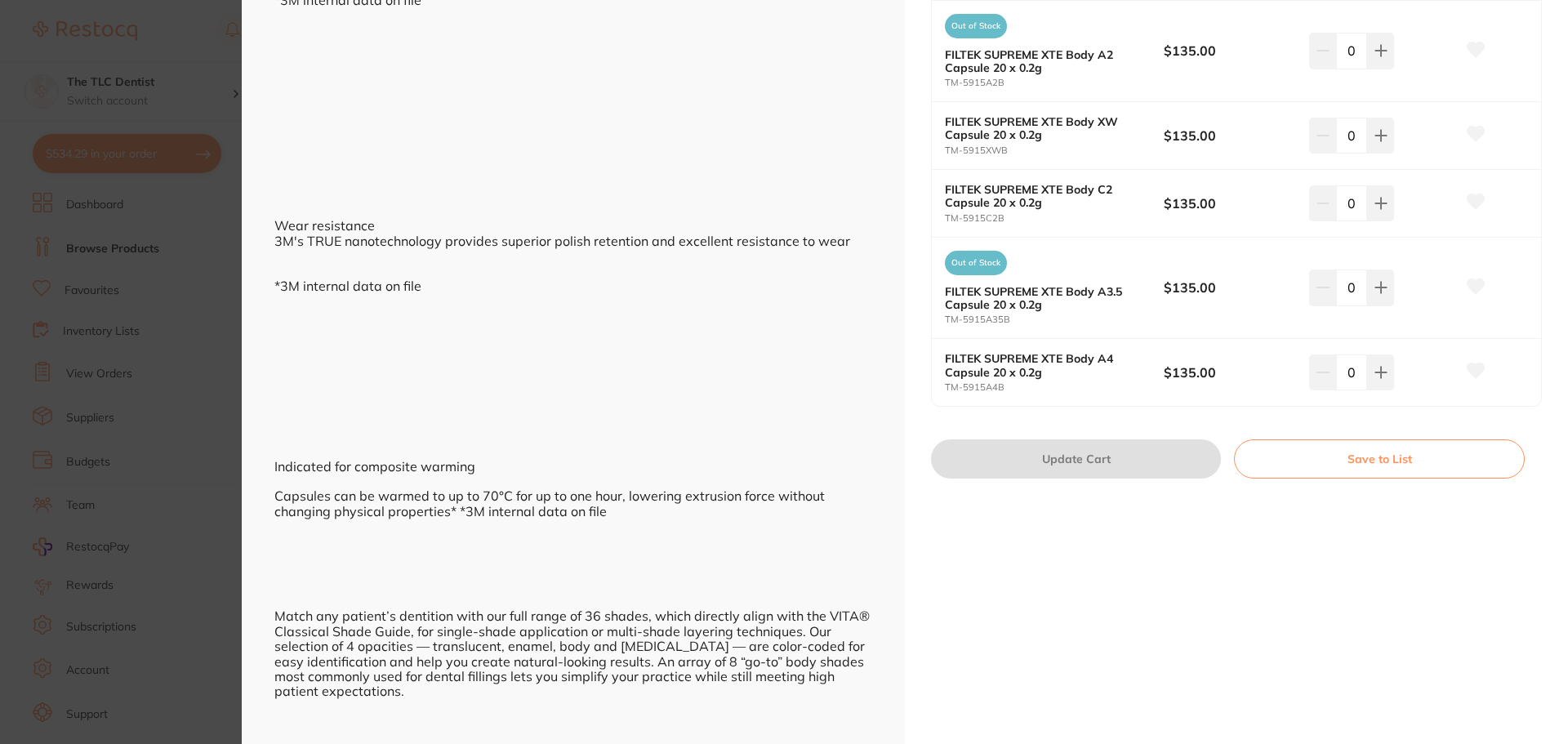
click at [93, 259] on section "Solventum 3M Filtek Supreme XTE BodyCapsules 0.2g x 20 restorative & cosmetic b…" at bounding box center [784, 372] width 1568 height 744
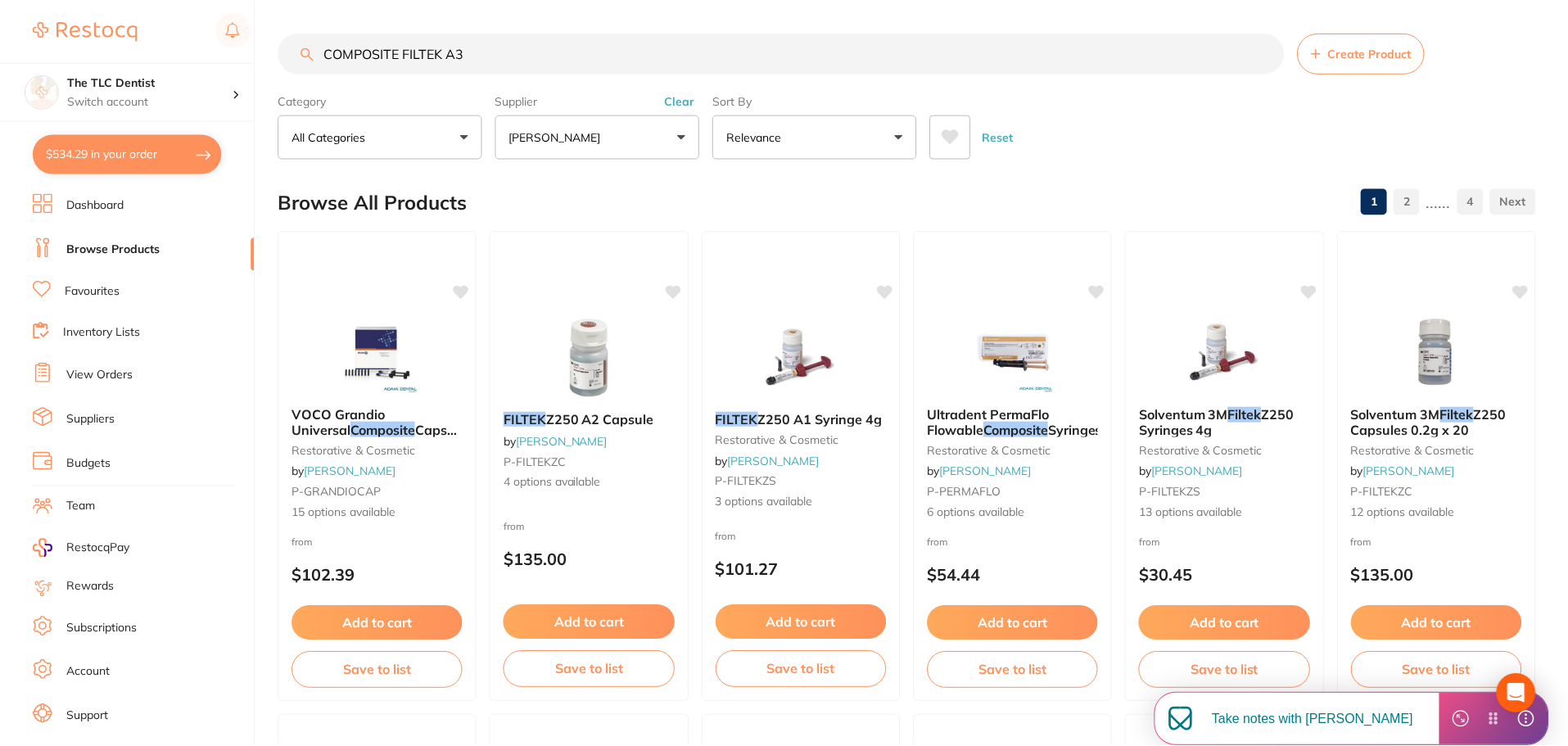
scroll to position [982, 0]
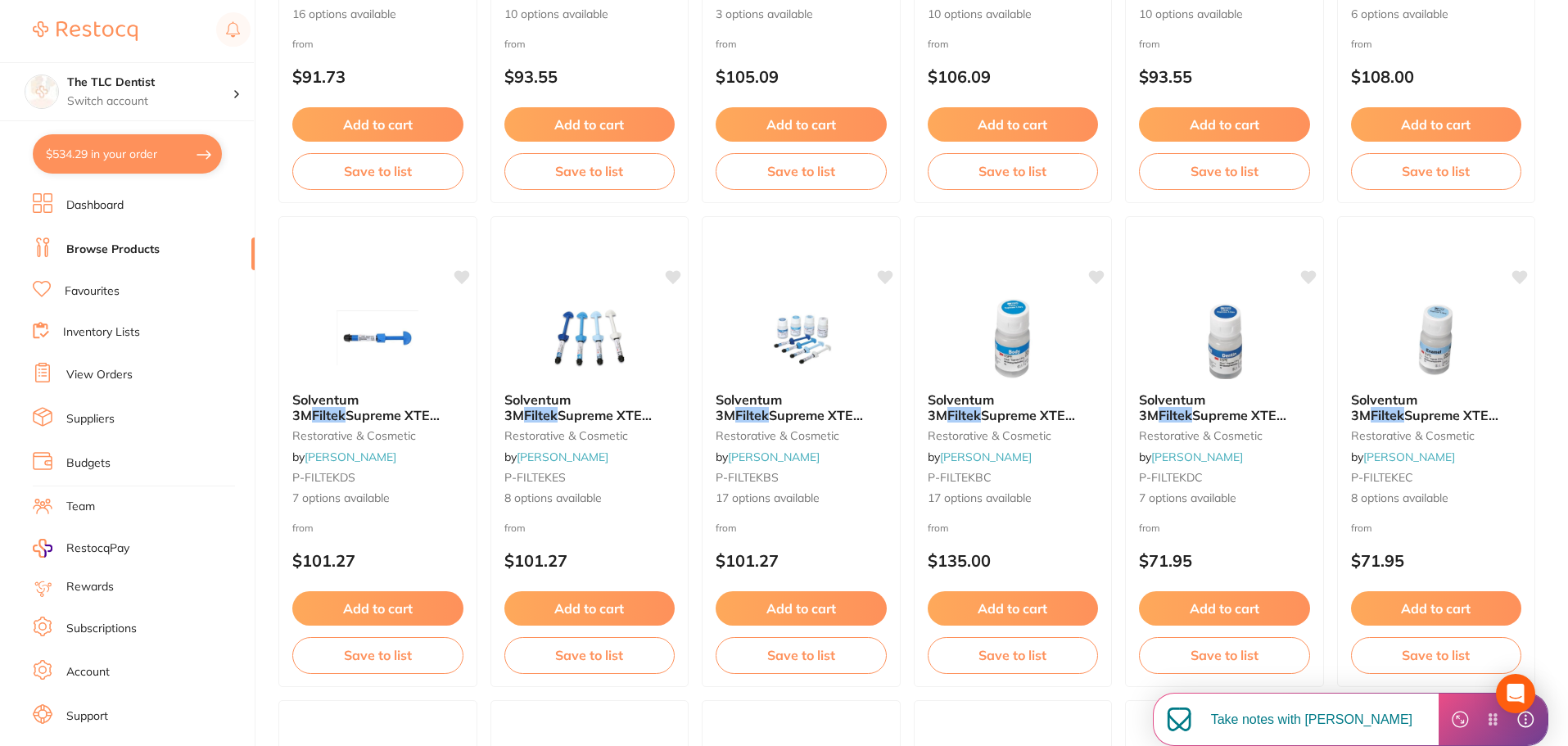
click at [136, 158] on button "$534.29 in your order" at bounding box center [127, 154] width 190 height 39
checkbox input "true"
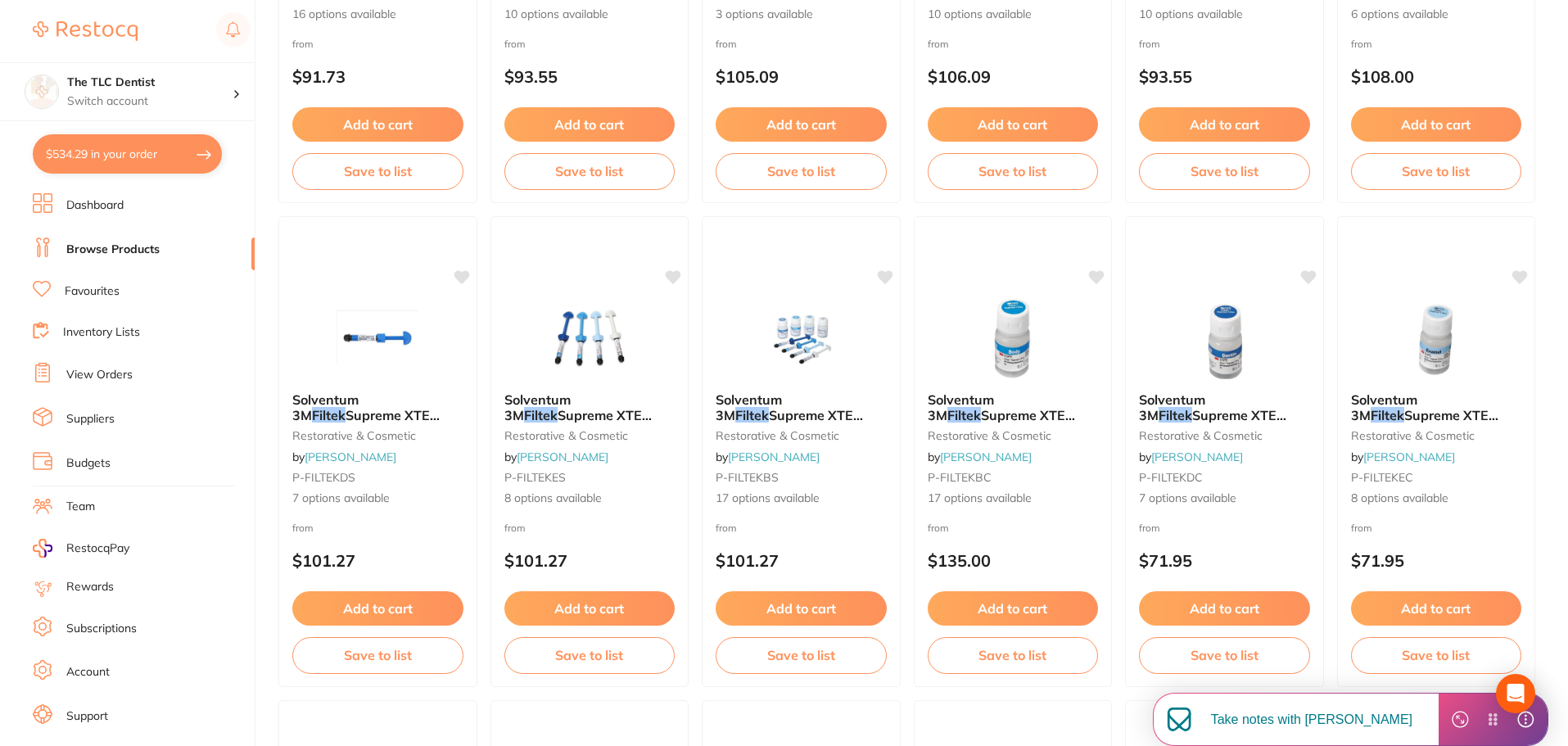
checkbox input "true"
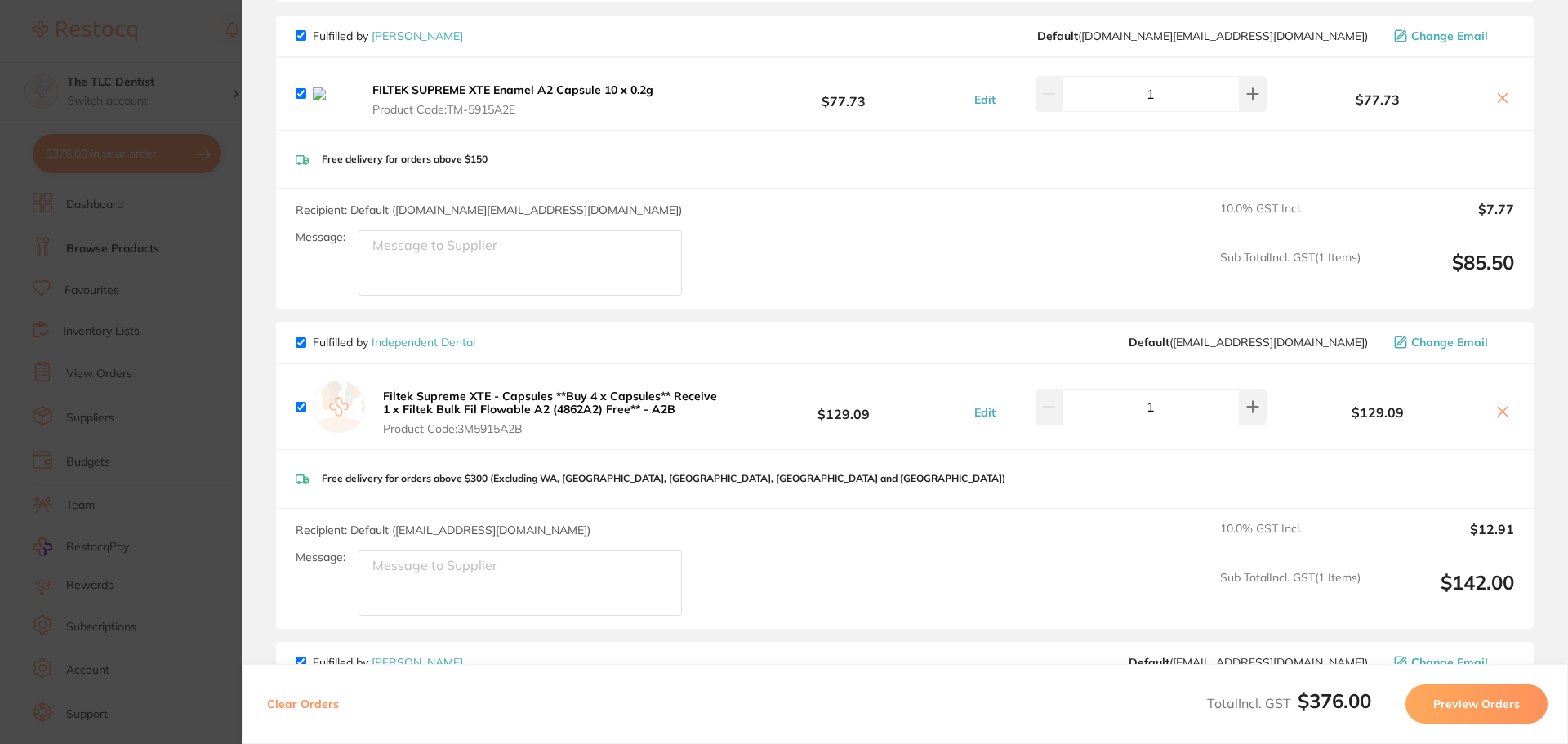
scroll to position [163, 0]
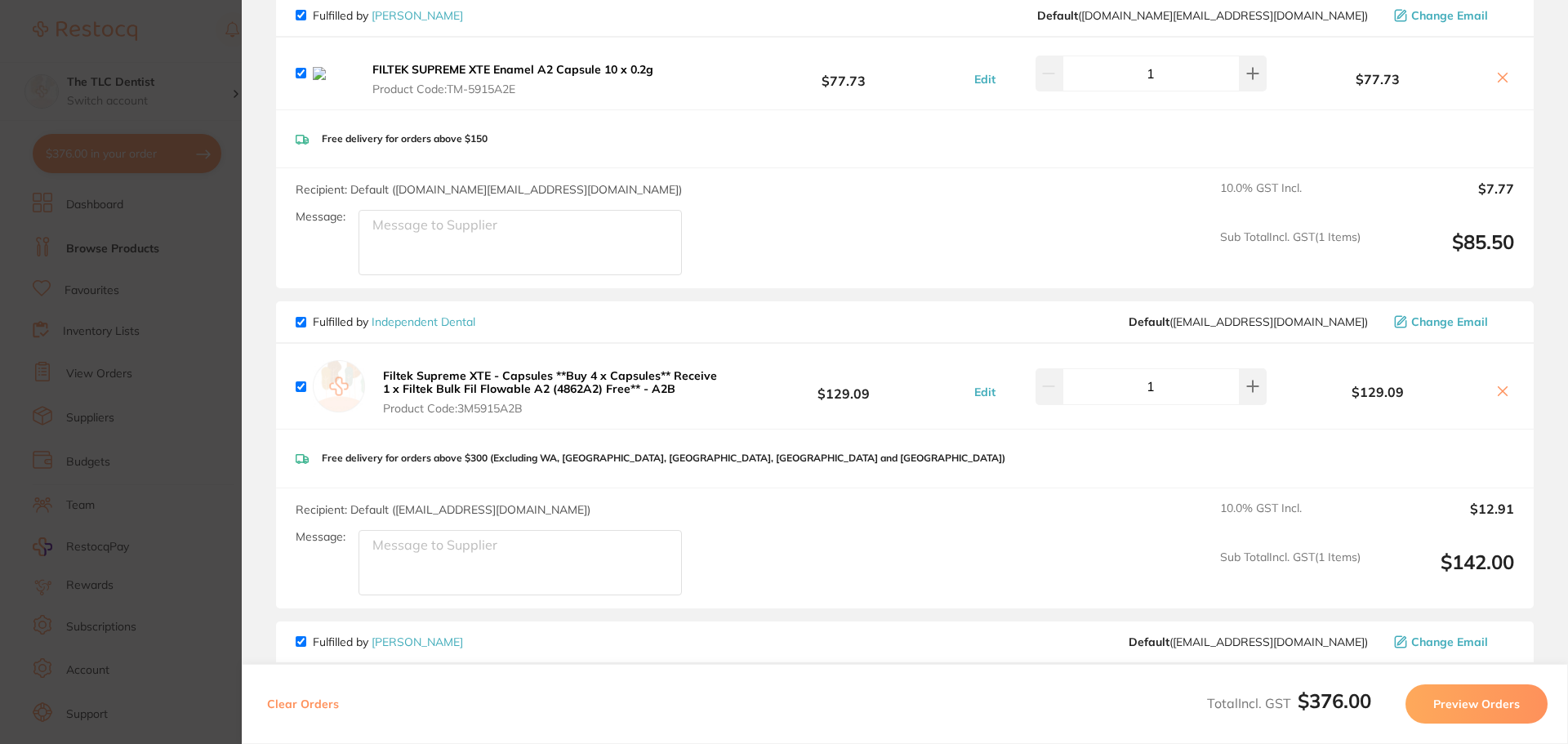
click at [1496, 80] on icon at bounding box center [1502, 77] width 13 height 13
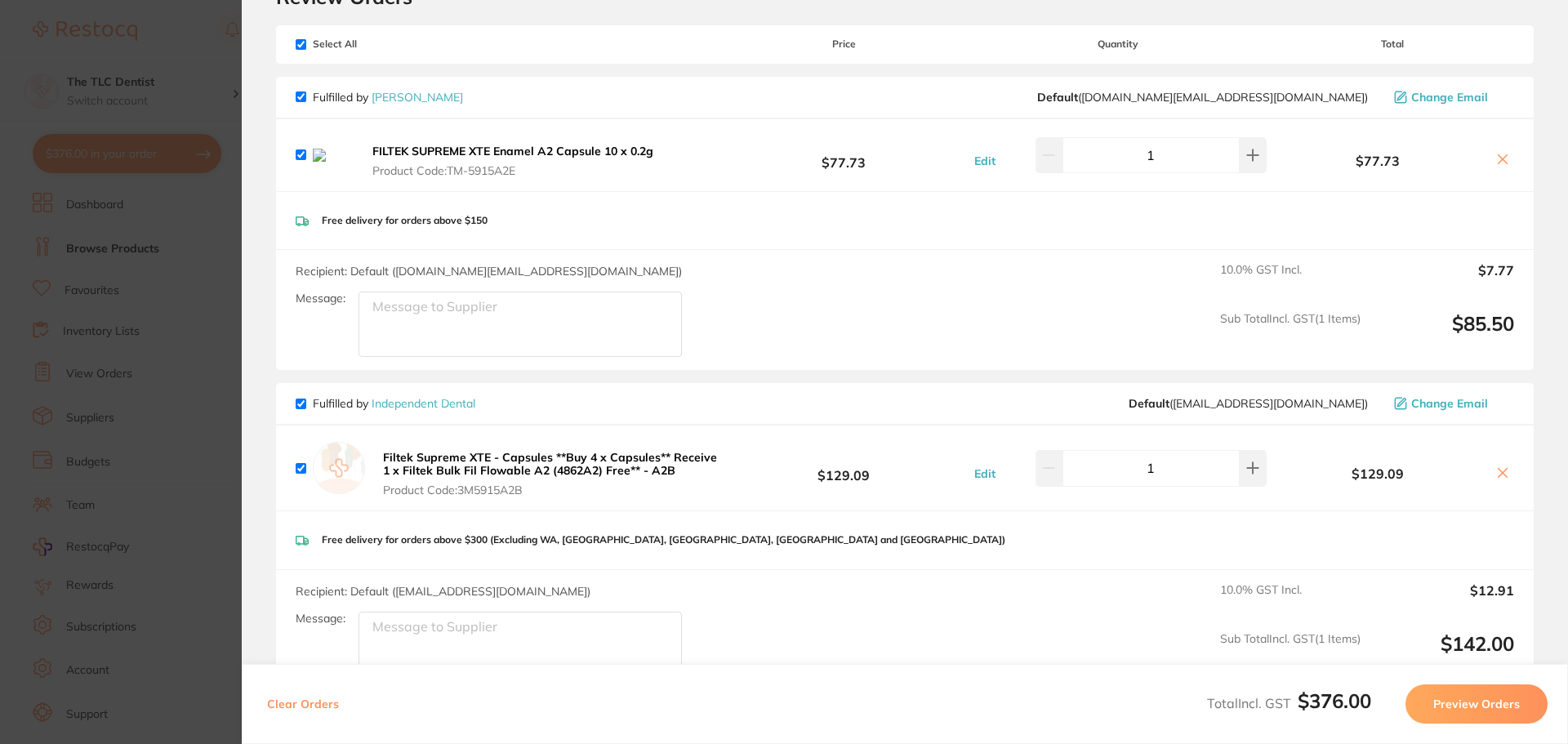
click at [1497, 159] on icon at bounding box center [1502, 159] width 13 height 13
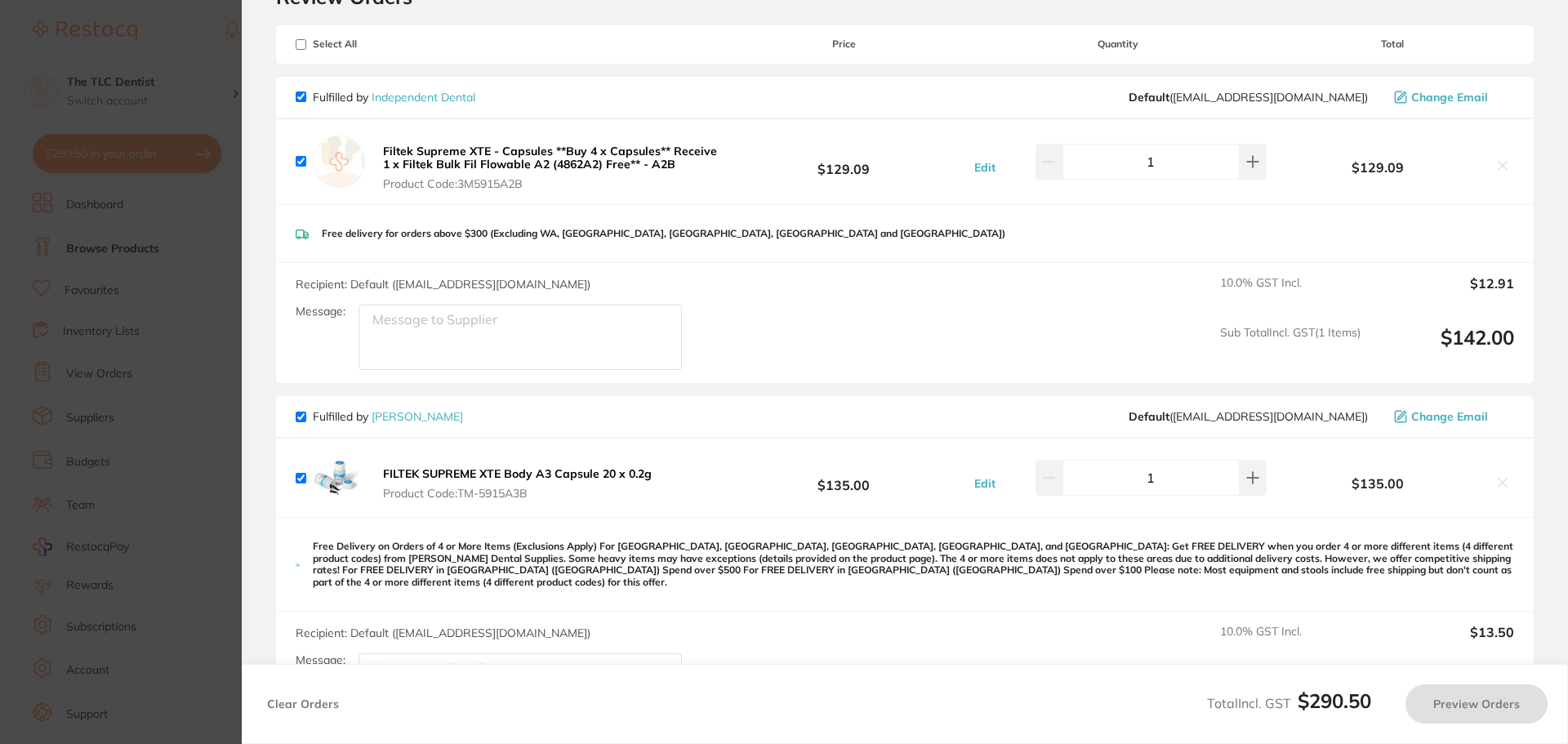
checkbox input "true"
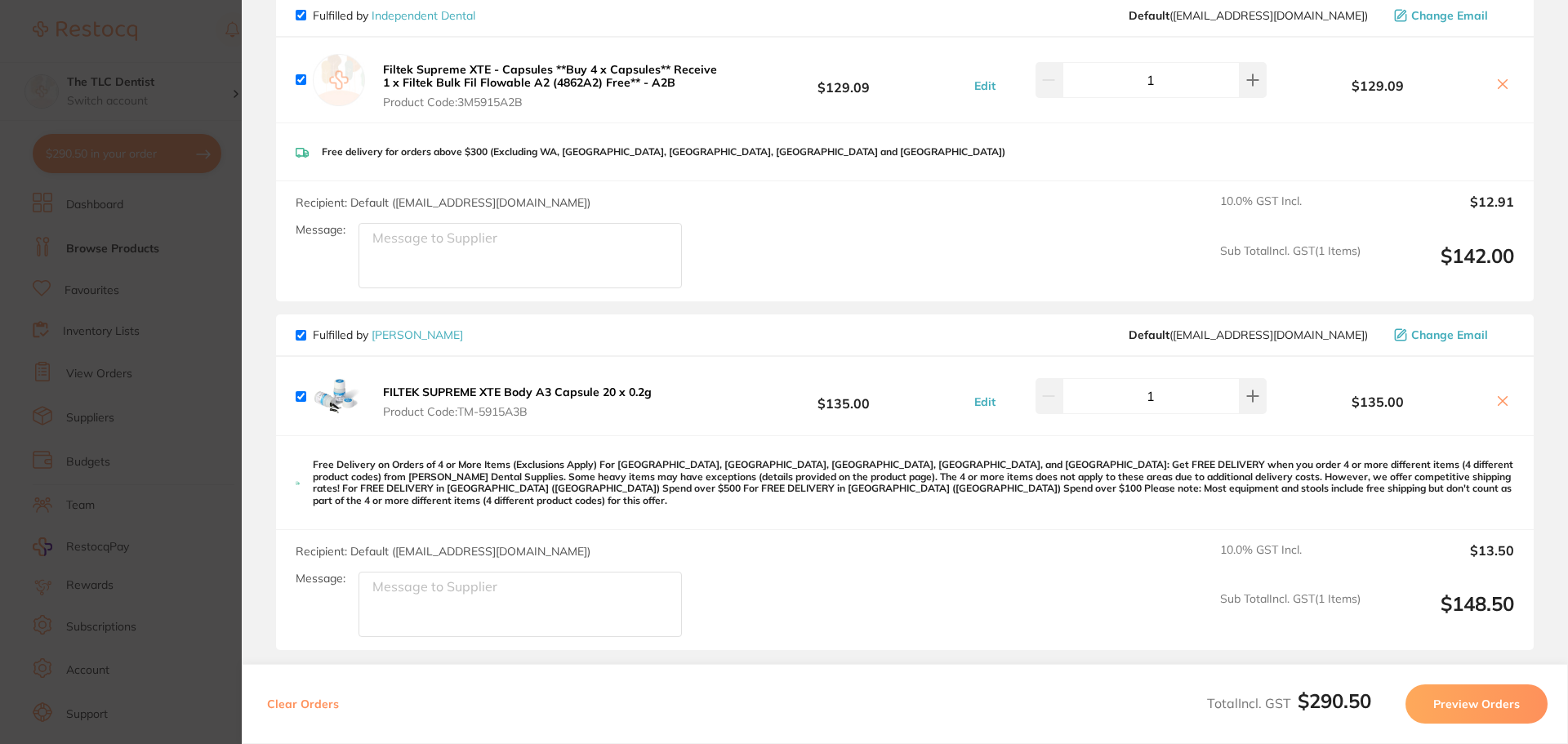
click at [171, 367] on section "Update RRP Set your pre negotiated price for this item. Item Agreed RRP (excl. …" at bounding box center [784, 372] width 1568 height 744
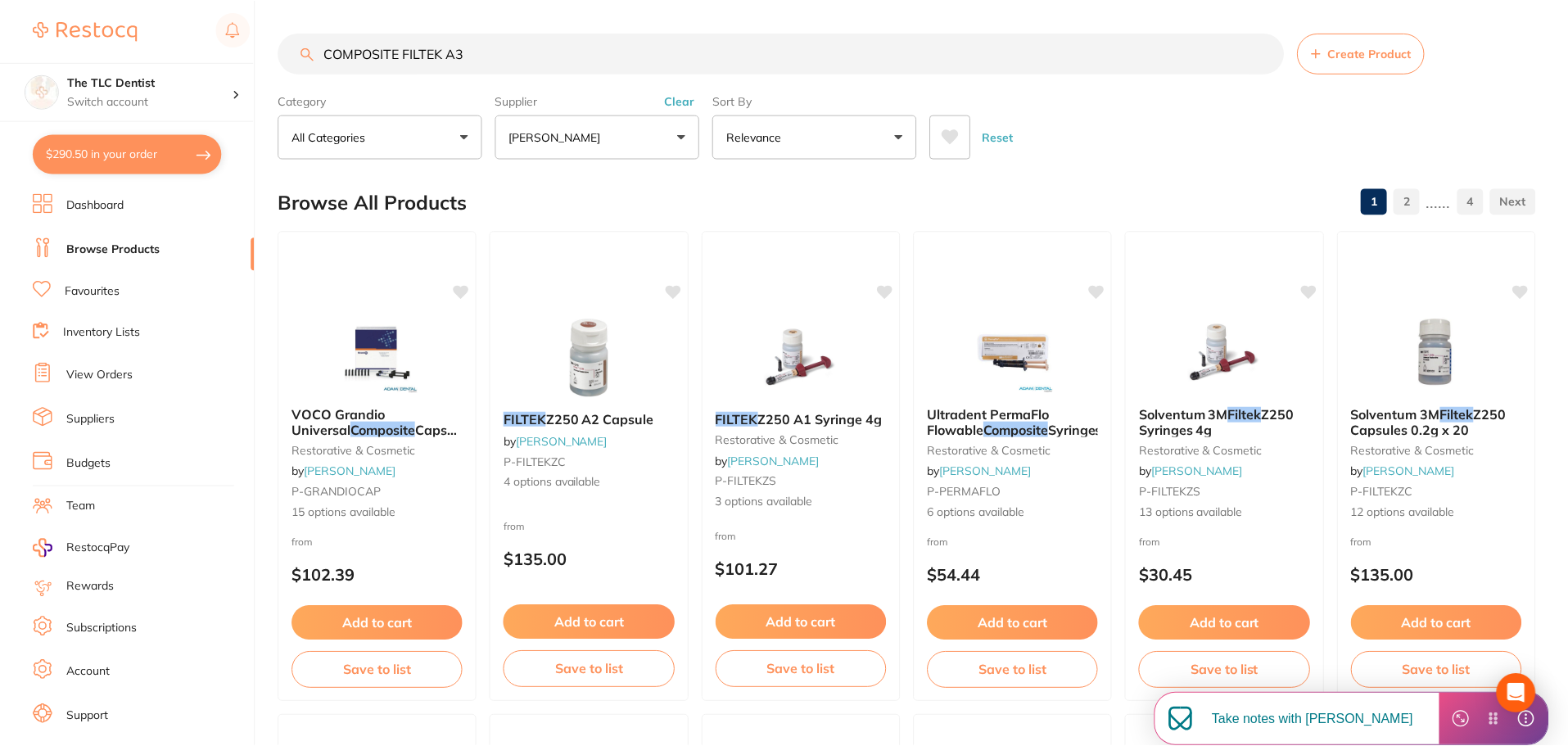
scroll to position [982, 0]
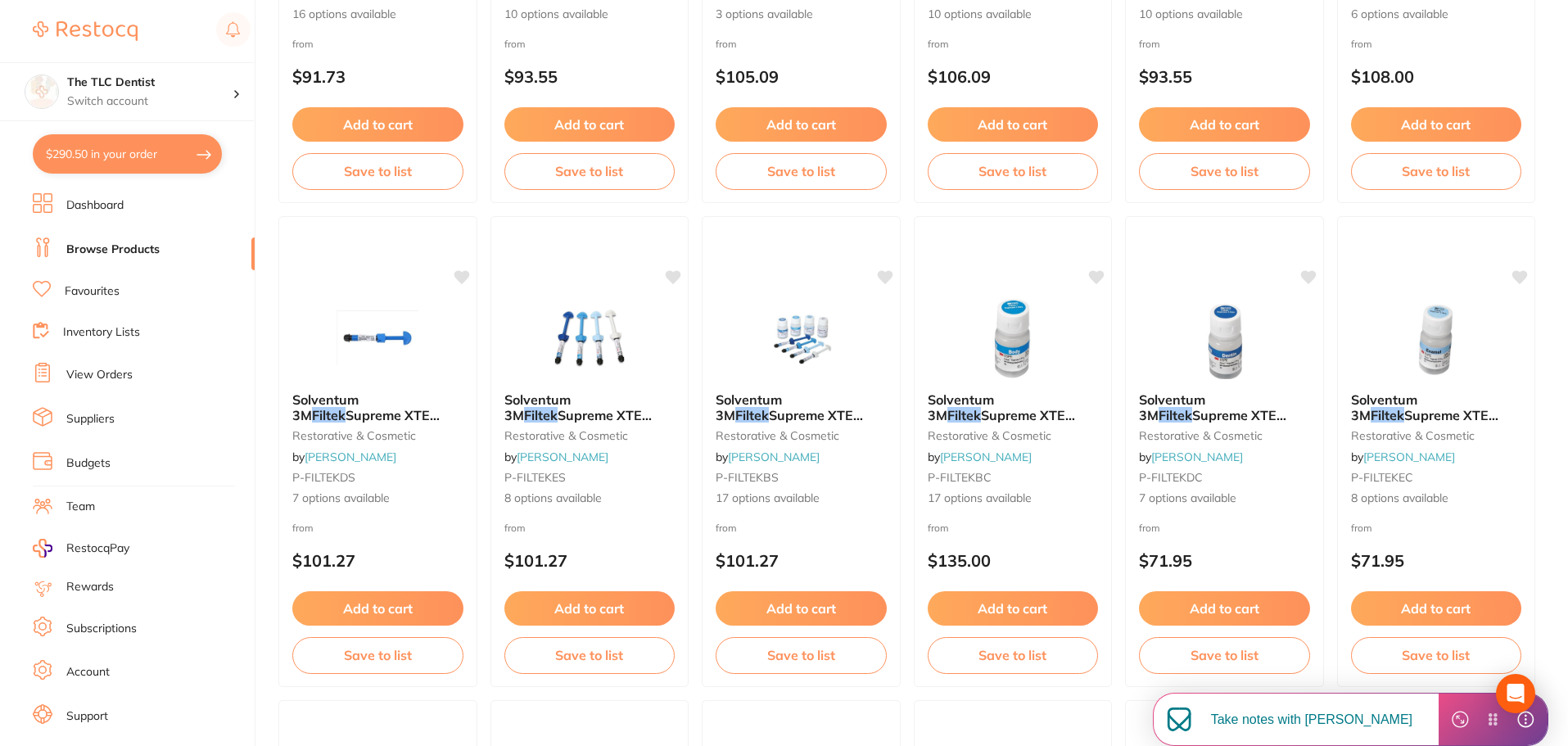
click at [103, 294] on link "Favourites" at bounding box center [92, 291] width 55 height 16
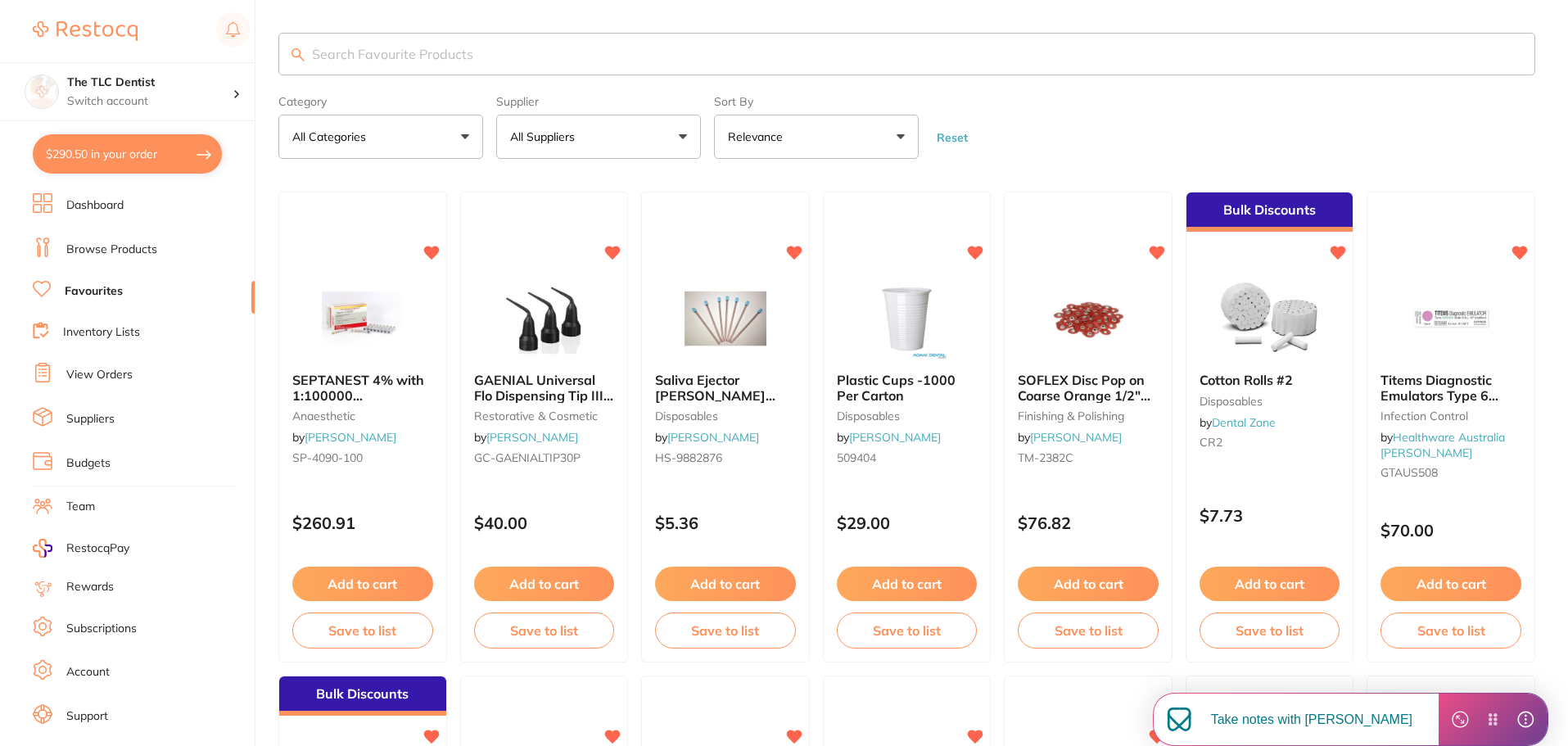
click at [552, 63] on input "search" at bounding box center [907, 54] width 1257 height 43
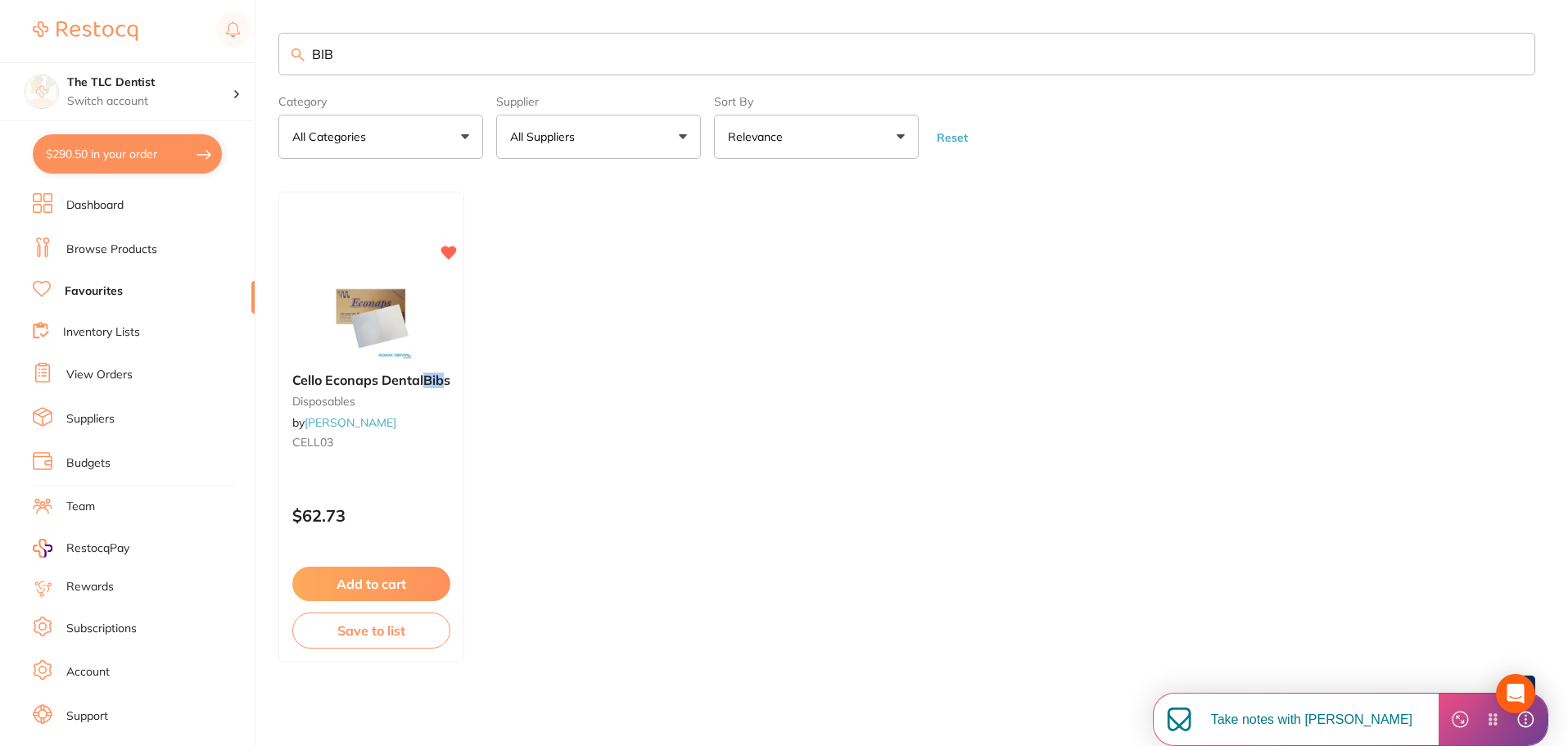
type input "BIB"
click at [377, 591] on button "Add to cart" at bounding box center [371, 585] width 160 height 35
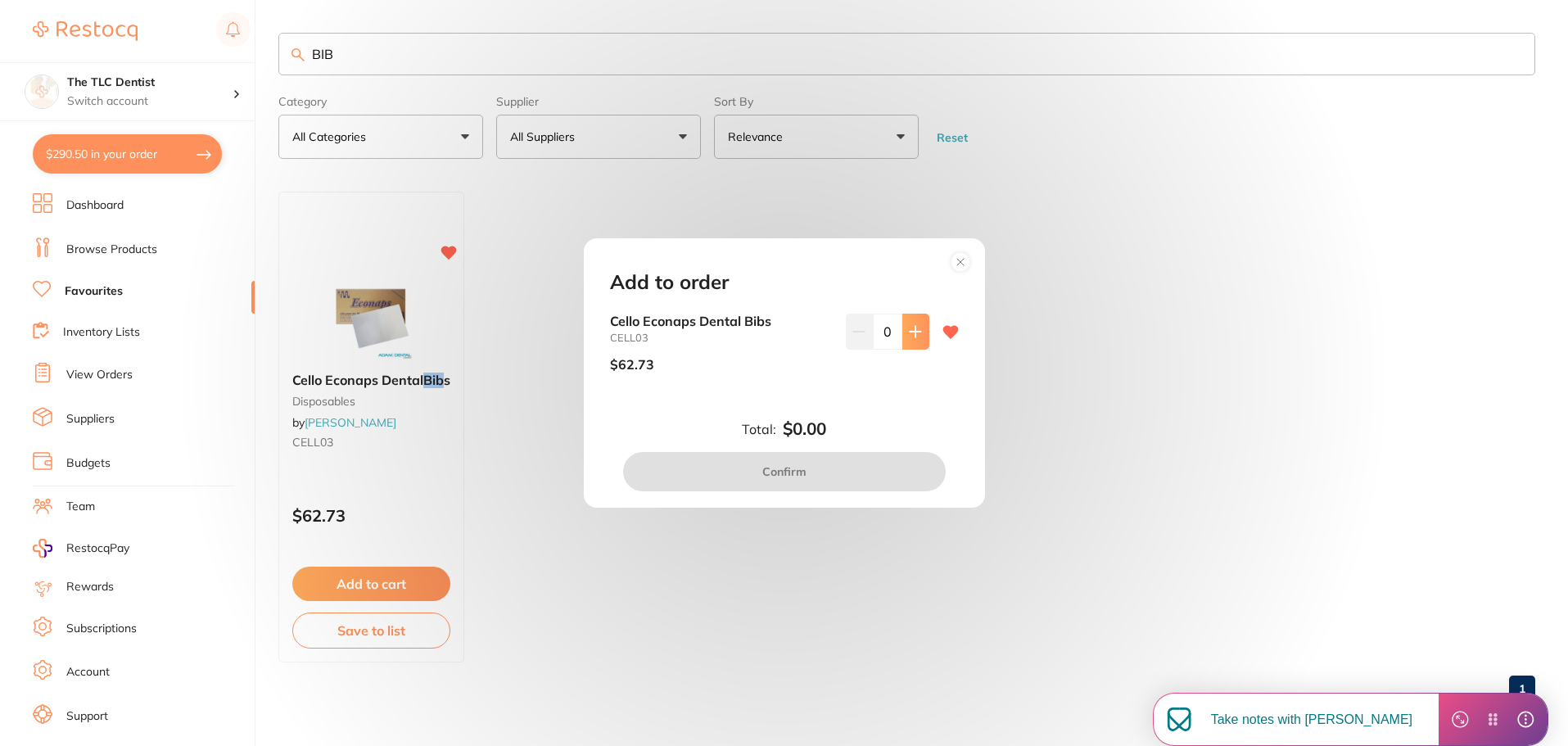
click at [914, 329] on icon at bounding box center [915, 331] width 13 height 13
type input "1"
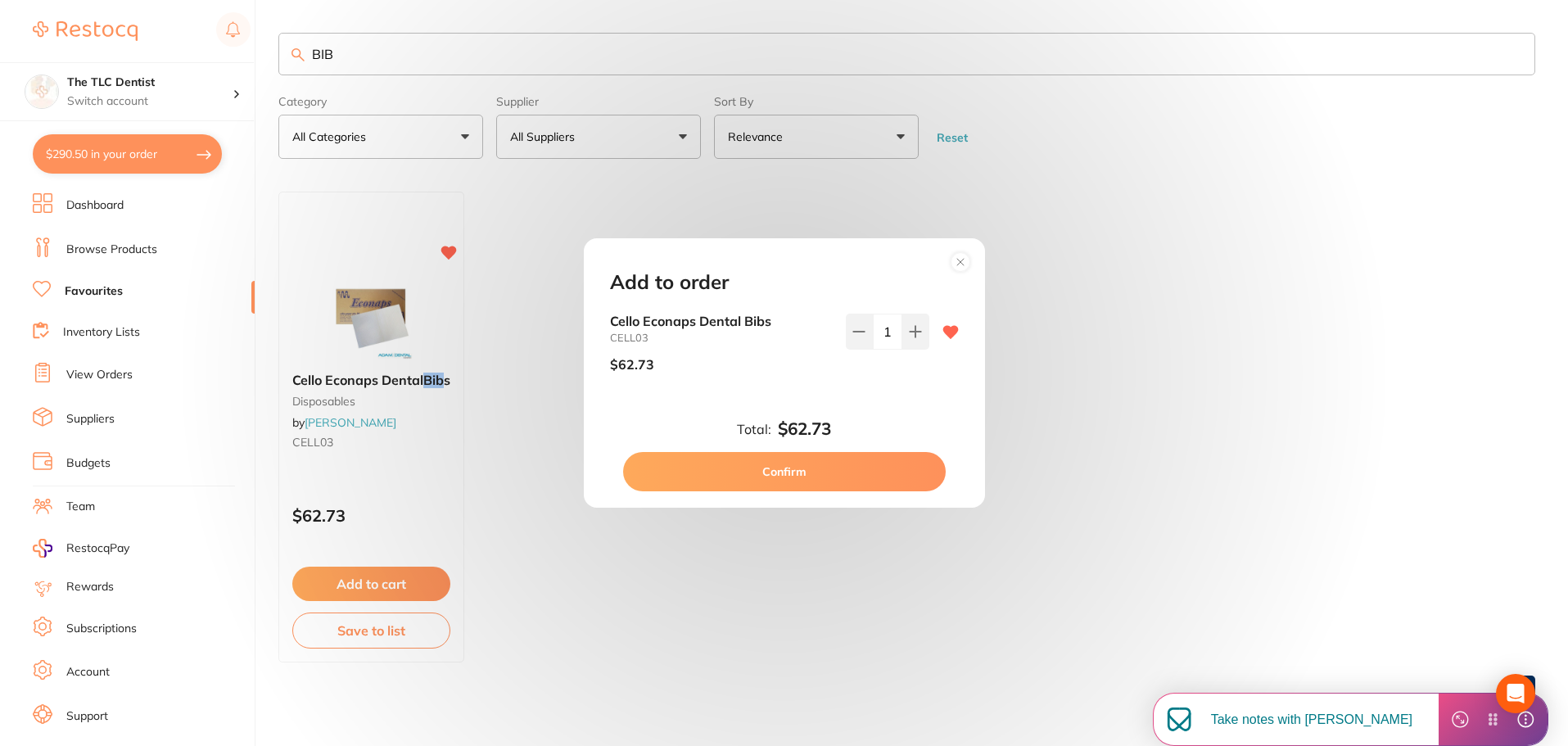
click at [852, 482] on button "Confirm" at bounding box center [784, 472] width 323 height 39
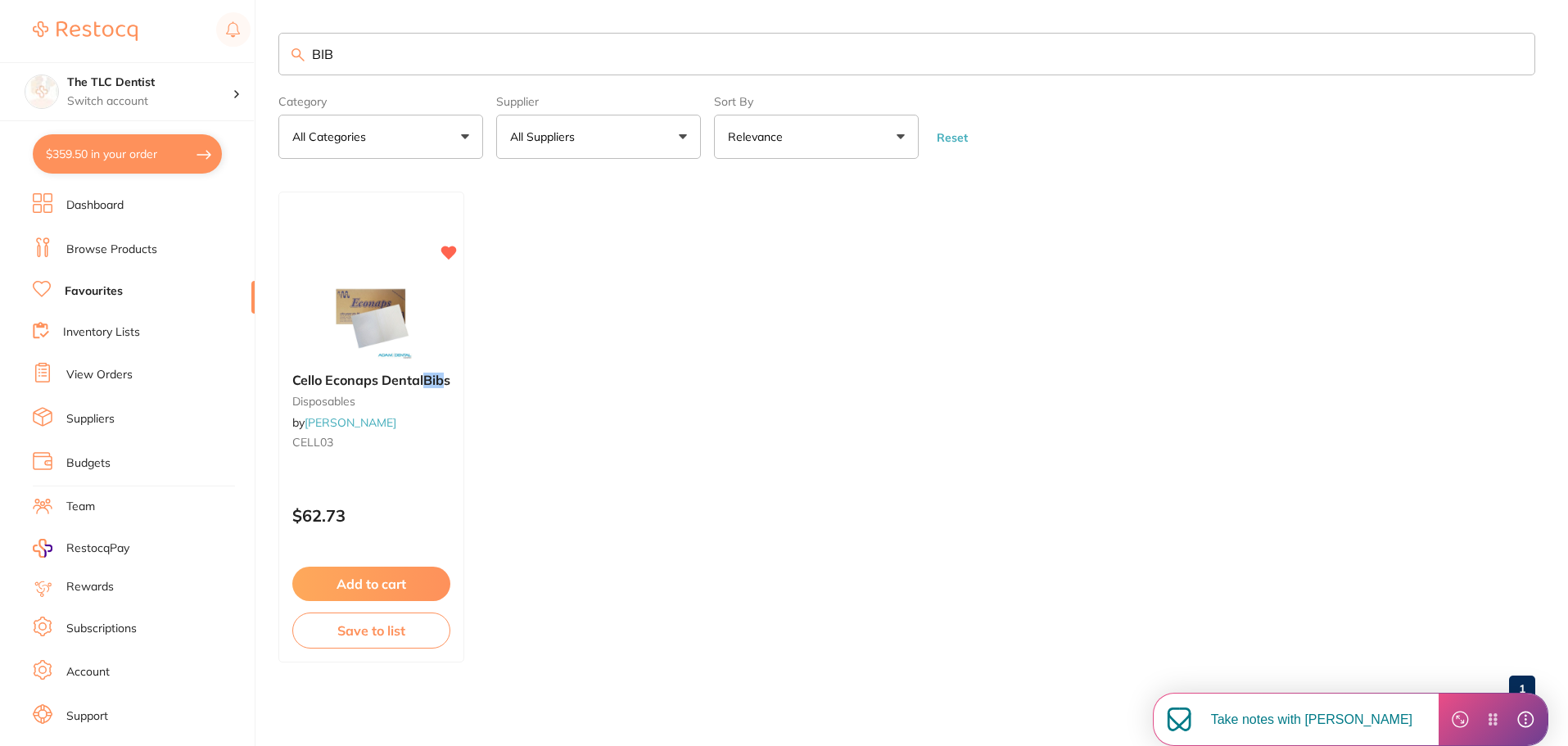
checkbox input "false"
click at [446, 59] on input "BIB" at bounding box center [907, 54] width 1257 height 43
drag, startPoint x: 305, startPoint y: 51, endPoint x: 296, endPoint y: 51, distance: 9.0
click at [299, 51] on div "BIB" at bounding box center [907, 54] width 1257 height 43
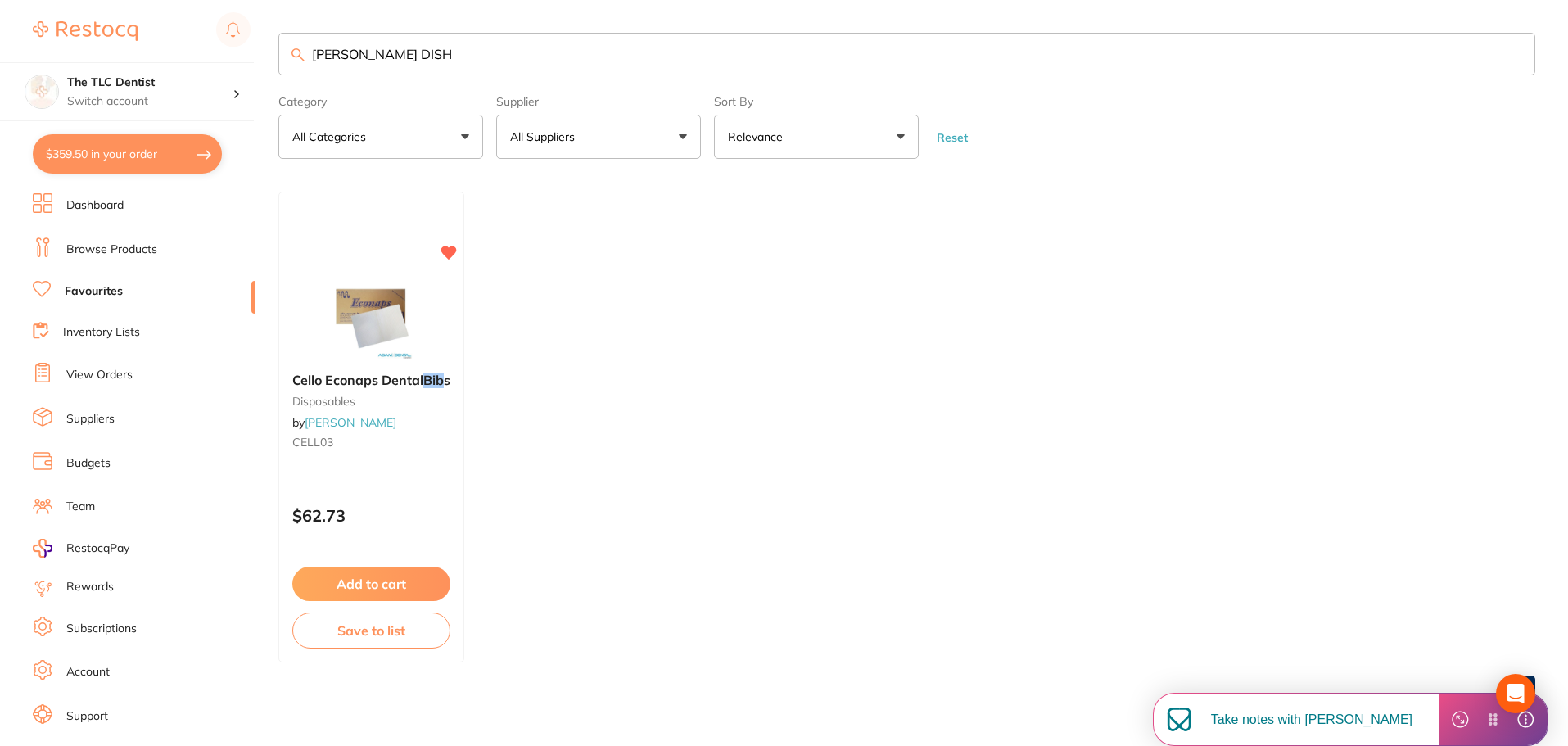
type input "[PERSON_NAME] DISH"
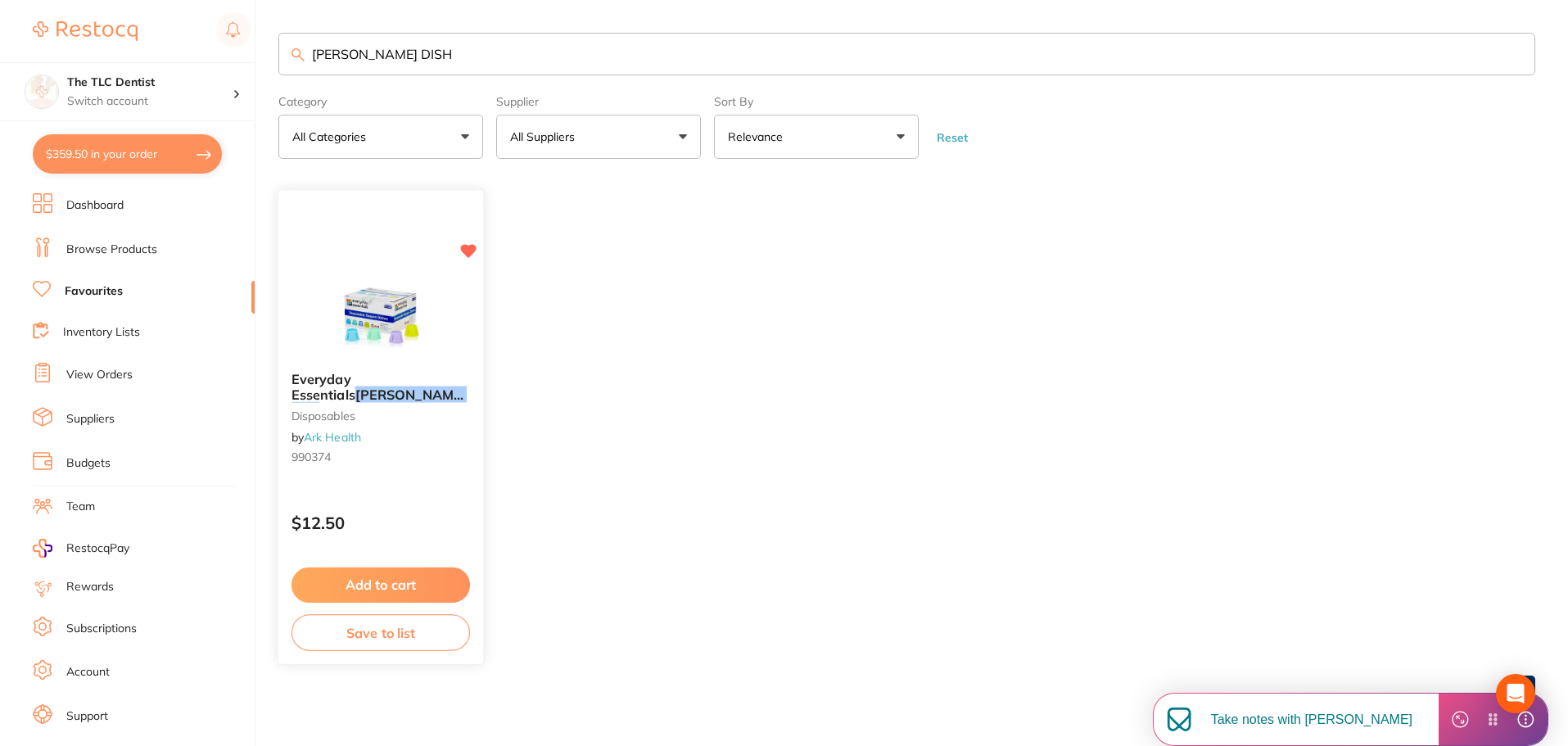
click at [411, 572] on button "Add to cart" at bounding box center [381, 585] width 178 height 35
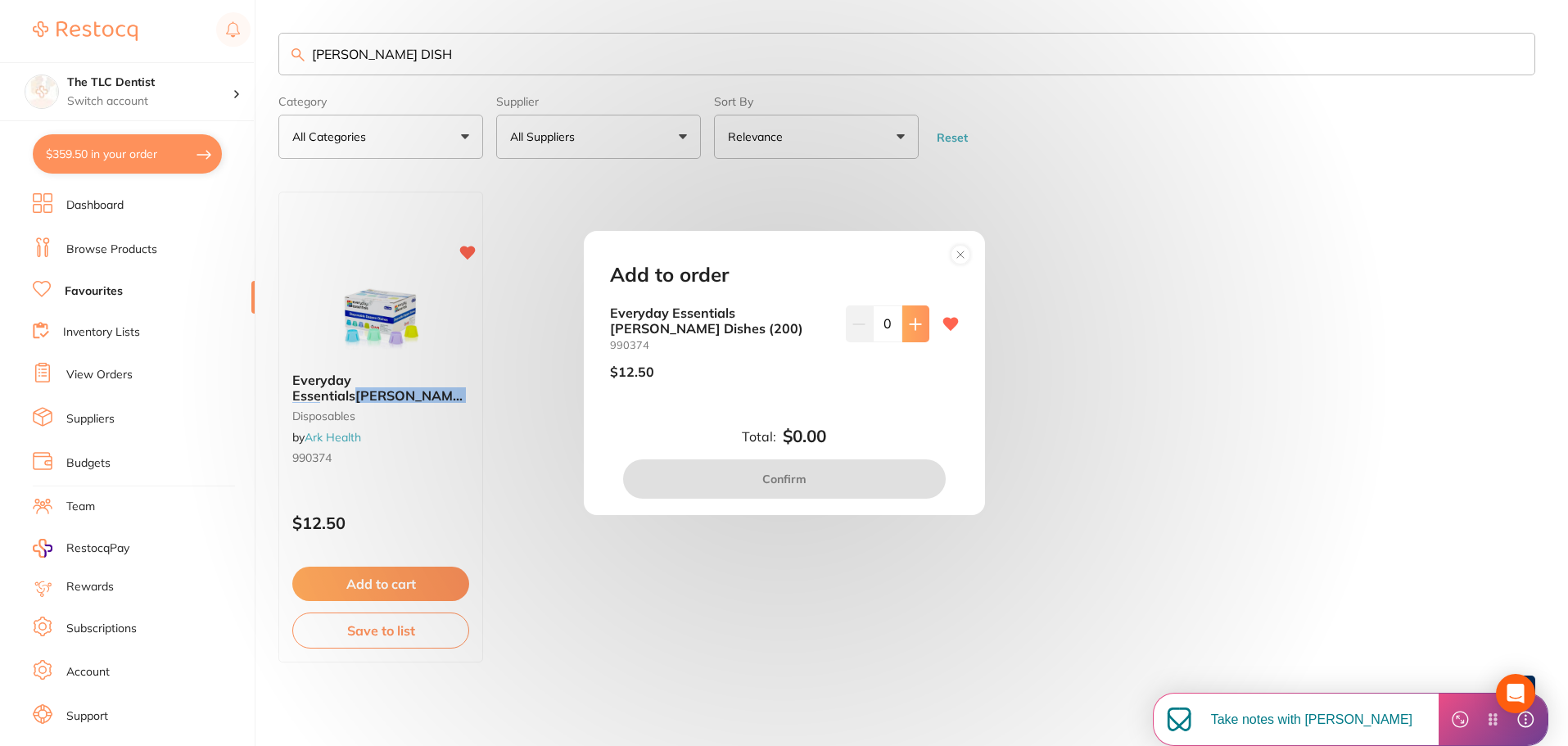
click at [910, 323] on icon at bounding box center [915, 323] width 10 height 10
click at [914, 309] on button at bounding box center [916, 323] width 27 height 36
type input "2"
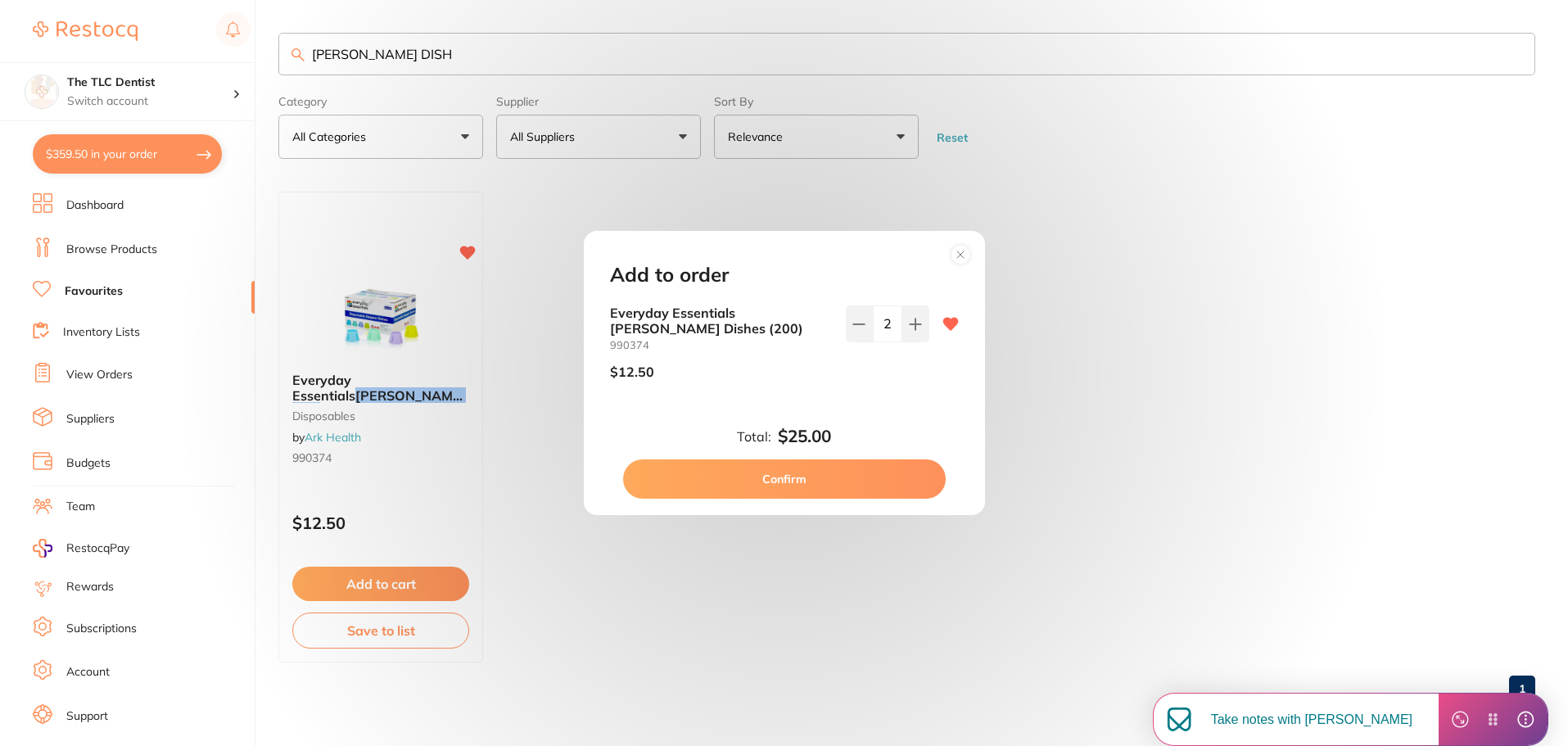
drag, startPoint x: 730, startPoint y: 496, endPoint x: 618, endPoint y: 479, distance: 113.3
click at [727, 495] on button "Confirm" at bounding box center [784, 479] width 323 height 39
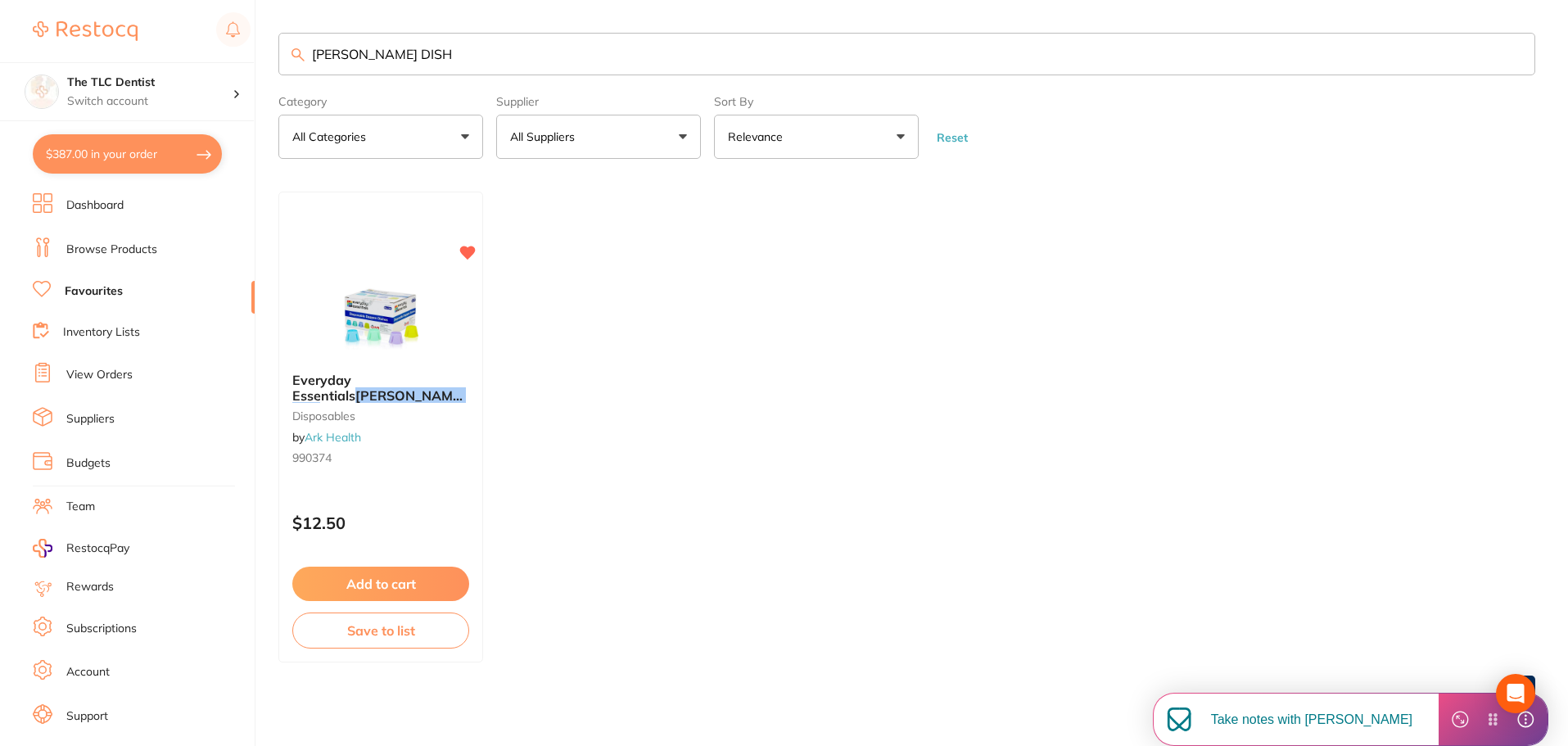
click at [133, 376] on li "View Orders" at bounding box center [143, 375] width 222 height 25
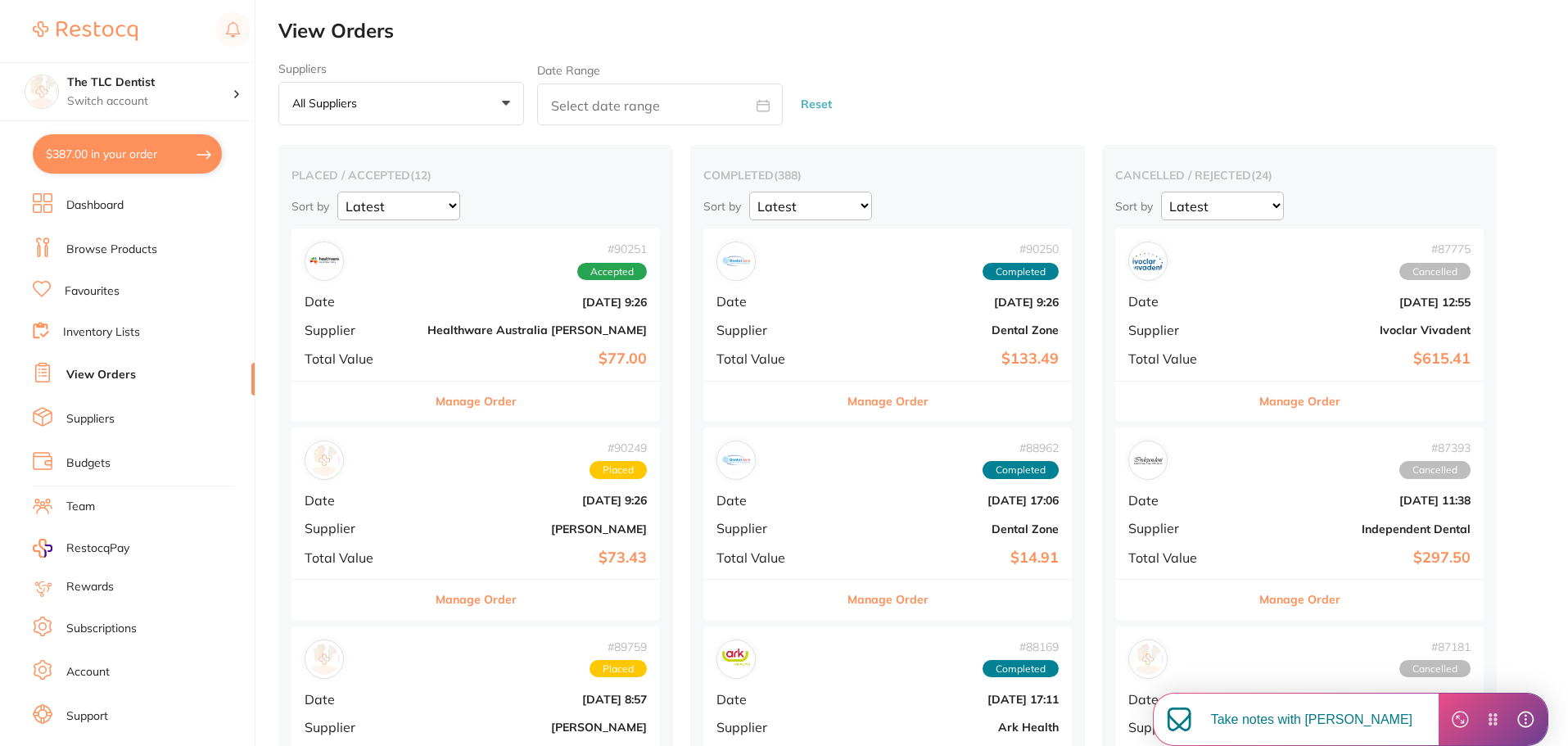
click at [119, 418] on li "Suppliers" at bounding box center [143, 418] width 222 height 25
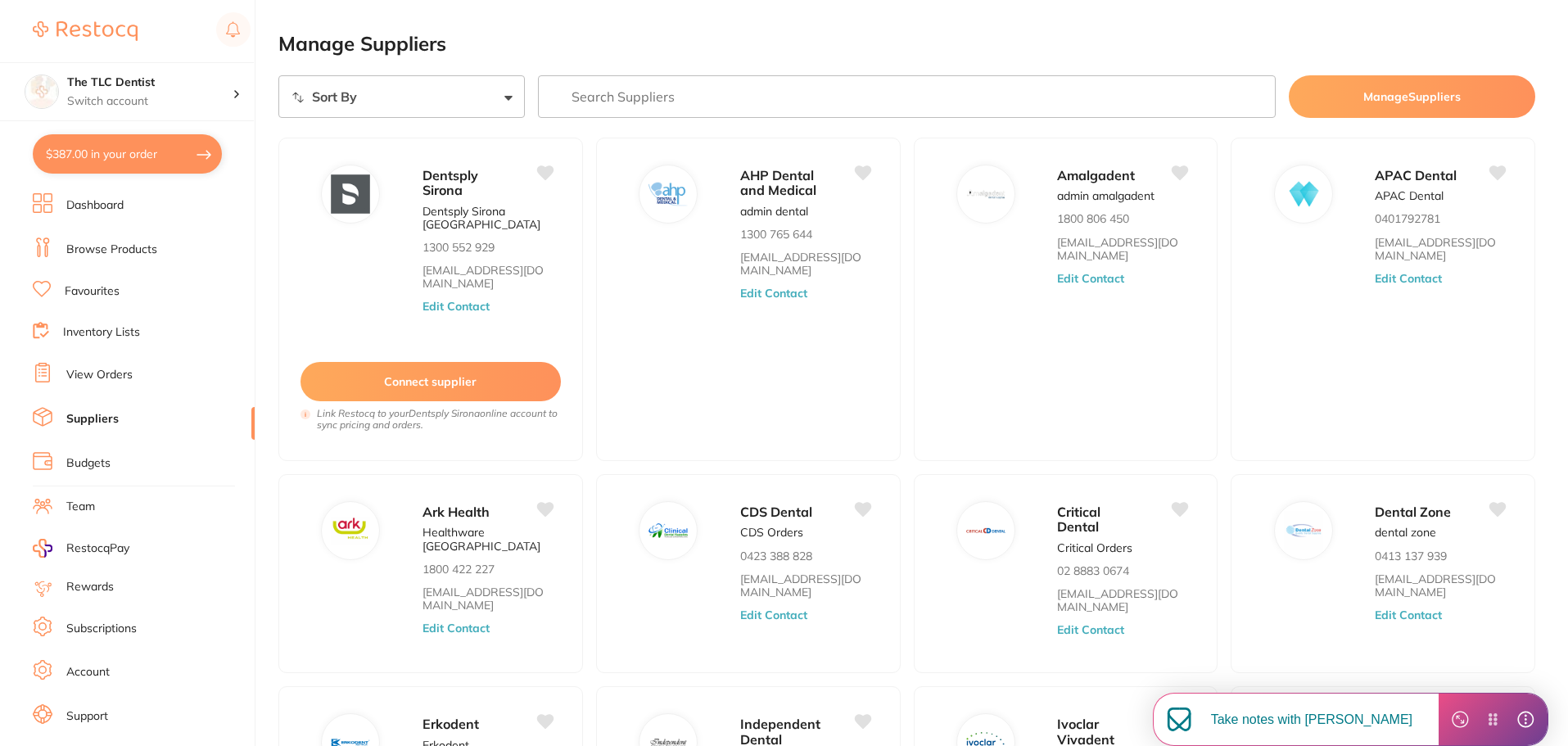
click at [104, 464] on link "Budgets" at bounding box center [88, 463] width 45 height 16
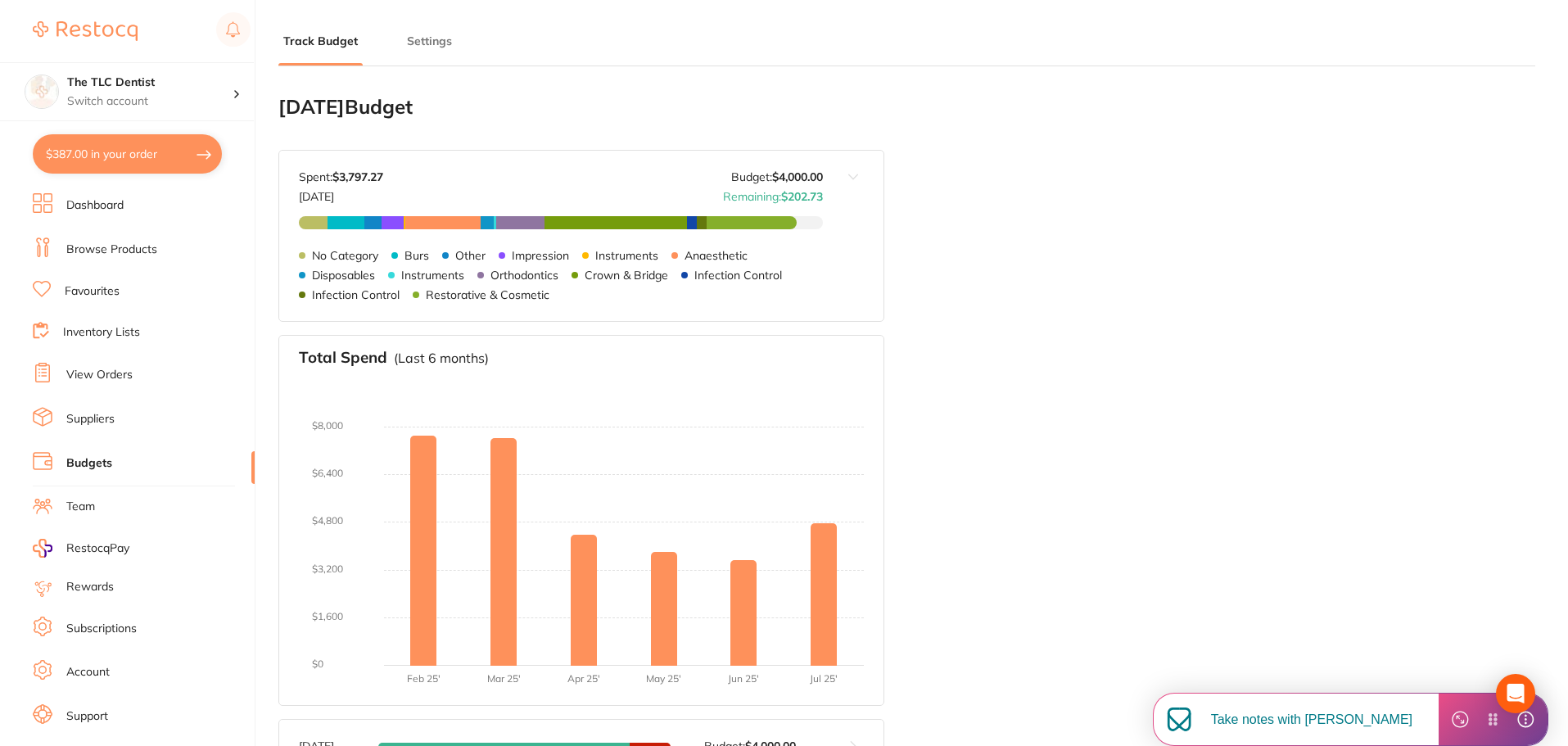
click at [163, 153] on button "$387.00 in your order" at bounding box center [127, 154] width 190 height 39
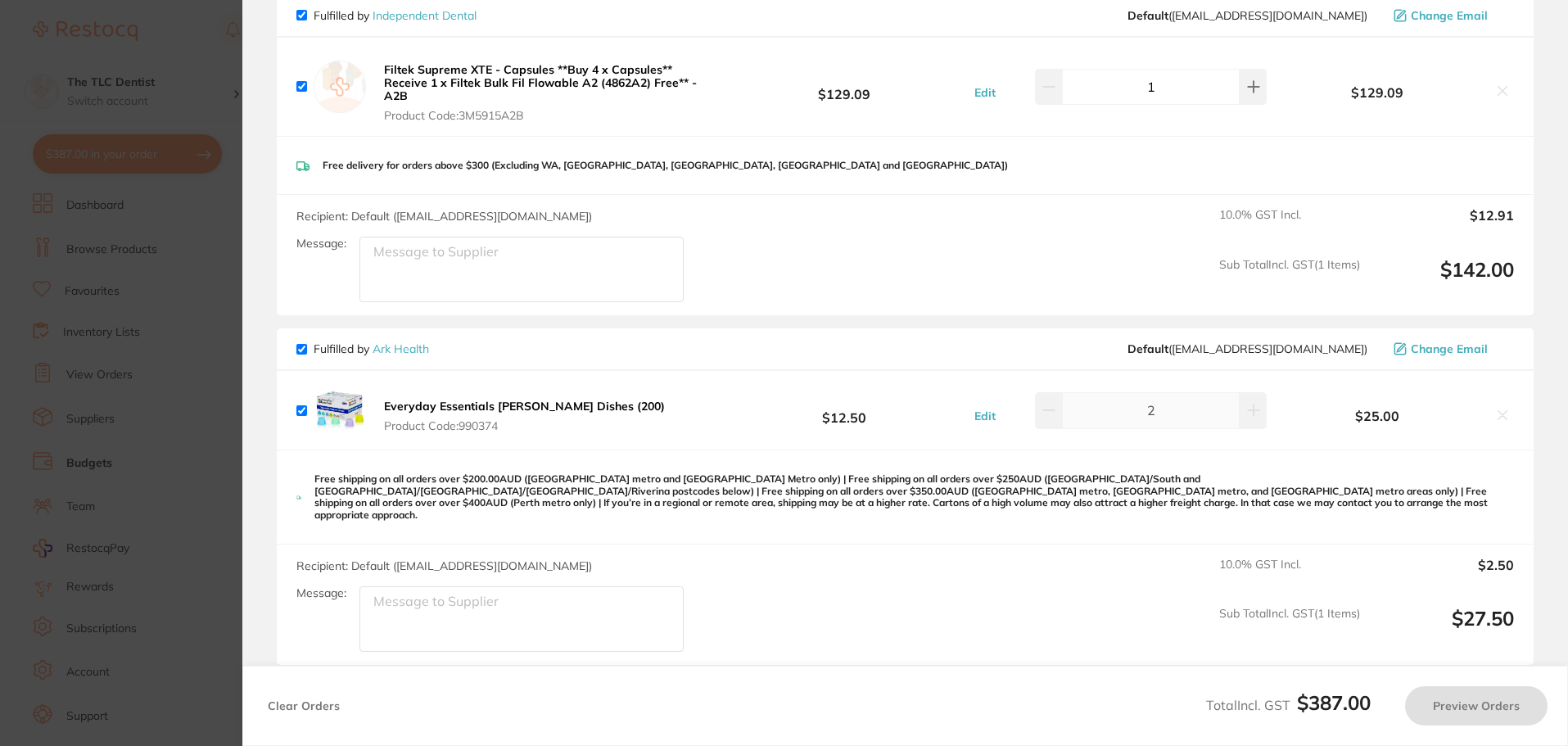
checkbox input "true"
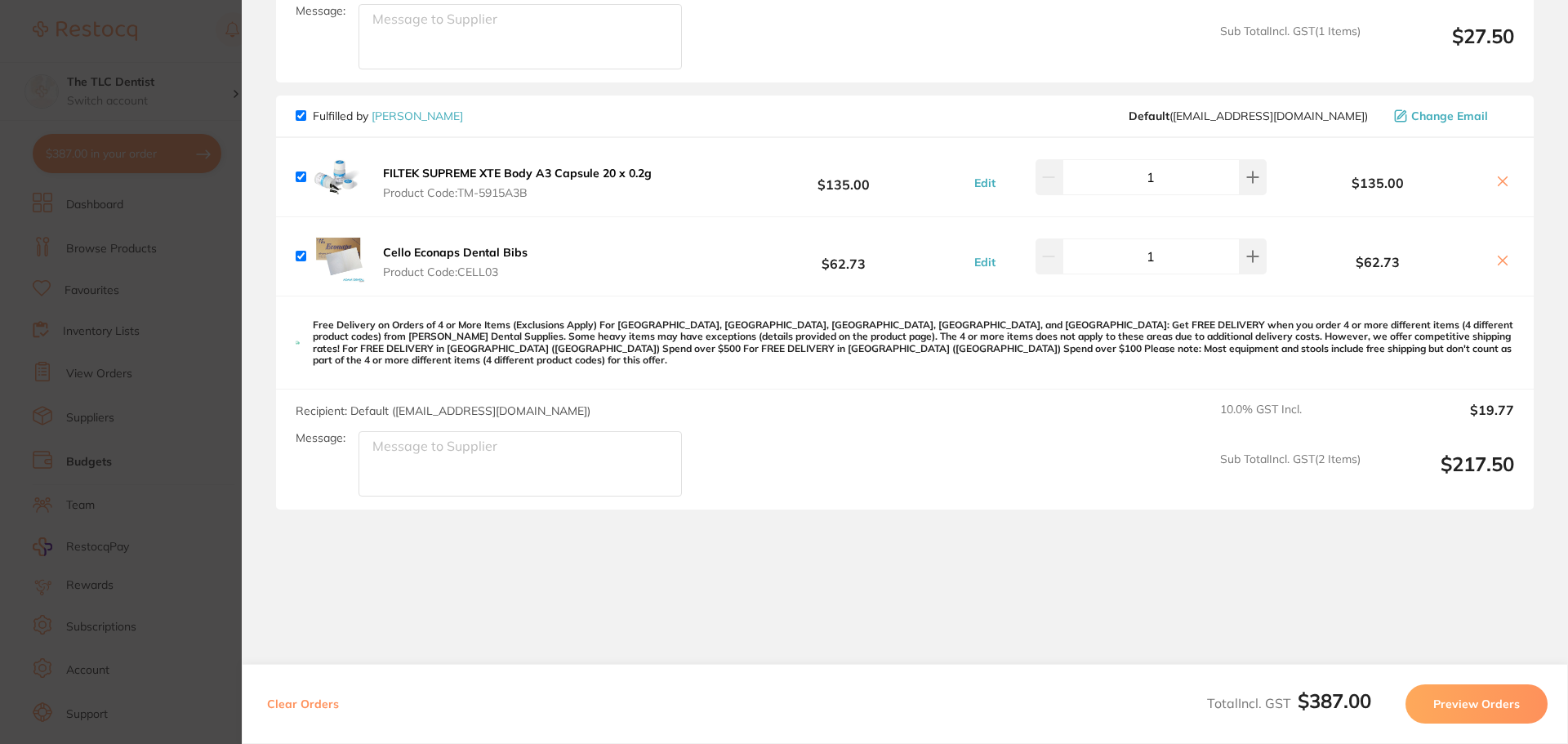
click at [1470, 705] on button "Preview Orders" at bounding box center [1476, 704] width 142 height 39
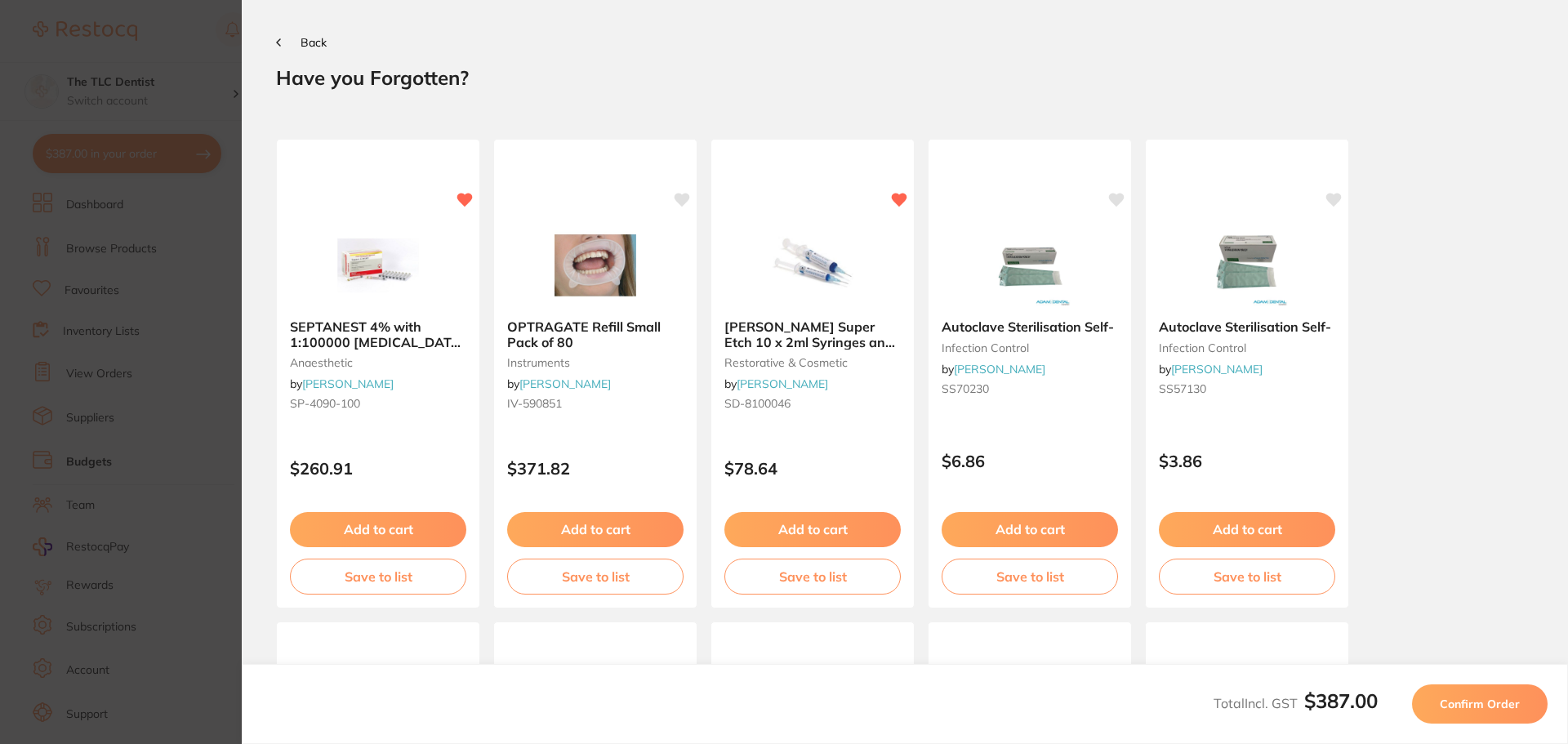
click at [1515, 701] on span "Confirm Order" at bounding box center [1480, 703] width 80 height 15
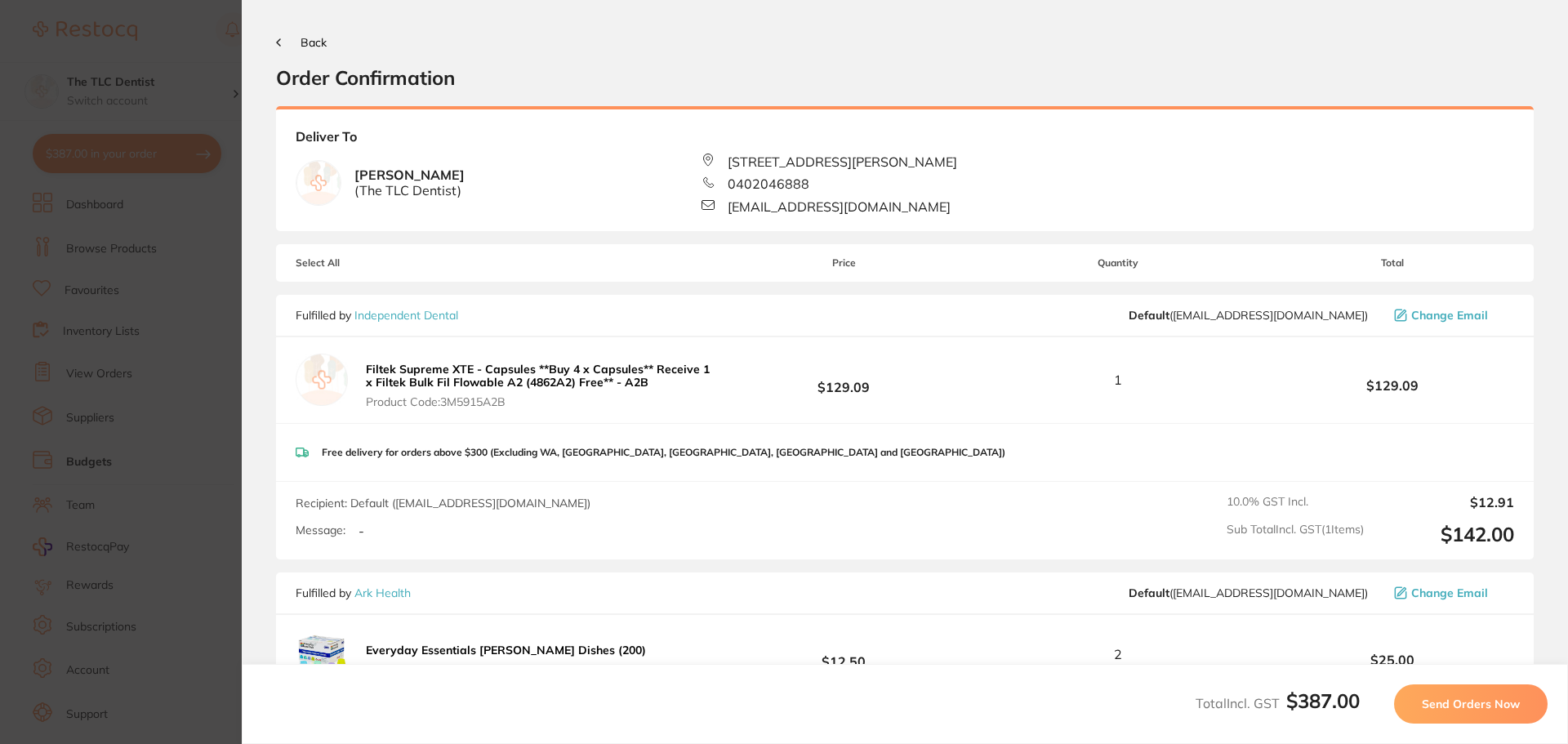
click at [1471, 708] on span "Send Orders Now" at bounding box center [1470, 703] width 98 height 15
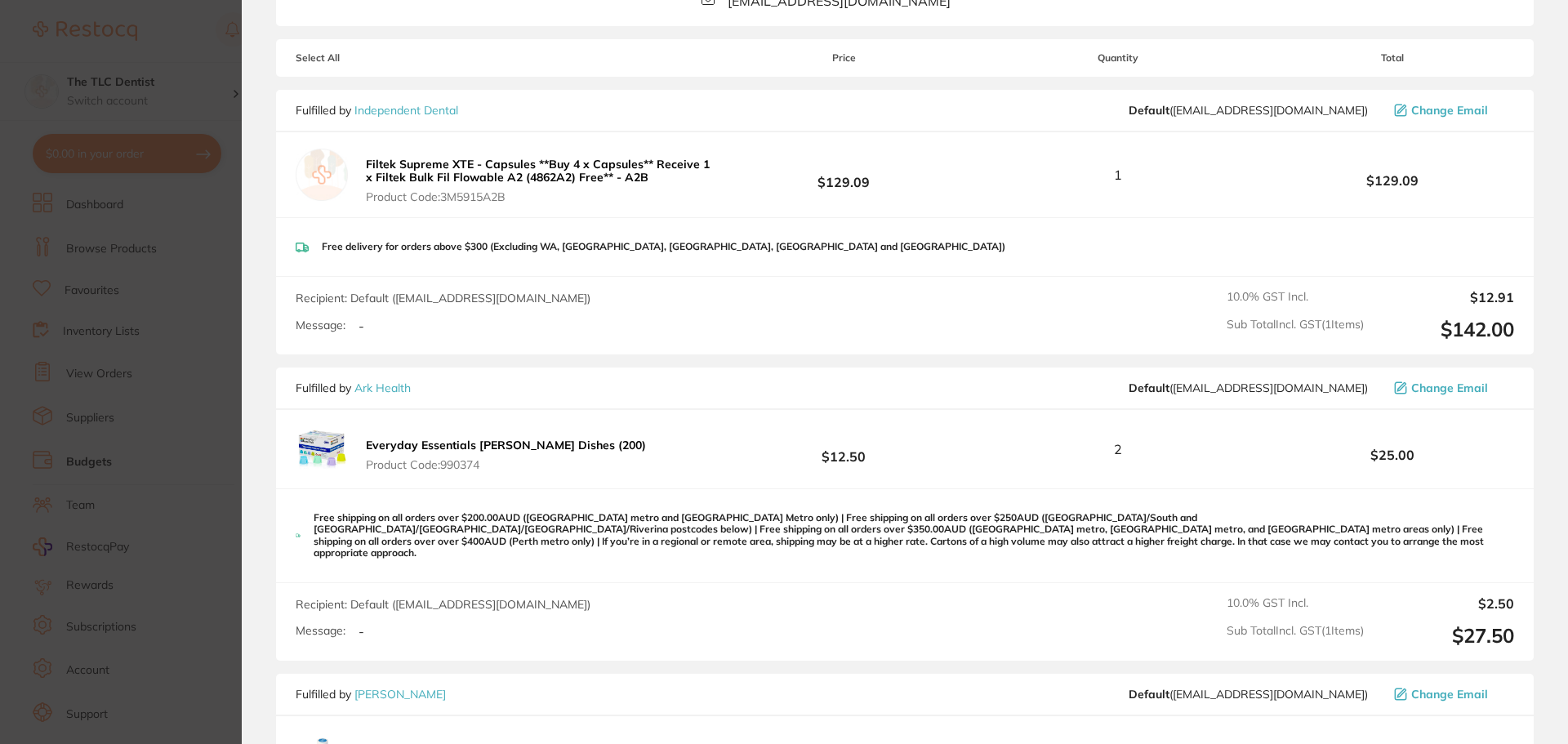
scroll to position [571, 0]
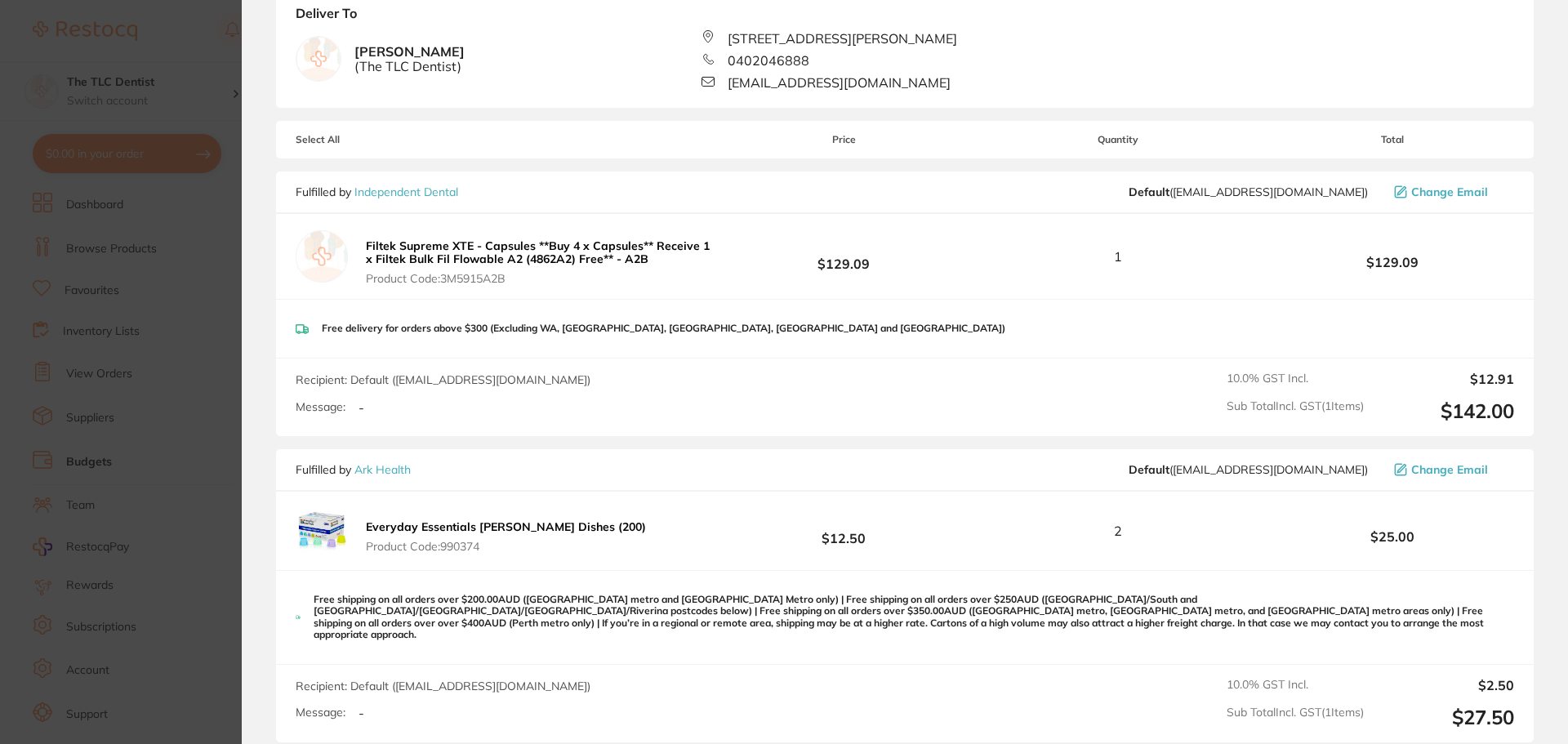
click at [522, 245] on b "Filtek Supreme XTE - Capsules **Buy 4 x Capsules** Receive 1 x Filtek Bulk Fil …" at bounding box center [538, 252] width 344 height 27
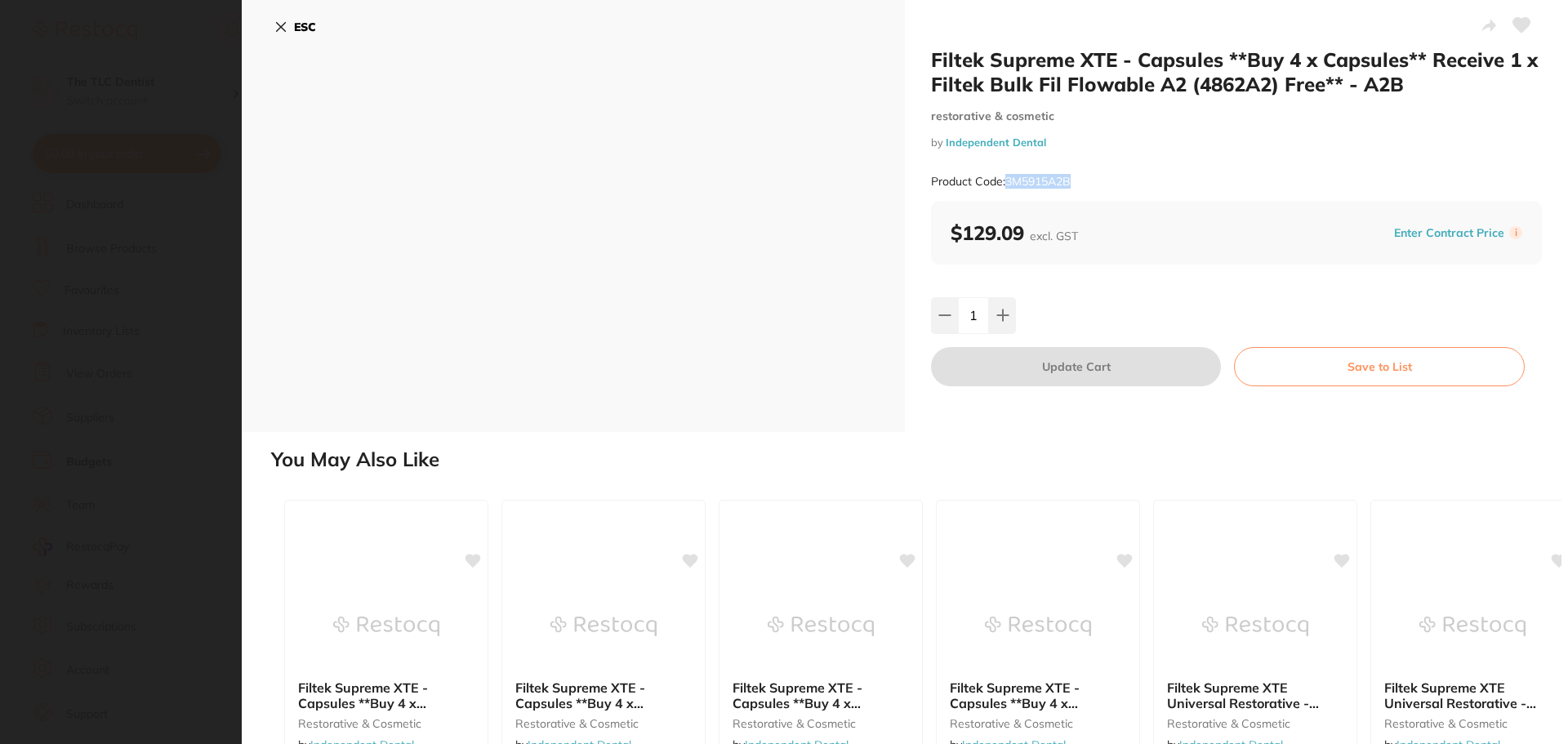
drag, startPoint x: 1086, startPoint y: 184, endPoint x: 1007, endPoint y: 188, distance: 79.1
click at [1007, 188] on div "Product Code: 3M5915A2B" at bounding box center [1236, 181] width 611 height 40
copy small "3M5915A2B"
